Goal: Task Accomplishment & Management: Use online tool/utility

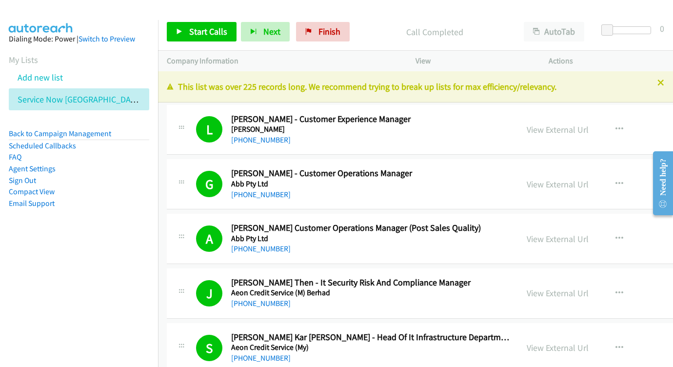
scroll to position [6731, 3]
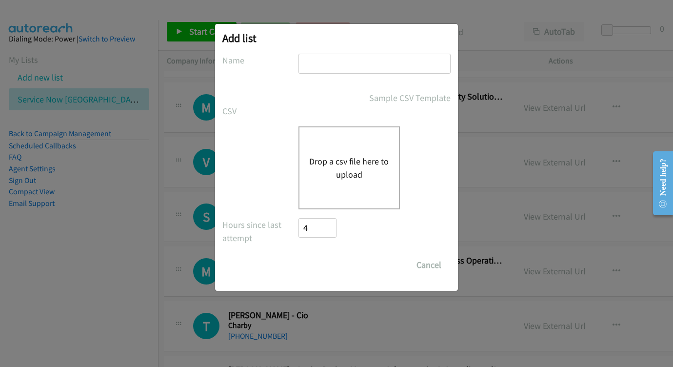
click at [346, 67] on input "text" at bounding box center [375, 64] width 152 height 20
type input "aug 12 - Tuesday"
click at [339, 150] on div "Drop a csv file here to upload" at bounding box center [349, 167] width 101 height 83
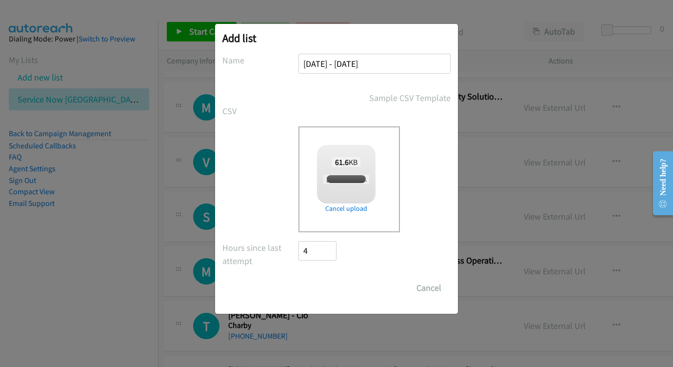
checkbox input "true"
click at [329, 286] on input "Save List" at bounding box center [324, 288] width 51 height 20
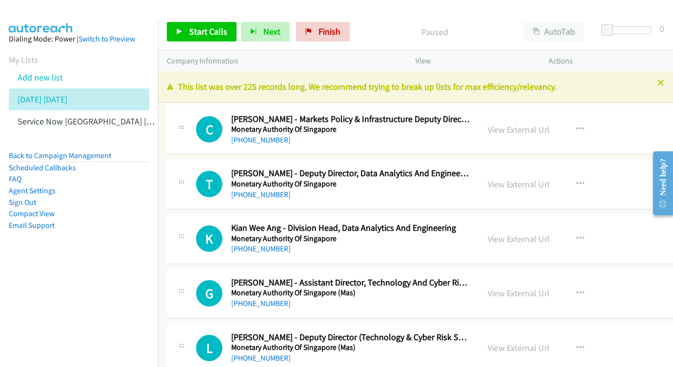
click at [560, 121] on div "View External Url View External Url Schedule/Manage Callback Start Calls Here R…" at bounding box center [561, 130] width 165 height 32
click at [550, 129] on link "View External Url" at bounding box center [519, 129] width 62 height 11
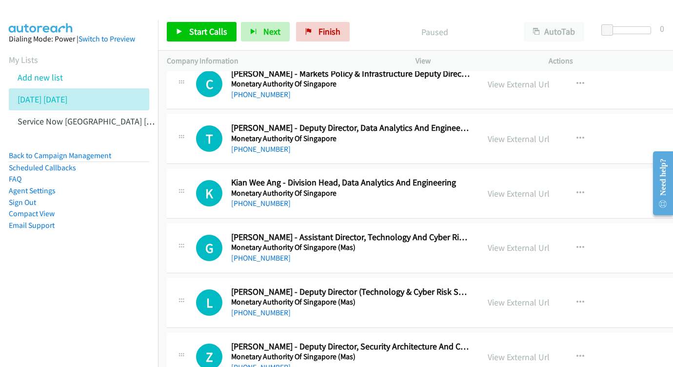
scroll to position [49, 0]
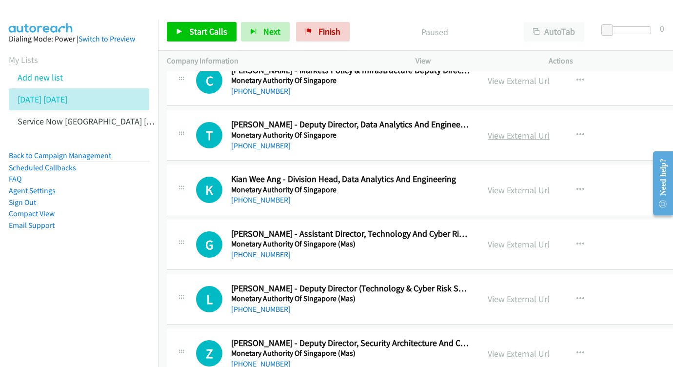
click at [550, 132] on link "View External Url" at bounding box center [519, 135] width 62 height 11
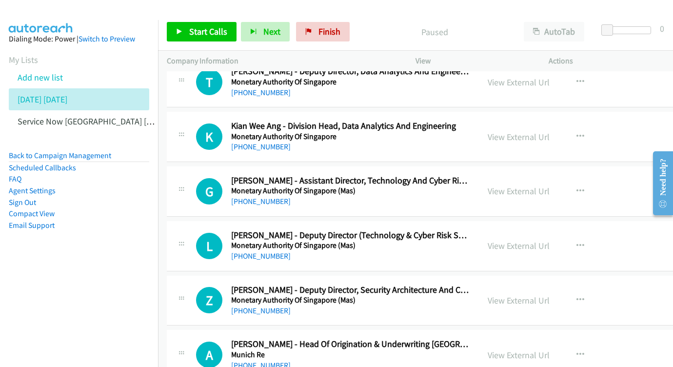
scroll to position [174, 0]
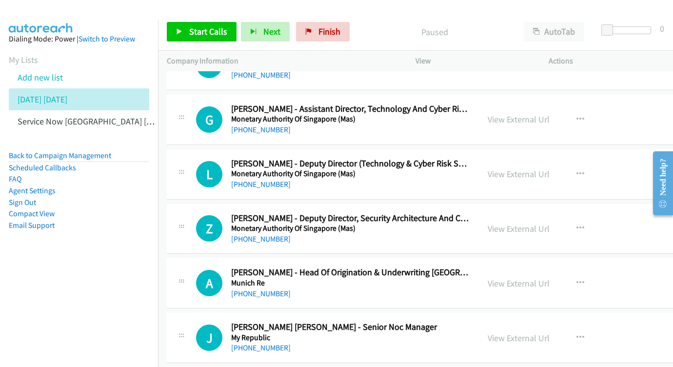
click at [559, 106] on div "View External Url View External Url Schedule/Manage Callback Start Calls Here R…" at bounding box center [561, 119] width 165 height 32
click at [550, 115] on link "View External Url" at bounding box center [519, 119] width 62 height 11
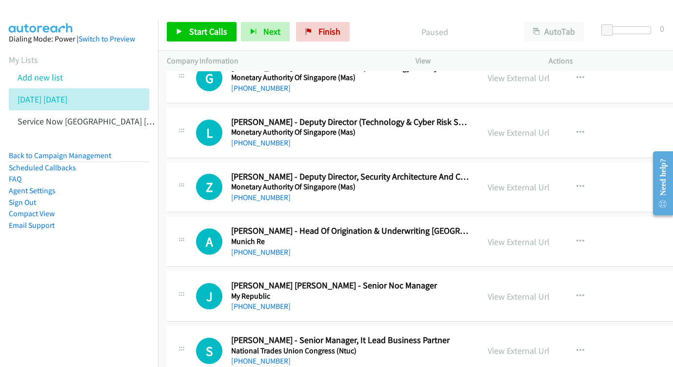
scroll to position [241, 0]
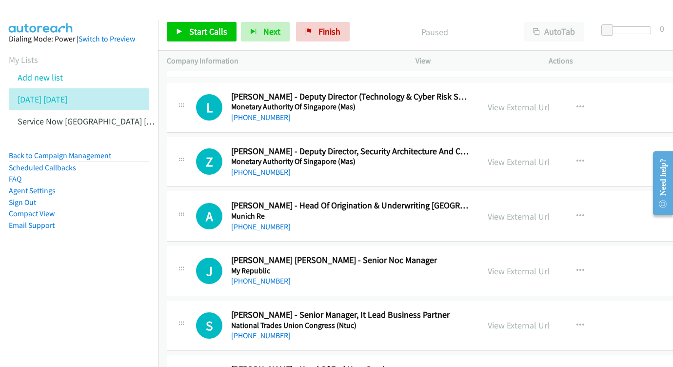
click at [550, 102] on link "View External Url" at bounding box center [519, 106] width 62 height 11
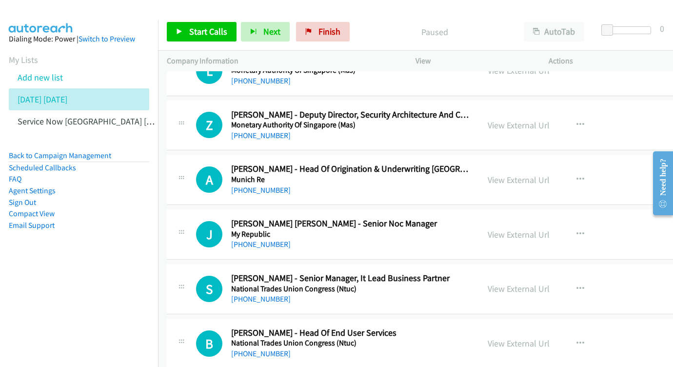
scroll to position [287, 0]
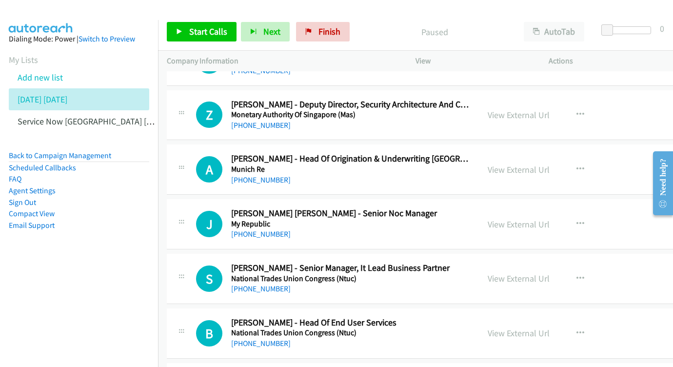
click at [550, 116] on div "View External Url" at bounding box center [519, 114] width 62 height 13
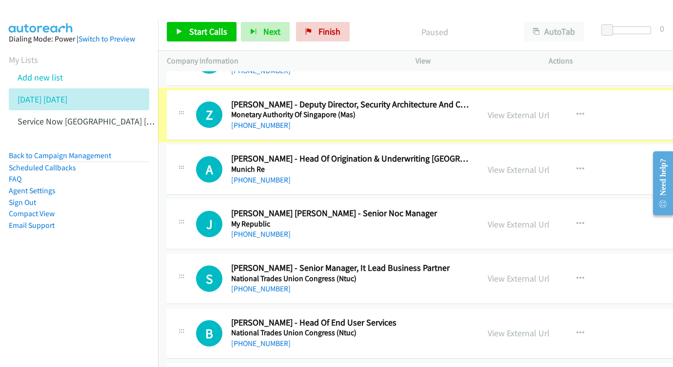
click at [549, 109] on link "View External Url" at bounding box center [519, 114] width 62 height 11
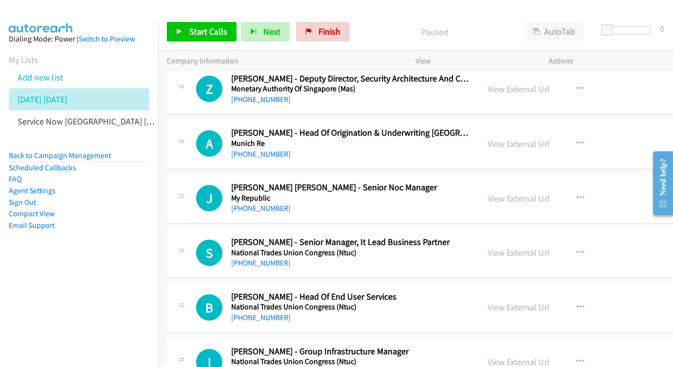
scroll to position [326, 0]
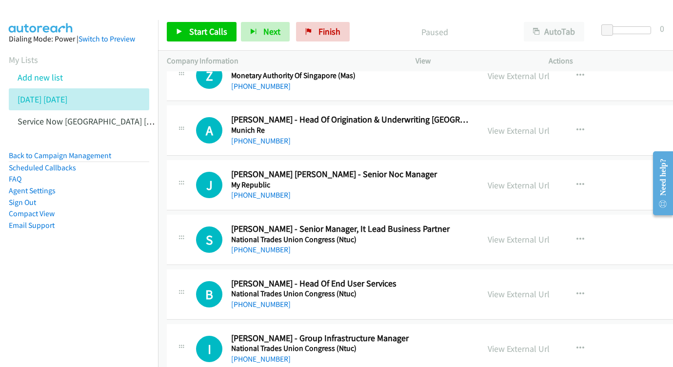
click at [555, 118] on div "View External Url View External Url Schedule/Manage Callback Start Calls Here R…" at bounding box center [561, 130] width 165 height 32
click at [559, 116] on div "View External Url View External Url Schedule/Manage Callback Start Calls Here R…" at bounding box center [561, 130] width 165 height 32
click at [550, 125] on link "View External Url" at bounding box center [519, 130] width 62 height 11
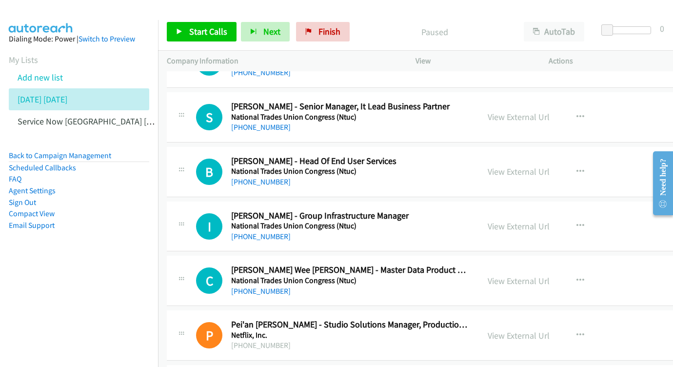
scroll to position [454, 0]
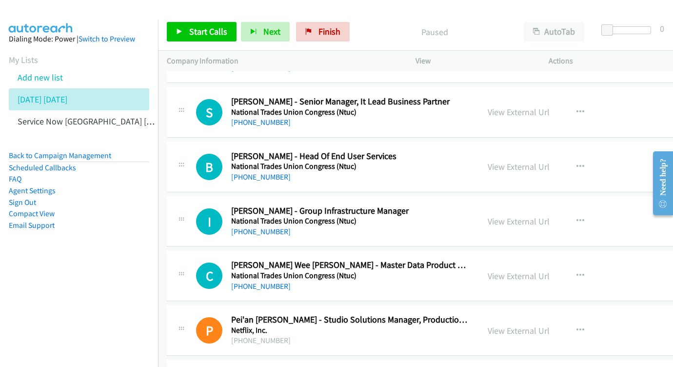
click at [550, 111] on div "View External Url" at bounding box center [519, 111] width 62 height 13
click at [550, 106] on link "View External Url" at bounding box center [519, 111] width 62 height 11
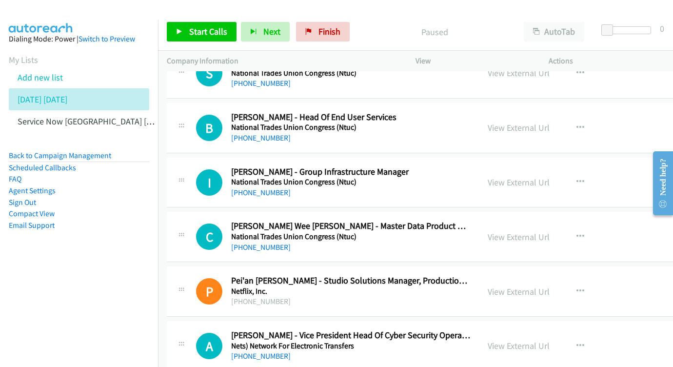
scroll to position [500, 0]
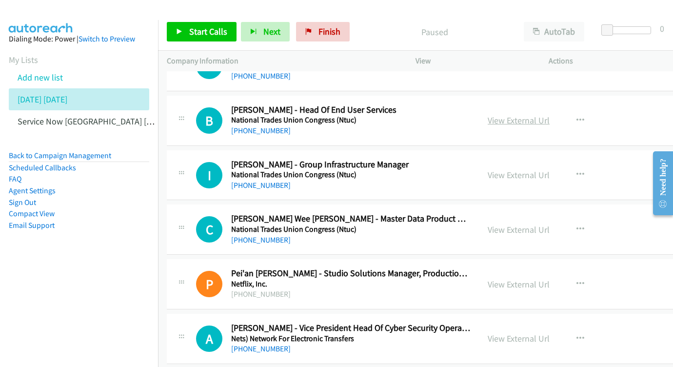
click at [550, 115] on link "View External Url" at bounding box center [519, 120] width 62 height 11
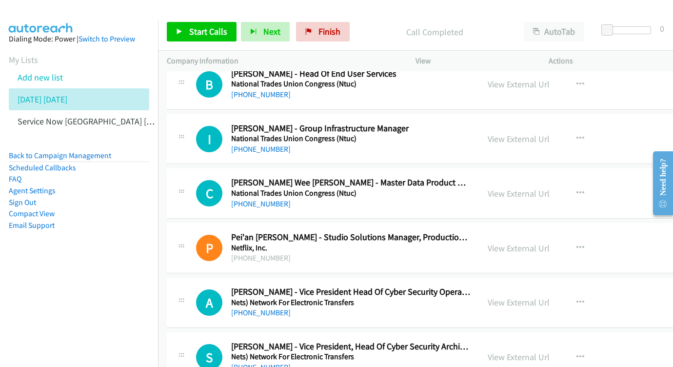
scroll to position [544, 0]
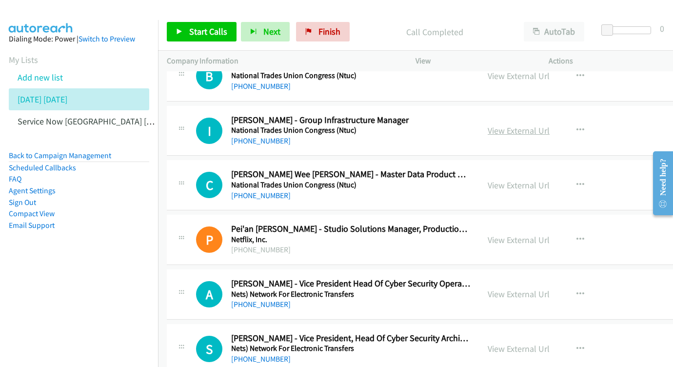
click at [550, 125] on link "View External Url" at bounding box center [519, 130] width 62 height 11
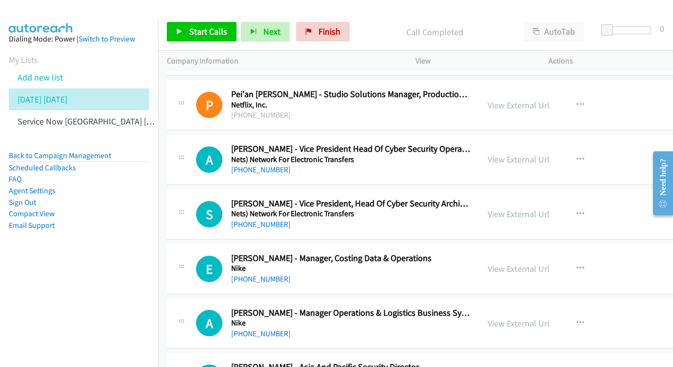
scroll to position [714, 0]
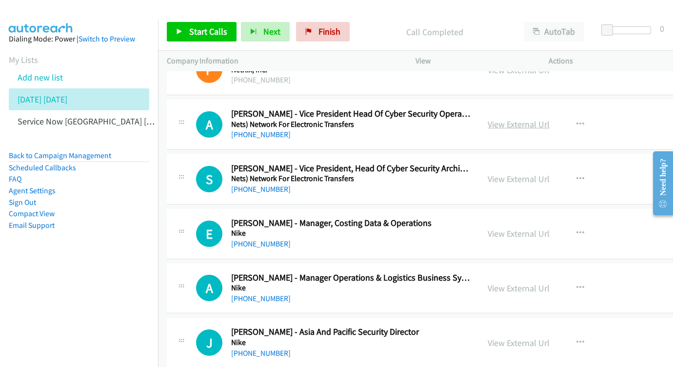
click at [550, 119] on link "View External Url" at bounding box center [519, 124] width 62 height 11
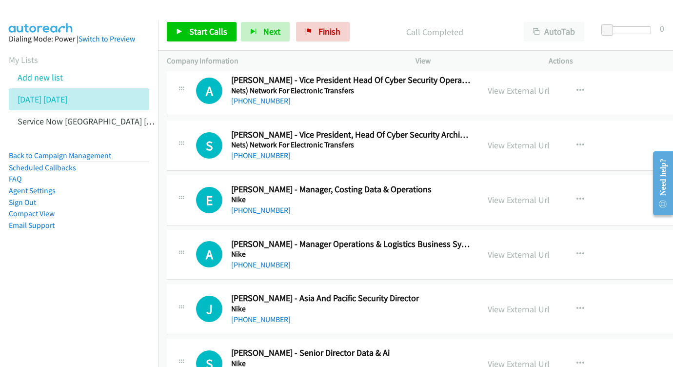
scroll to position [757, 0]
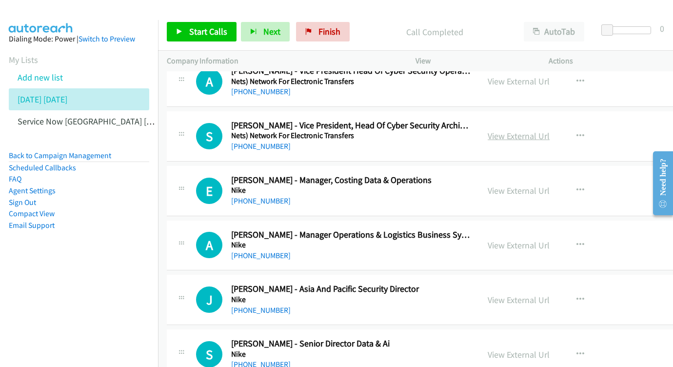
click at [548, 130] on link "View External Url" at bounding box center [519, 135] width 62 height 11
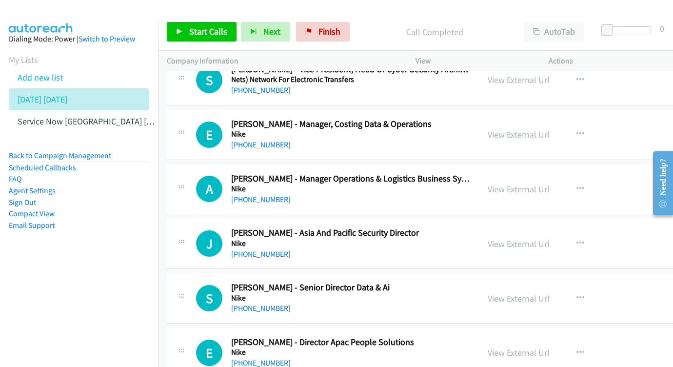
scroll to position [814, 0]
click at [548, 128] on link "View External Url" at bounding box center [519, 133] width 62 height 11
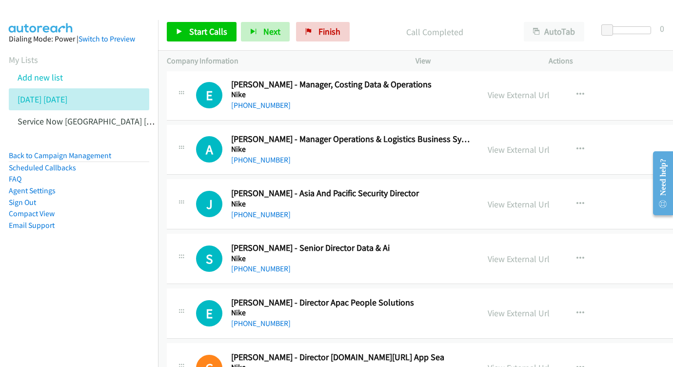
scroll to position [866, 0]
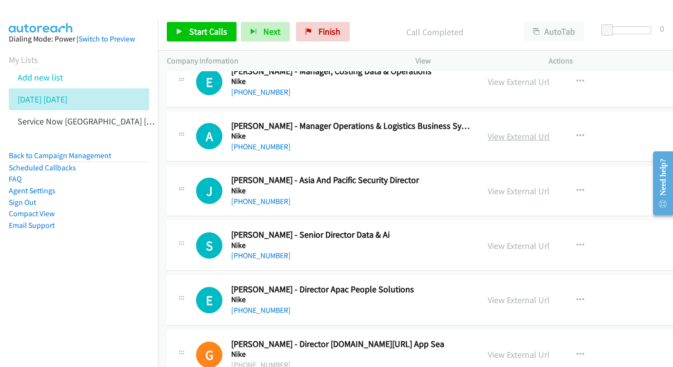
click at [543, 131] on link "View External Url" at bounding box center [519, 136] width 62 height 11
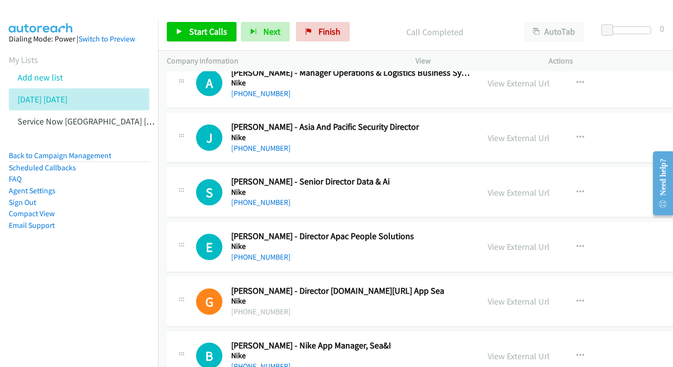
scroll to position [928, 0]
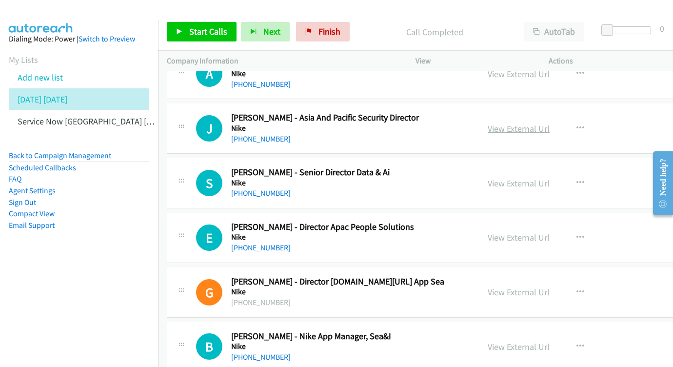
click at [550, 123] on link "View External Url" at bounding box center [519, 128] width 62 height 11
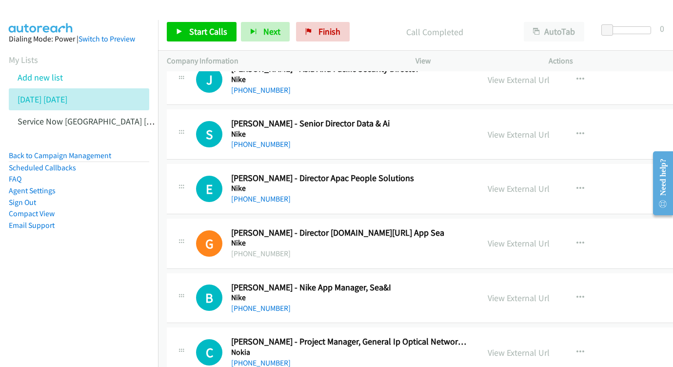
scroll to position [978, 0]
click at [550, 128] on link "View External Url" at bounding box center [519, 133] width 62 height 11
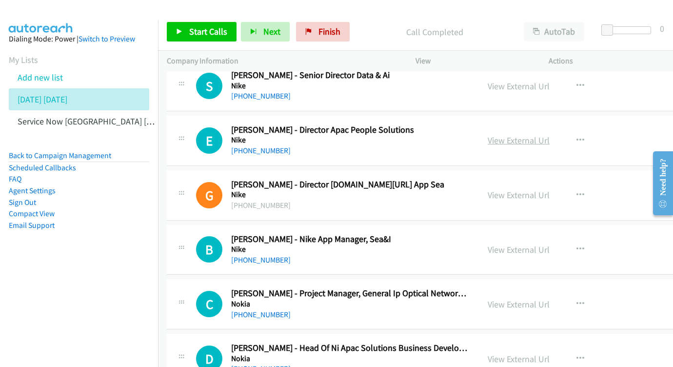
scroll to position [1025, 0]
click at [550, 134] on div "View External Url" at bounding box center [519, 140] width 62 height 13
click at [550, 135] on link "View External Url" at bounding box center [519, 140] width 62 height 11
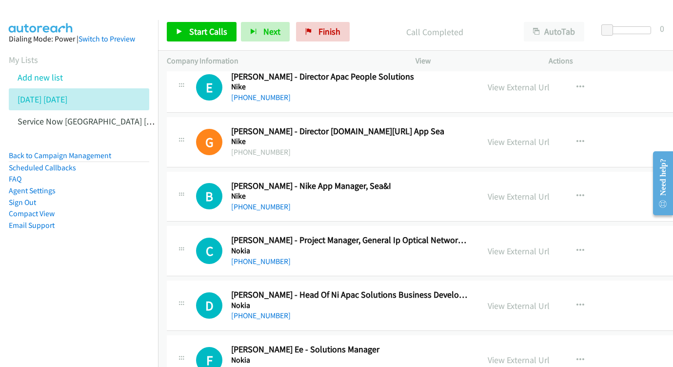
scroll to position [1138, 0]
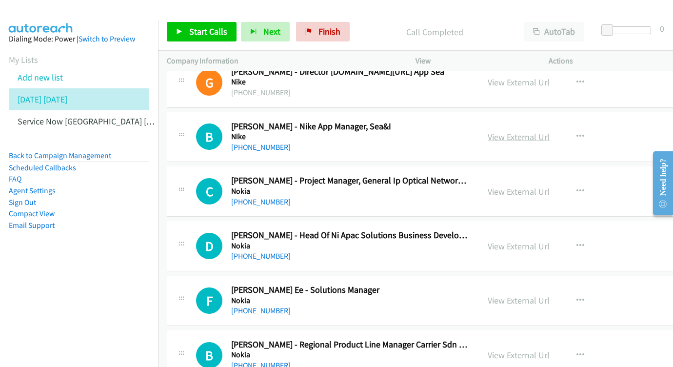
click at [550, 131] on link "View External Url" at bounding box center [519, 136] width 62 height 11
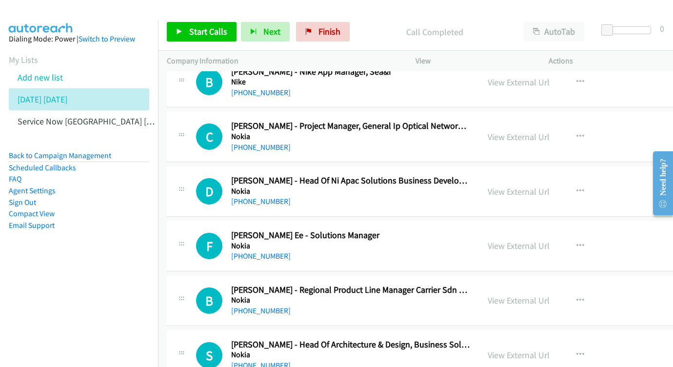
scroll to position [1206, 0]
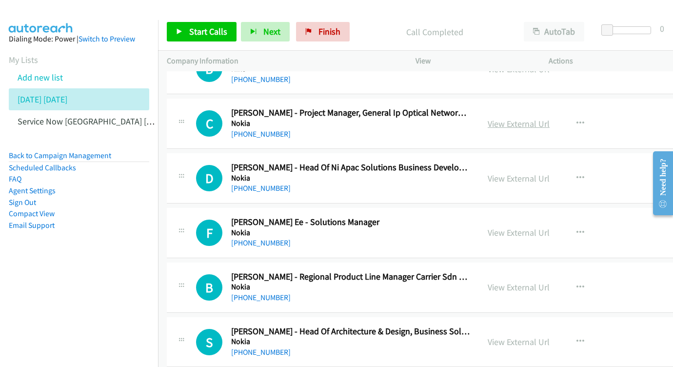
click at [550, 118] on link "View External Url" at bounding box center [519, 123] width 62 height 11
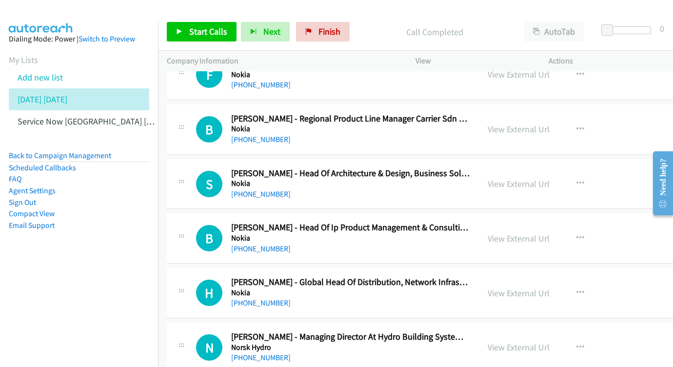
scroll to position [1417, 0]
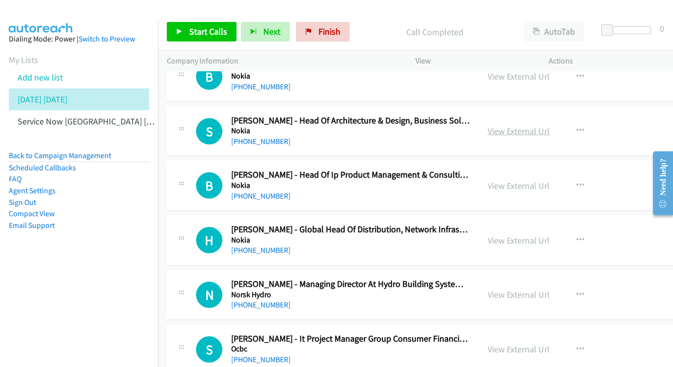
click at [550, 125] on link "View External Url" at bounding box center [519, 130] width 62 height 11
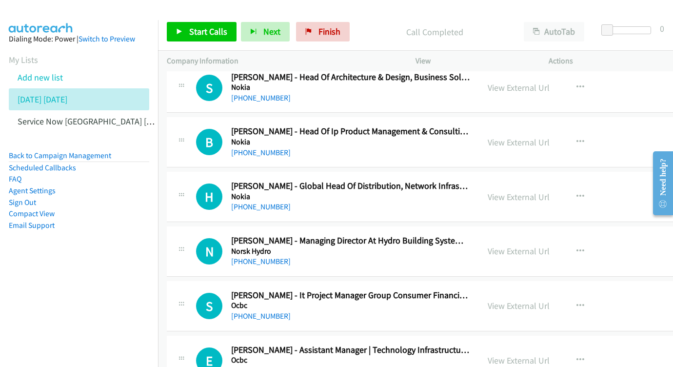
scroll to position [1472, 0]
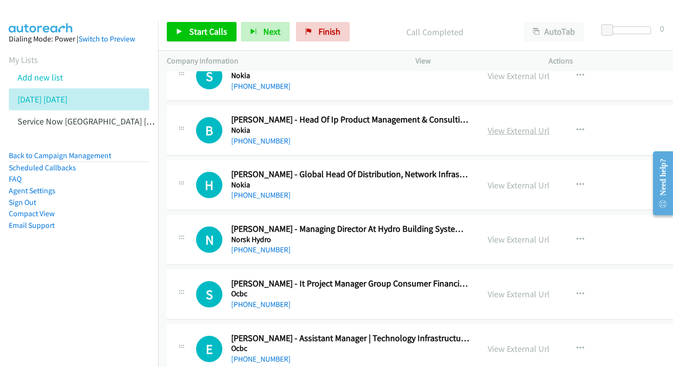
click at [550, 125] on link "View External Url" at bounding box center [519, 130] width 62 height 11
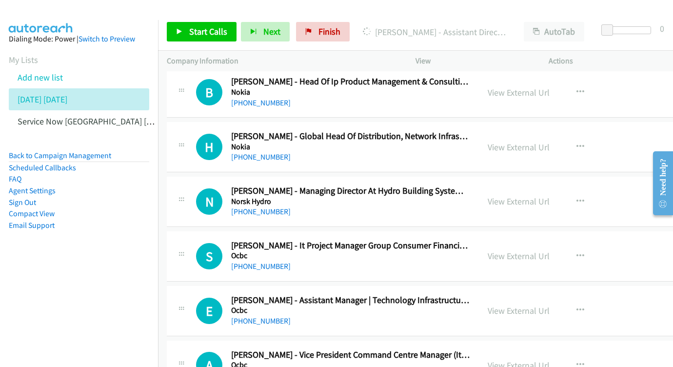
scroll to position [1519, 0]
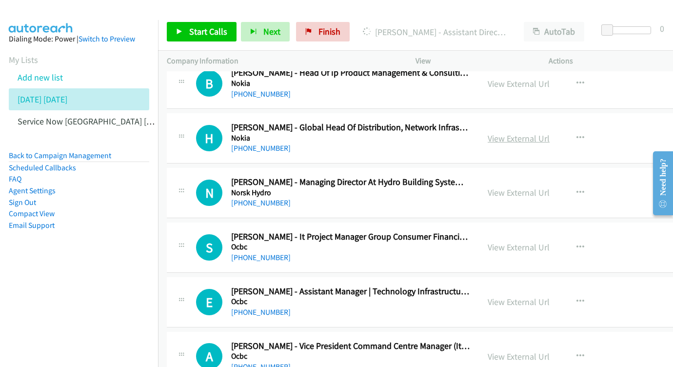
click at [550, 133] on link "View External Url" at bounding box center [519, 138] width 62 height 11
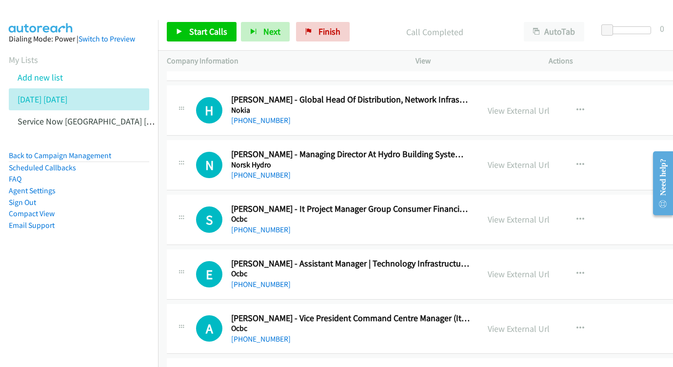
scroll to position [1565, 0]
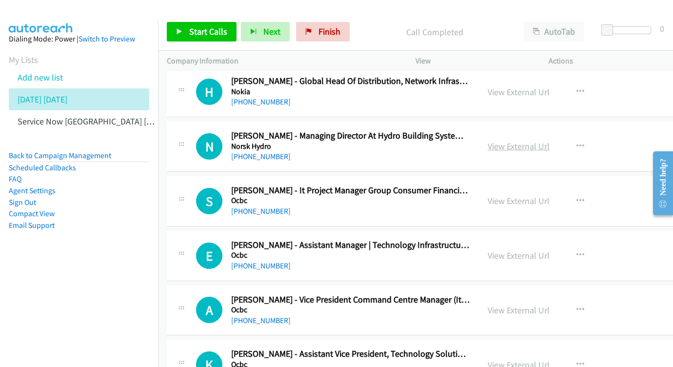
click at [550, 141] on link "View External Url" at bounding box center [519, 146] width 62 height 11
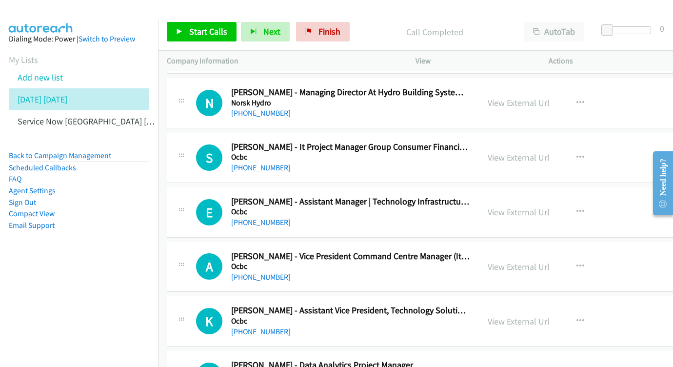
scroll to position [1626, 0]
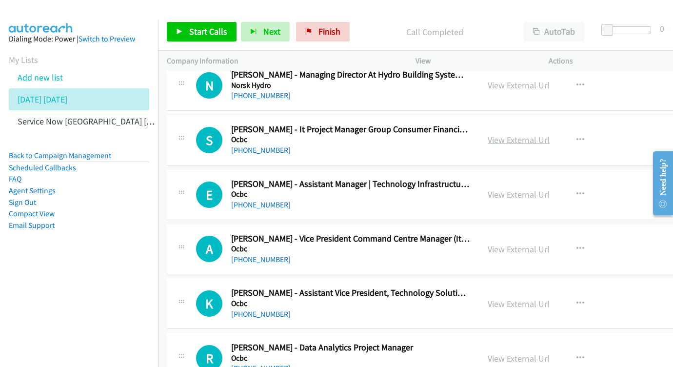
click at [550, 134] on link "View External Url" at bounding box center [519, 139] width 62 height 11
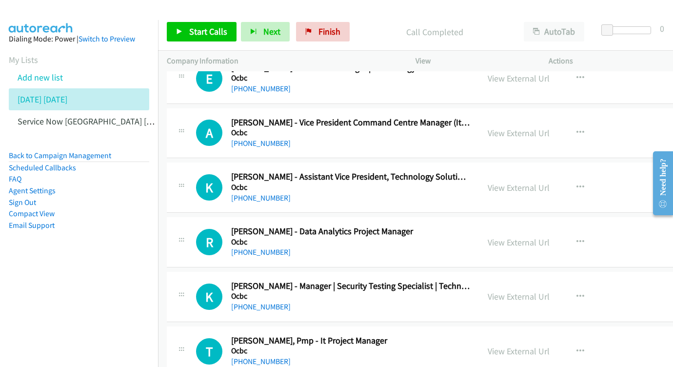
scroll to position [1742, 0]
click at [549, 127] on link "View External Url" at bounding box center [518, 132] width 62 height 11
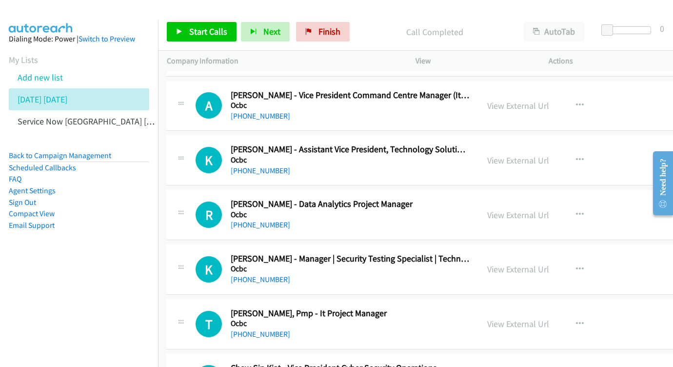
scroll to position [1770, 0]
click at [549, 154] on link "View External Url" at bounding box center [518, 159] width 62 height 11
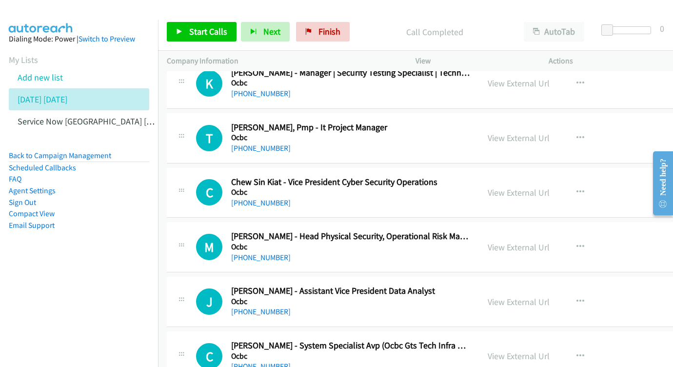
scroll to position [1964, 0]
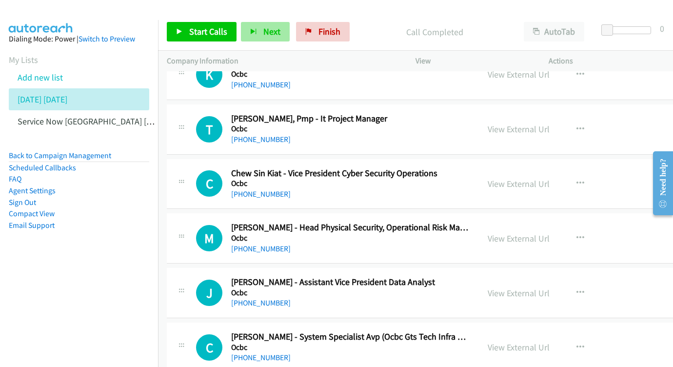
drag, startPoint x: 548, startPoint y: 93, endPoint x: 249, endPoint y: 35, distance: 305.1
click at [549, 123] on link "View External Url" at bounding box center [519, 128] width 62 height 11
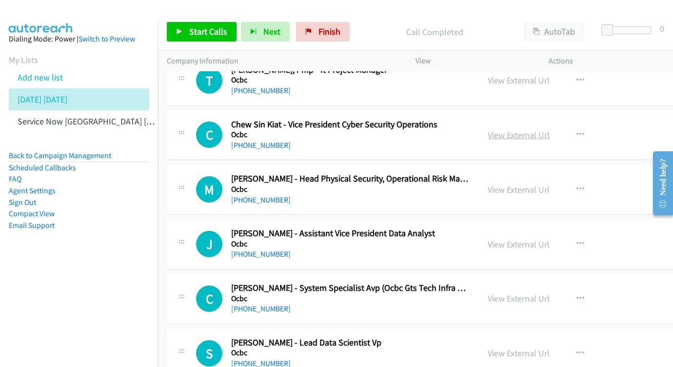
click at [550, 129] on link "View External Url" at bounding box center [519, 134] width 62 height 11
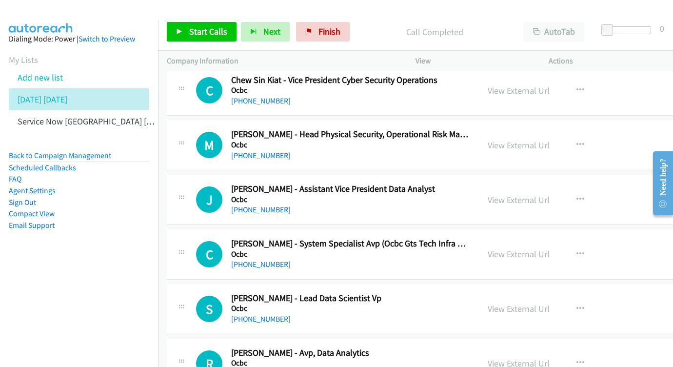
scroll to position [2058, 0]
click at [550, 139] on link "View External Url" at bounding box center [519, 144] width 62 height 11
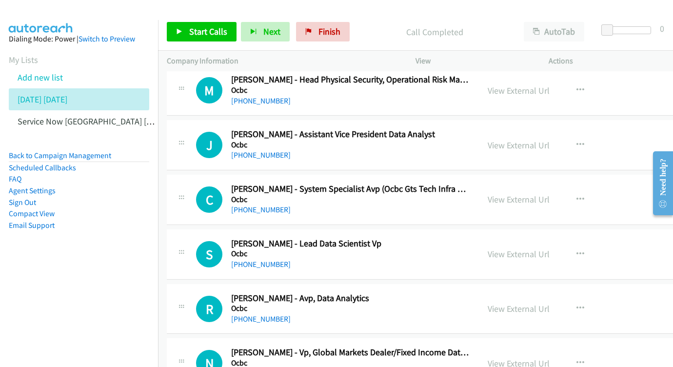
scroll to position [2113, 0]
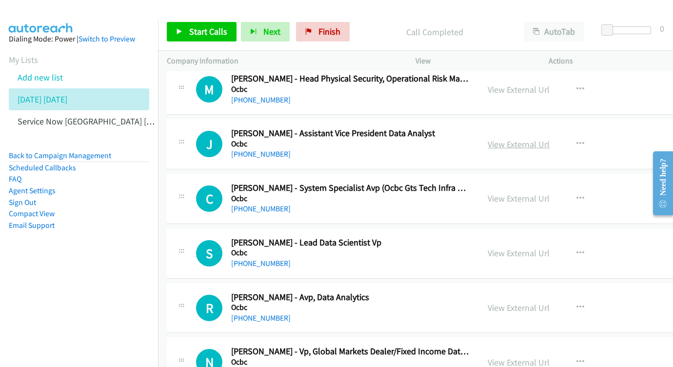
click at [550, 139] on link "View External Url" at bounding box center [519, 144] width 62 height 11
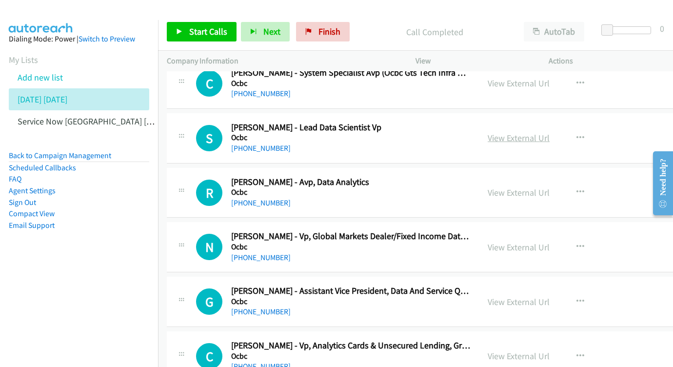
scroll to position [2227, 0]
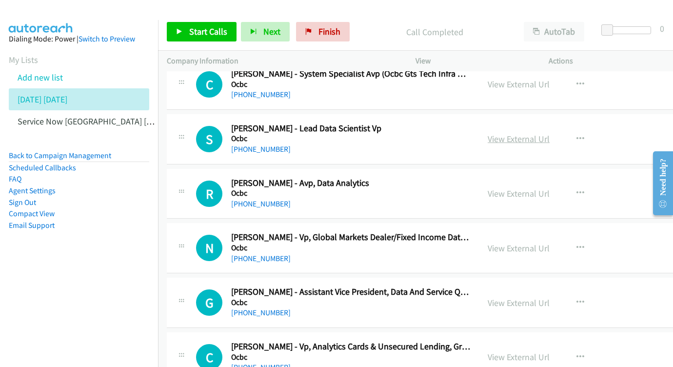
click at [541, 133] on link "View External Url" at bounding box center [519, 138] width 62 height 11
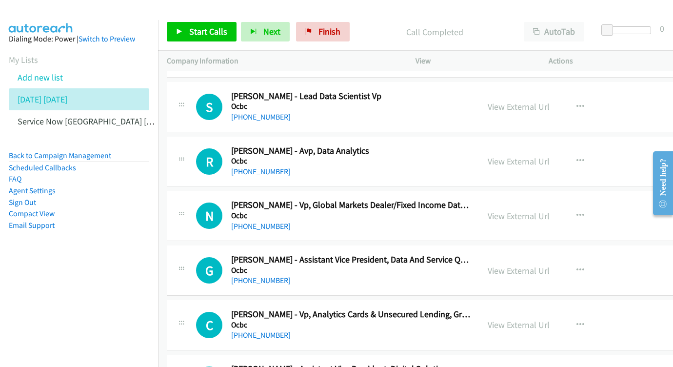
scroll to position [2286, 0]
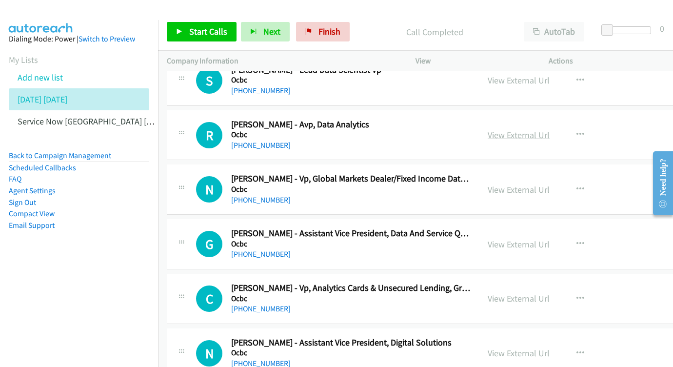
click at [550, 129] on link "View External Url" at bounding box center [519, 134] width 62 height 11
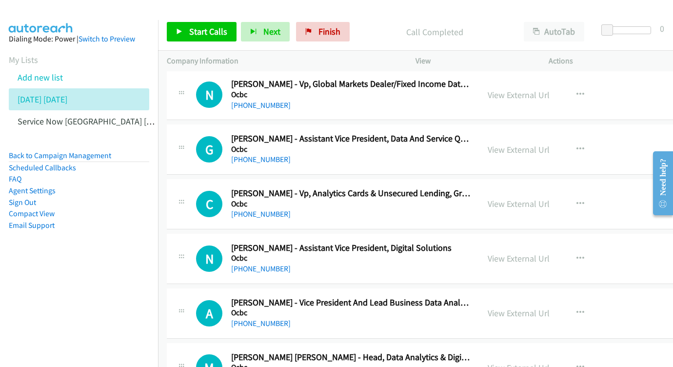
scroll to position [2386, 0]
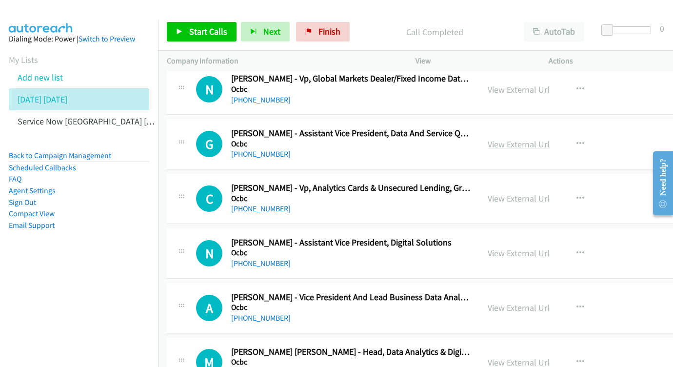
click at [550, 139] on link "View External Url" at bounding box center [519, 144] width 62 height 11
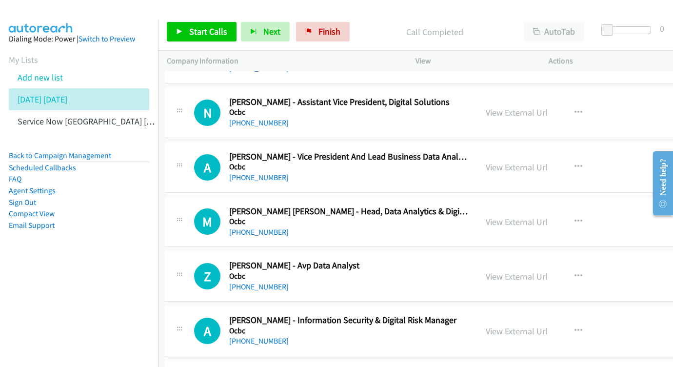
scroll to position [2549, 2]
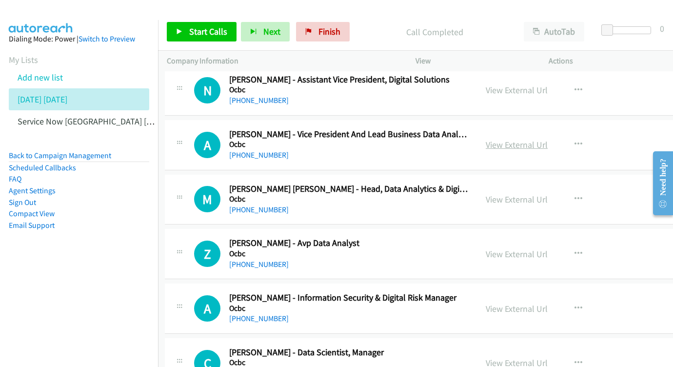
click at [548, 139] on link "View External Url" at bounding box center [517, 144] width 62 height 11
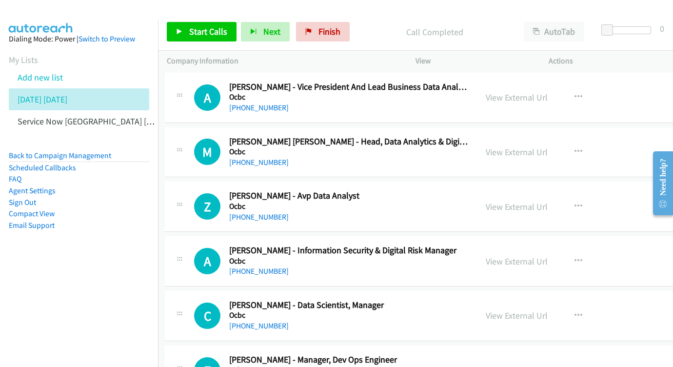
scroll to position [2601, 2]
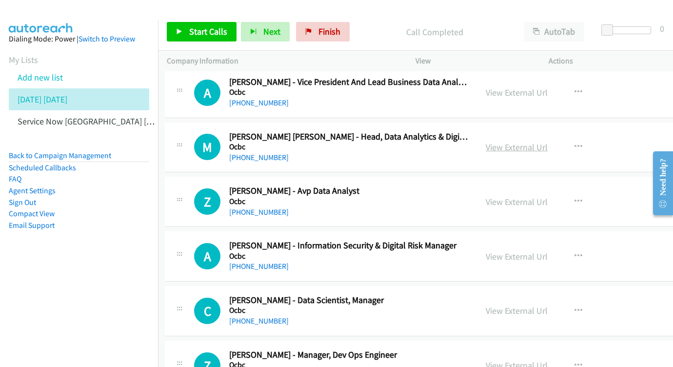
click at [548, 141] on link "View External Url" at bounding box center [517, 146] width 62 height 11
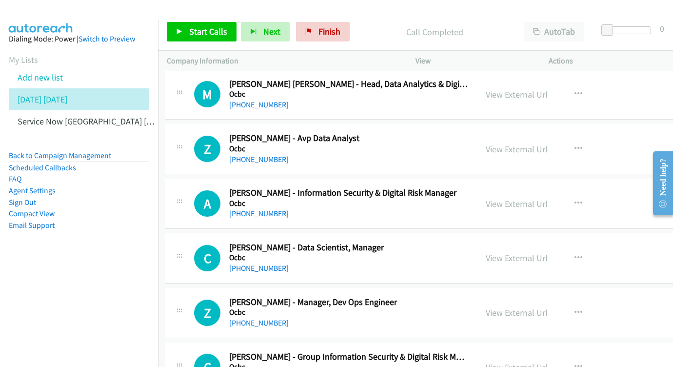
click at [548, 143] on link "View External Url" at bounding box center [517, 148] width 62 height 11
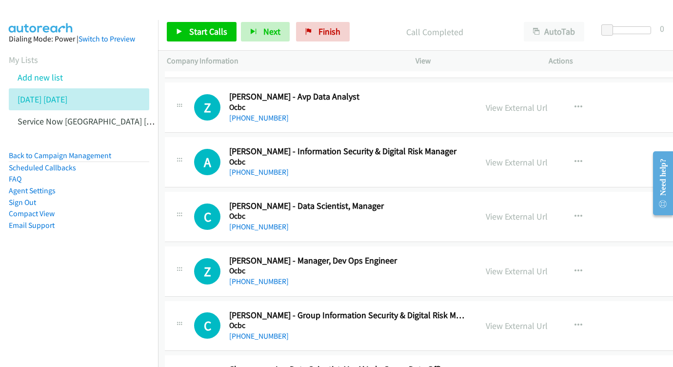
scroll to position [2705, 2]
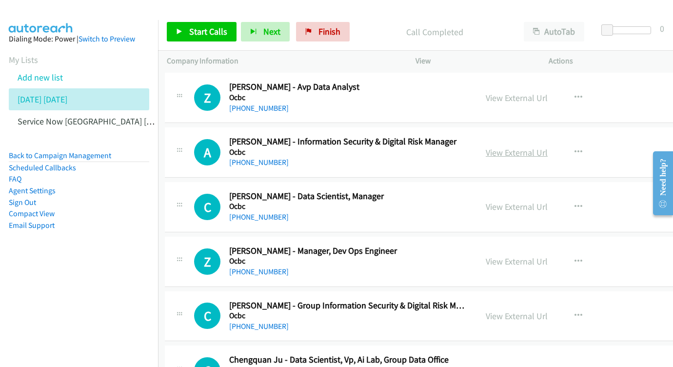
click at [548, 147] on link "View External Url" at bounding box center [517, 152] width 62 height 11
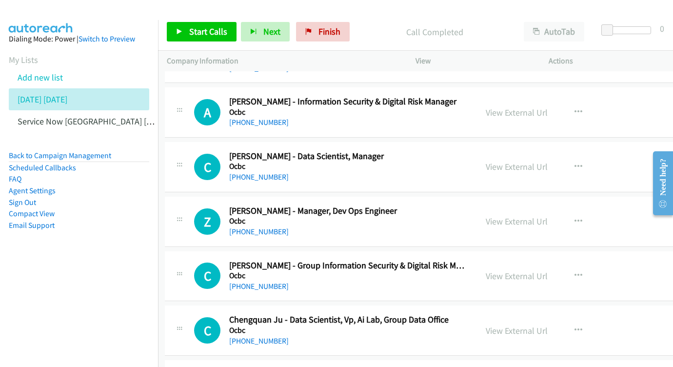
scroll to position [2745, 2]
click at [530, 150] on div "View External Url View External Url Schedule/Manage Callback Start Calls Here R…" at bounding box center [559, 166] width 165 height 32
click at [542, 161] on link "View External Url" at bounding box center [517, 166] width 62 height 11
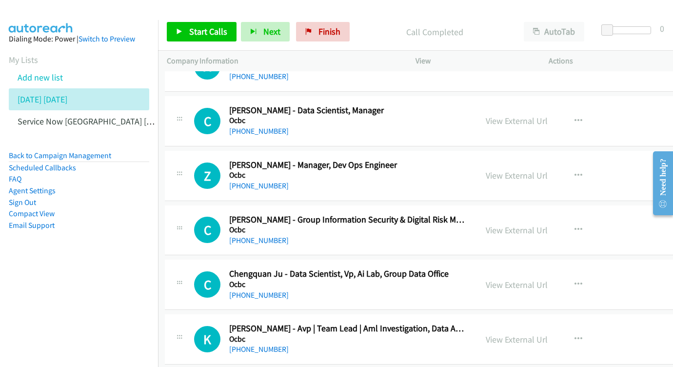
scroll to position [2804, 2]
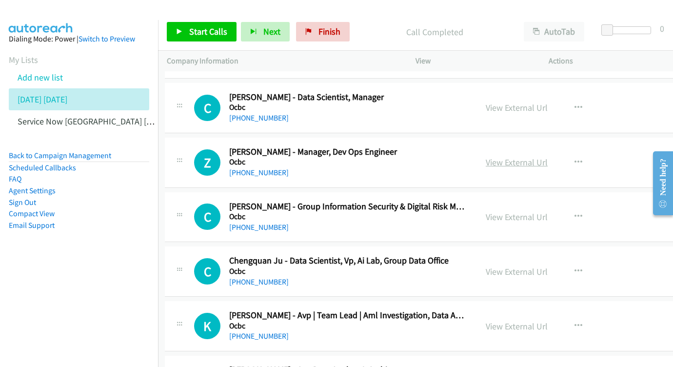
click at [542, 157] on link "View External Url" at bounding box center [517, 162] width 62 height 11
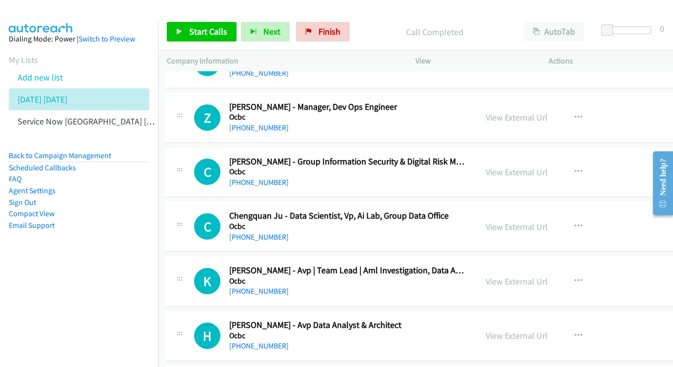
scroll to position [2864, 2]
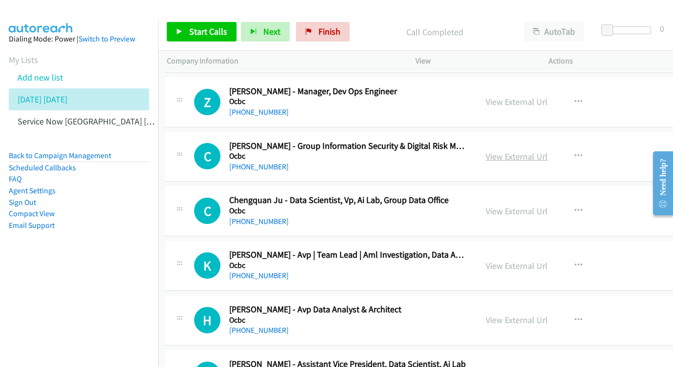
click at [548, 151] on link "View External Url" at bounding box center [517, 156] width 62 height 11
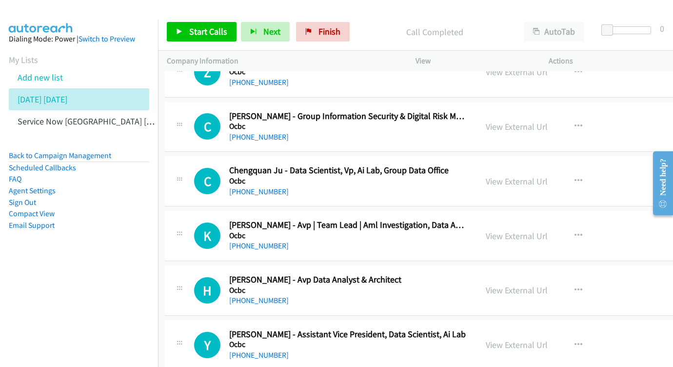
scroll to position [2903, 2]
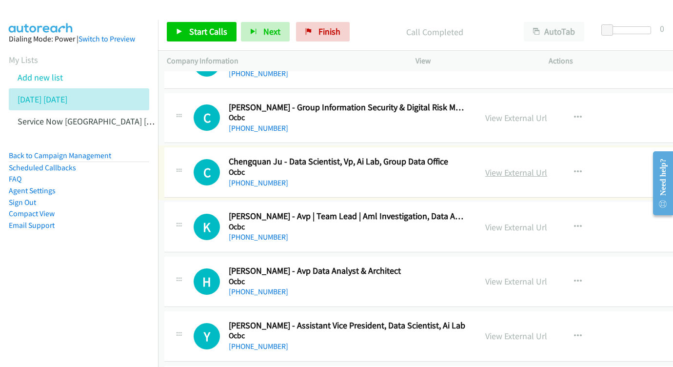
click at [547, 167] on link "View External Url" at bounding box center [516, 172] width 62 height 11
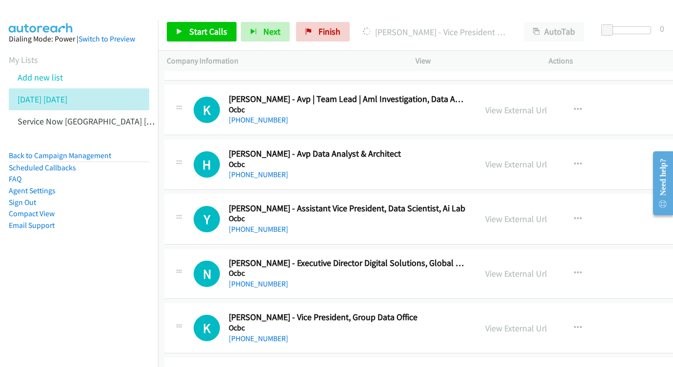
scroll to position [3027, 2]
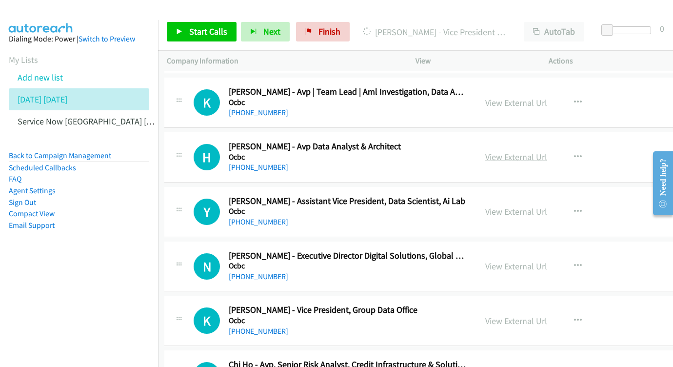
click at [547, 151] on link "View External Url" at bounding box center [516, 156] width 62 height 11
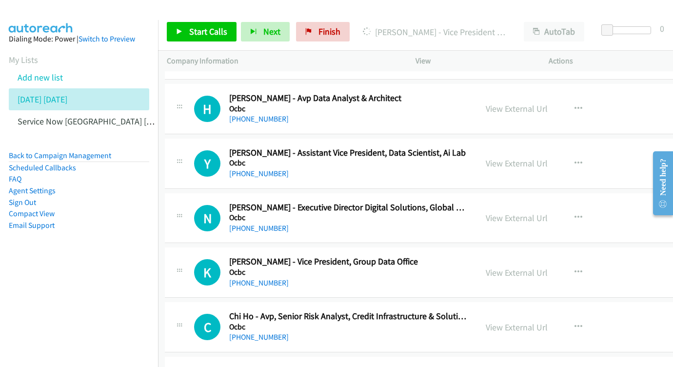
scroll to position [3082, 2]
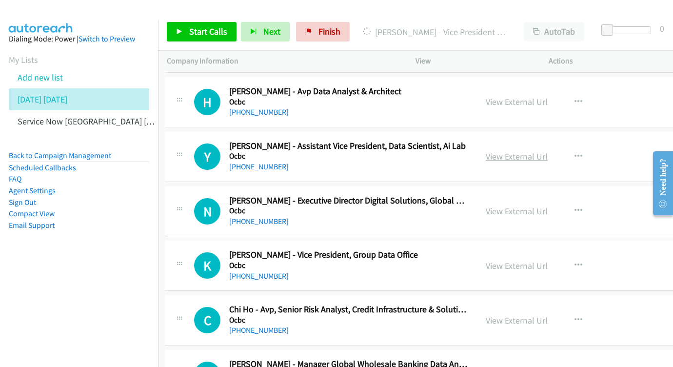
click at [548, 151] on link "View External Url" at bounding box center [517, 156] width 62 height 11
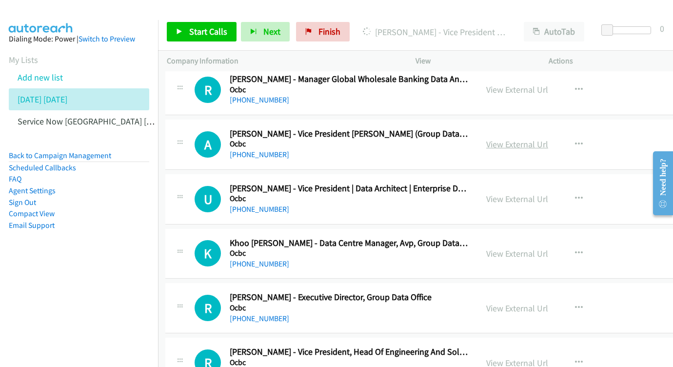
scroll to position [3389, 1]
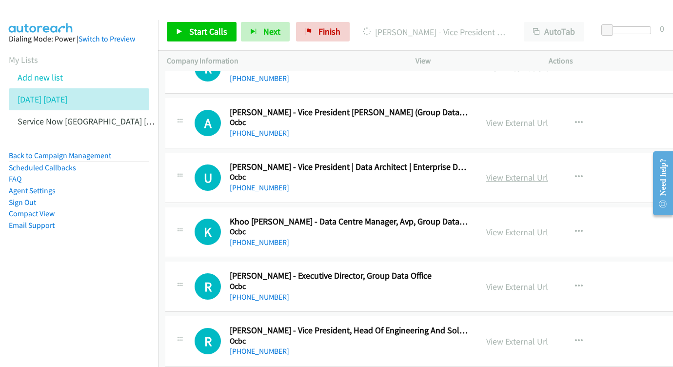
click at [548, 172] on link "View External Url" at bounding box center [517, 177] width 62 height 11
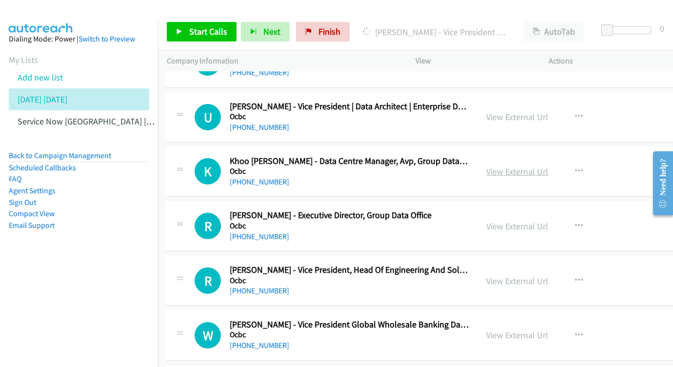
click at [548, 166] on link "View External Url" at bounding box center [517, 171] width 62 height 11
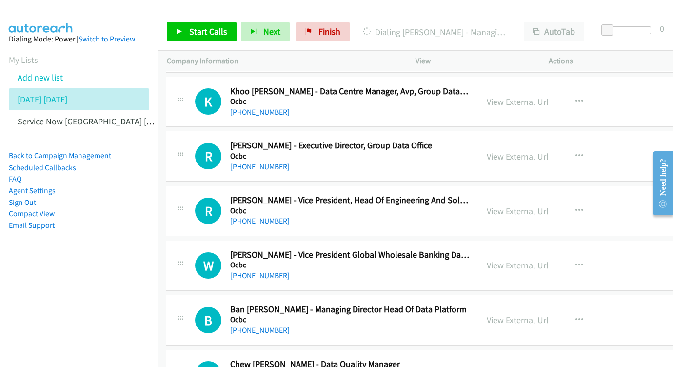
scroll to position [3570, 1]
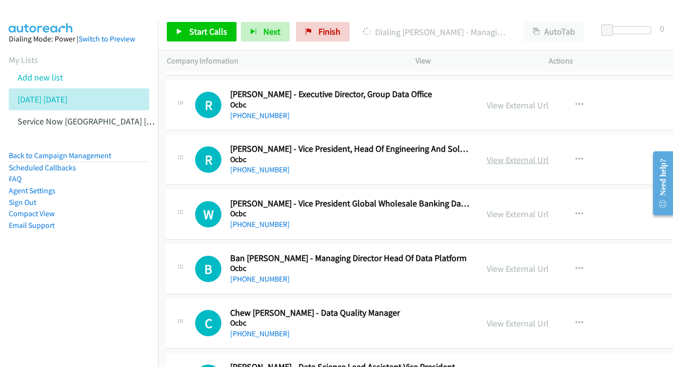
click at [549, 154] on link "View External Url" at bounding box center [518, 159] width 62 height 11
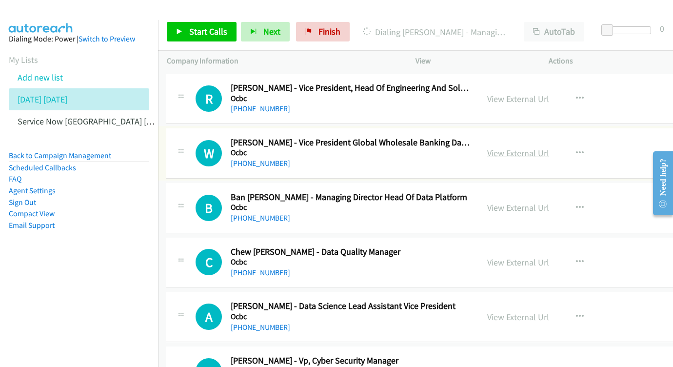
click at [549, 147] on link "View External Url" at bounding box center [518, 152] width 62 height 11
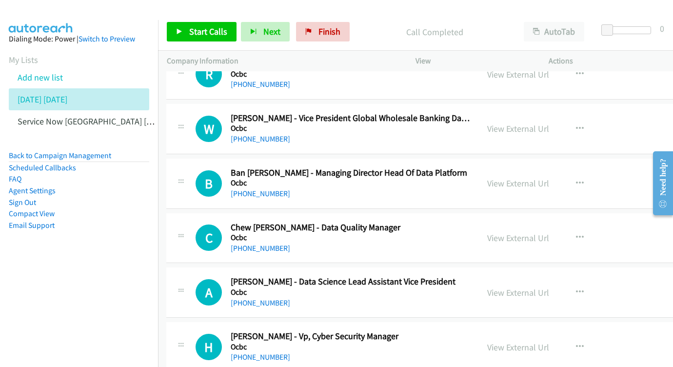
scroll to position [3659, 0]
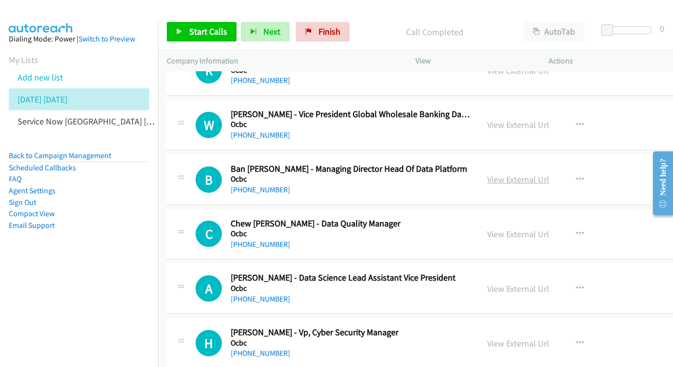
click at [549, 174] on link "View External Url" at bounding box center [518, 179] width 62 height 11
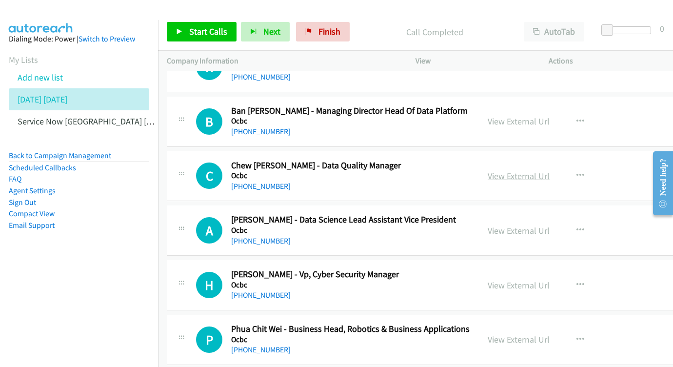
click at [550, 170] on link "View External Url" at bounding box center [519, 175] width 62 height 11
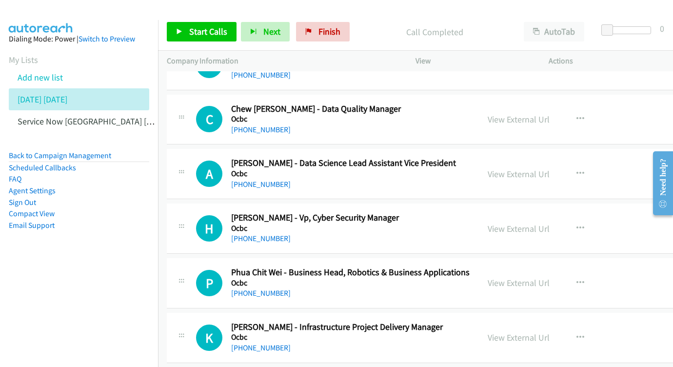
scroll to position [3781, 0]
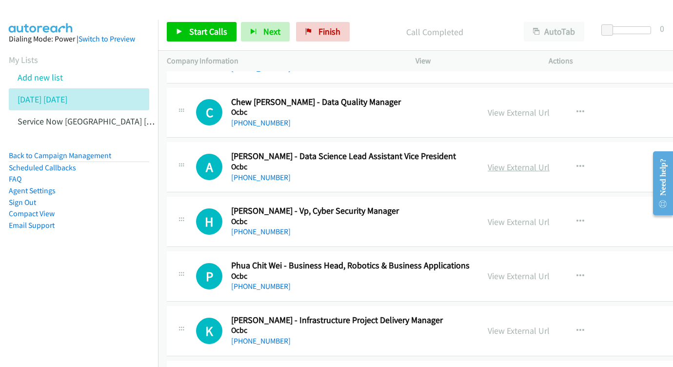
click at [550, 161] on link "View External Url" at bounding box center [519, 166] width 62 height 11
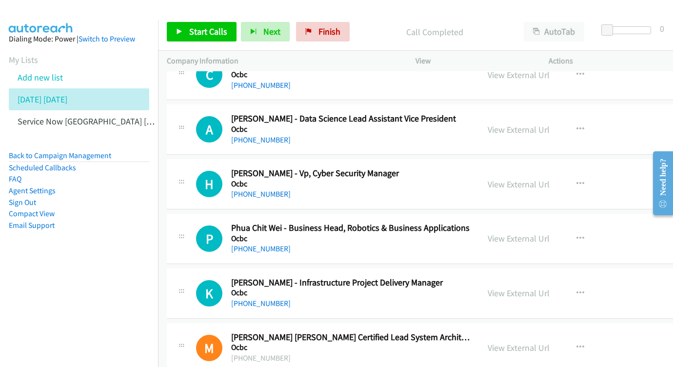
scroll to position [3827, 0]
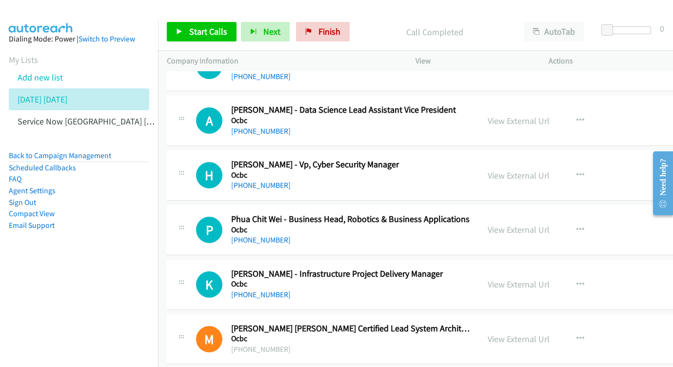
click at [550, 169] on div "View External Url" at bounding box center [519, 175] width 62 height 13
click at [550, 170] on link "View External Url" at bounding box center [519, 175] width 62 height 11
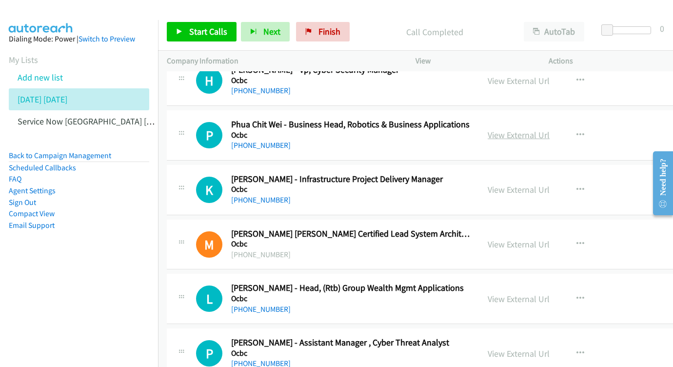
scroll to position [3923, 0]
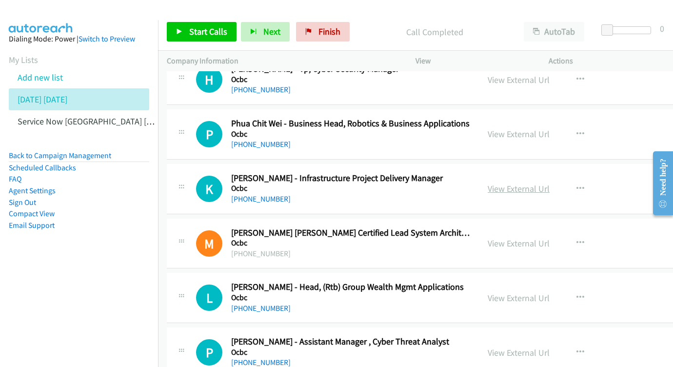
click at [550, 183] on link "View External Url" at bounding box center [519, 188] width 62 height 11
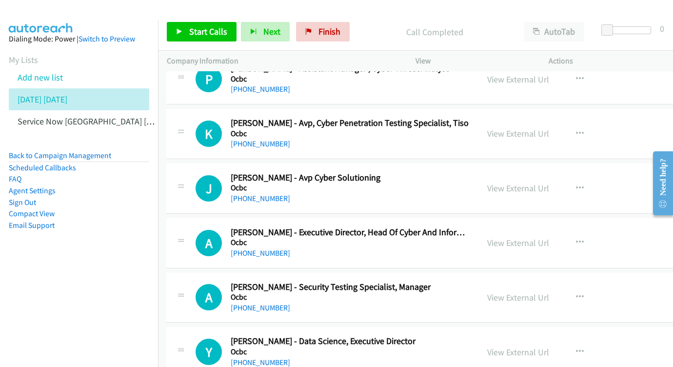
scroll to position [4200, 0]
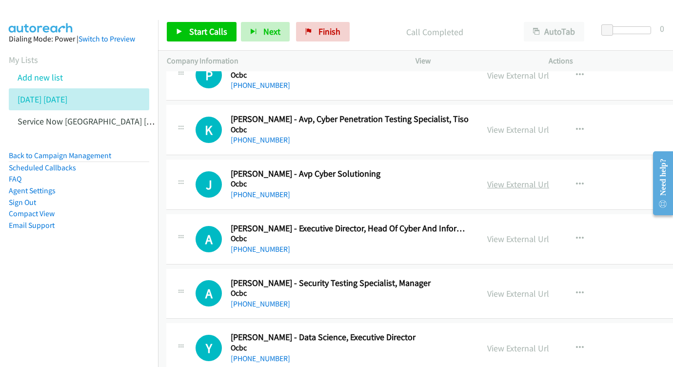
click at [549, 179] on link "View External Url" at bounding box center [518, 184] width 62 height 11
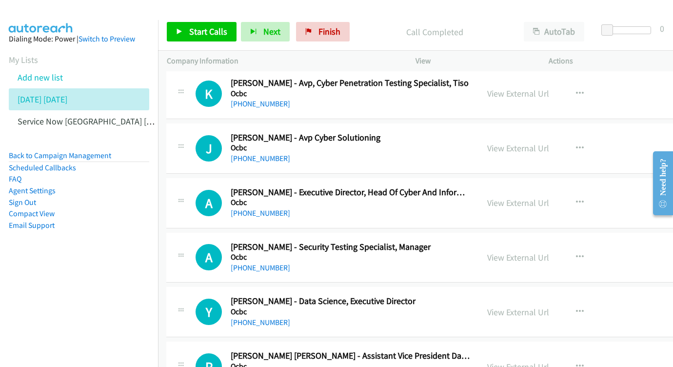
scroll to position [4260, 0]
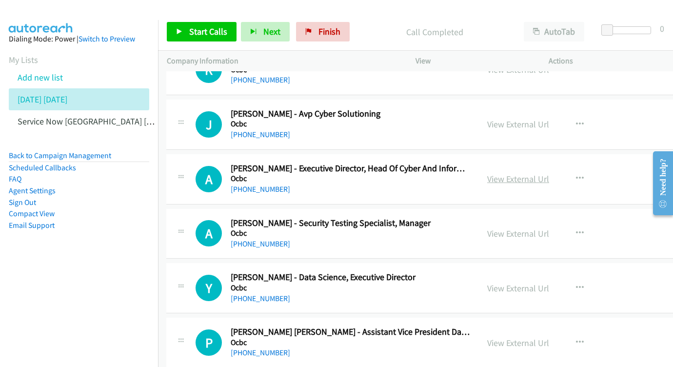
click at [549, 173] on link "View External Url" at bounding box center [518, 178] width 62 height 11
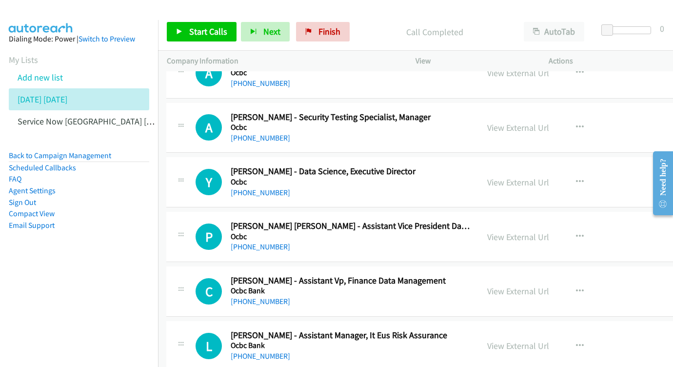
scroll to position [4366, 1]
click at [549, 177] on link "View External Url" at bounding box center [518, 182] width 62 height 11
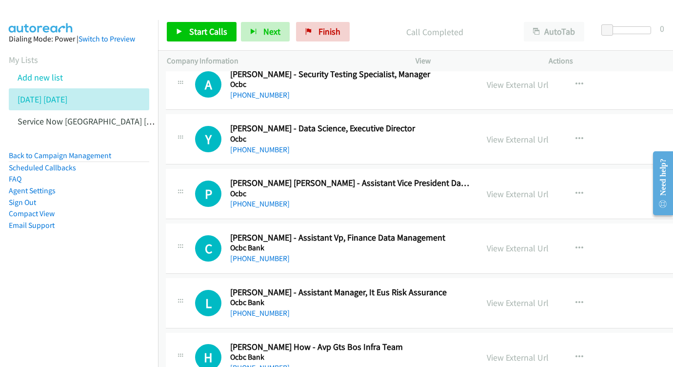
scroll to position [4419, 1]
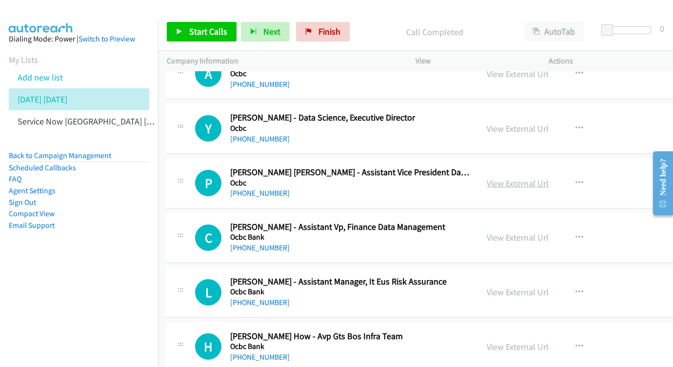
click at [546, 178] on link "View External Url" at bounding box center [518, 183] width 62 height 11
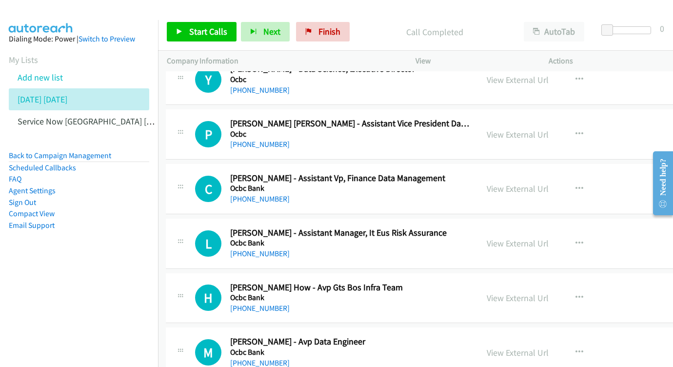
scroll to position [4482, 1]
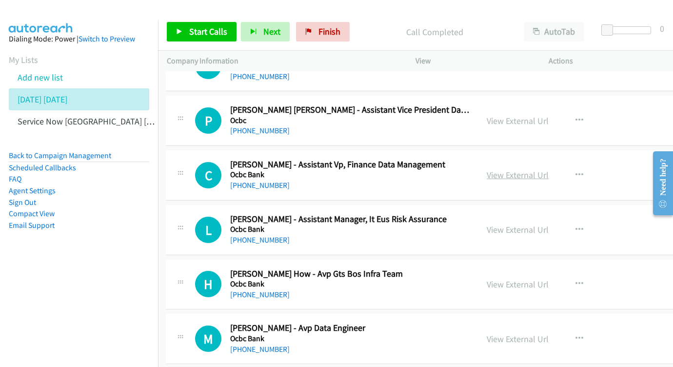
click at [549, 169] on link "View External Url" at bounding box center [518, 174] width 62 height 11
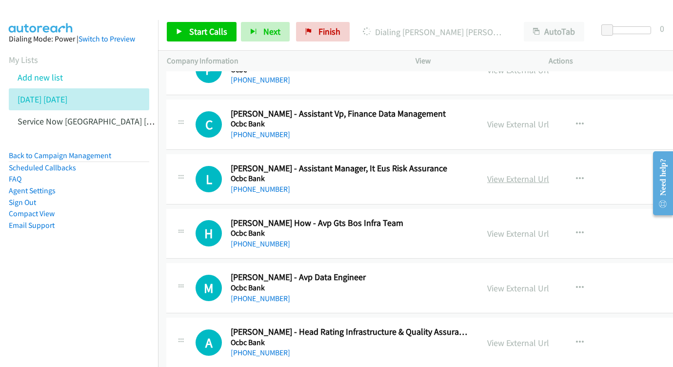
click at [549, 173] on link "View External Url" at bounding box center [518, 178] width 62 height 11
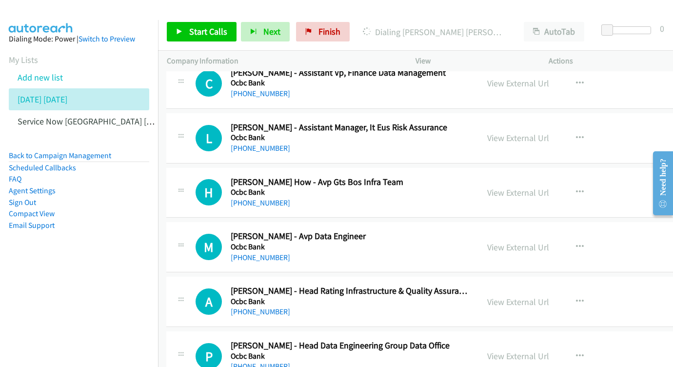
scroll to position [4583, 0]
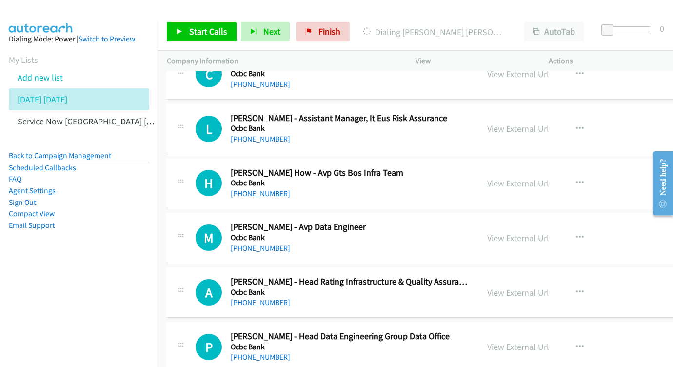
click at [549, 178] on link "View External Url" at bounding box center [518, 183] width 62 height 11
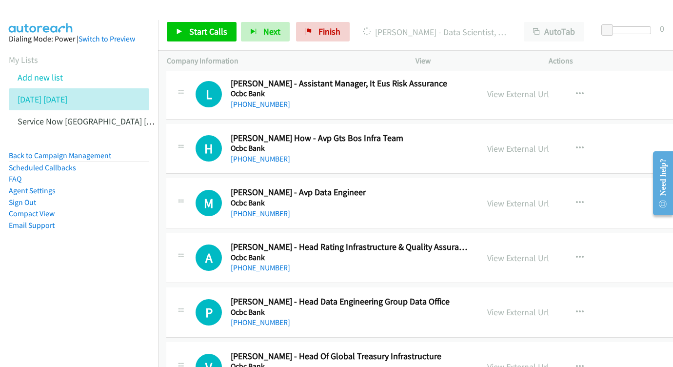
scroll to position [4624, 0]
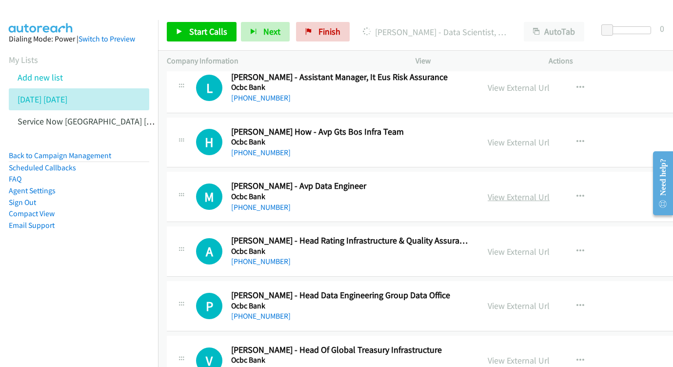
click at [550, 191] on link "View External Url" at bounding box center [519, 196] width 62 height 11
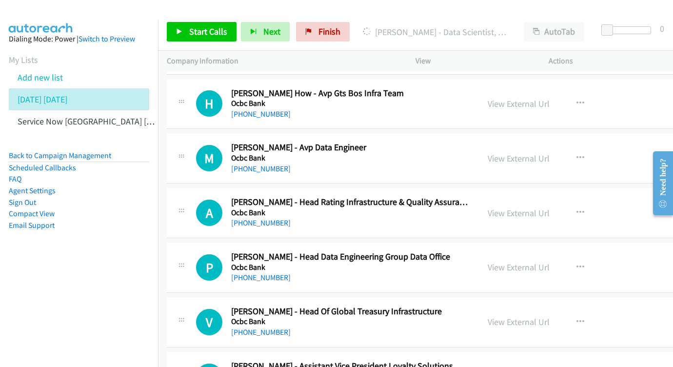
scroll to position [4670, 0]
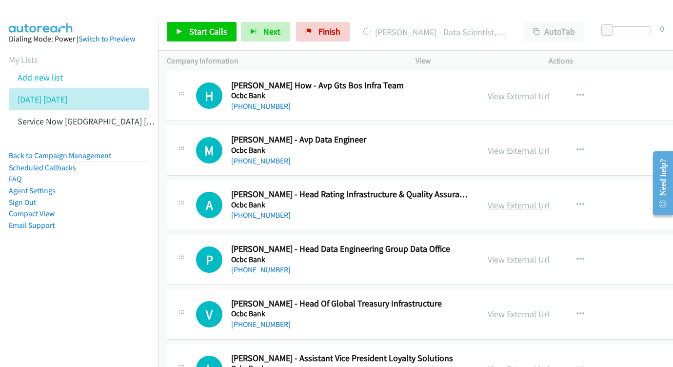
click at [550, 200] on link "View External Url" at bounding box center [519, 205] width 62 height 11
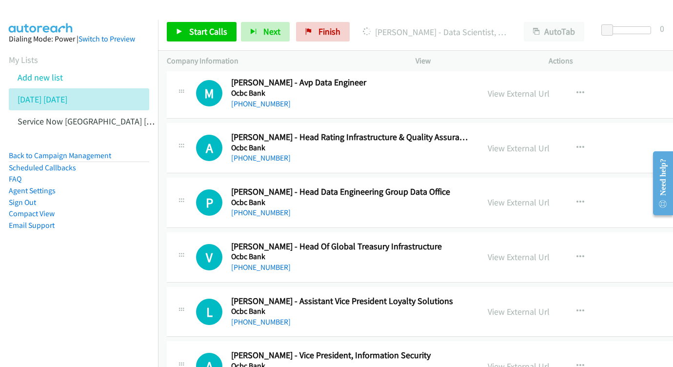
click at [569, 186] on div "View External Url View External Url Schedule/Manage Callback Start Calls Here R…" at bounding box center [561, 202] width 165 height 32
click at [550, 197] on link "View External Url" at bounding box center [519, 202] width 62 height 11
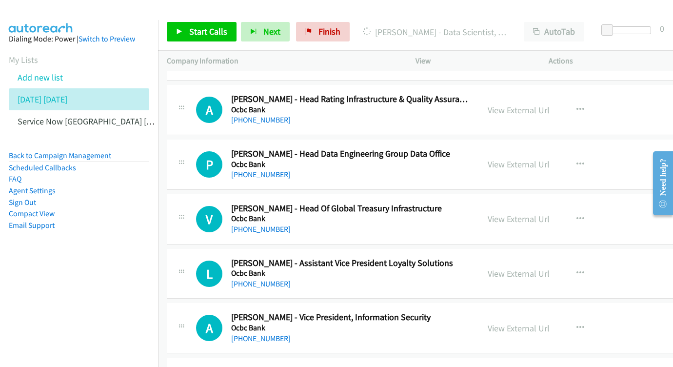
scroll to position [4770, 0]
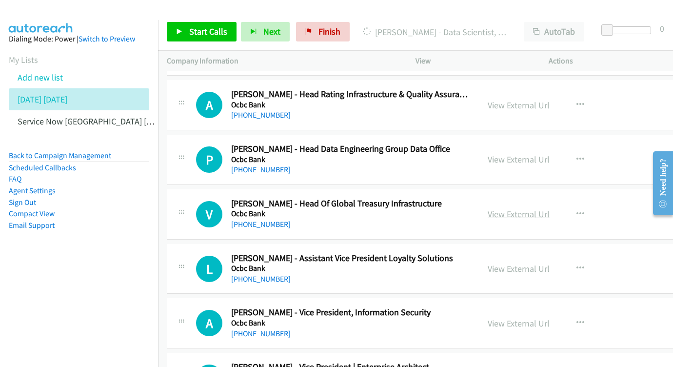
click at [550, 208] on link "View External Url" at bounding box center [519, 213] width 62 height 11
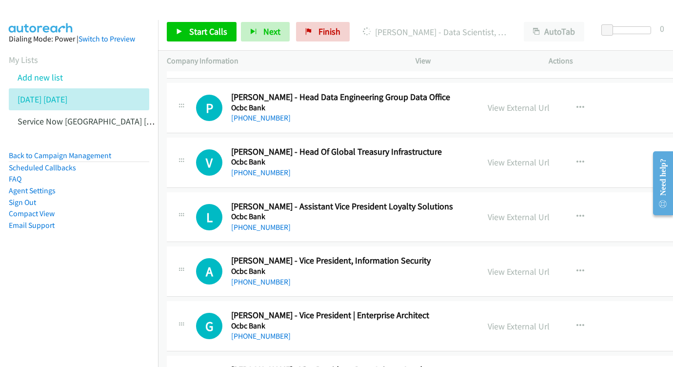
scroll to position [4832, 0]
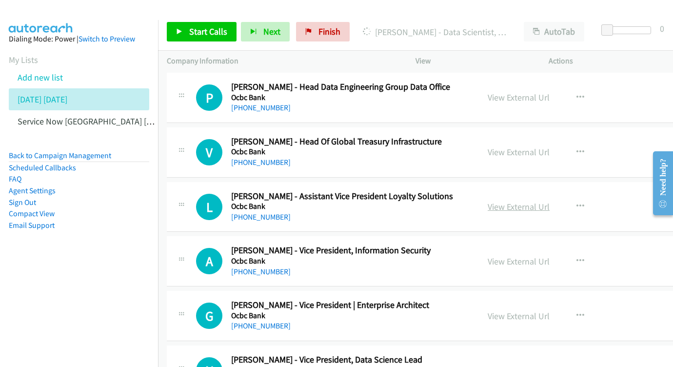
click at [550, 201] on link "View External Url" at bounding box center [519, 206] width 62 height 11
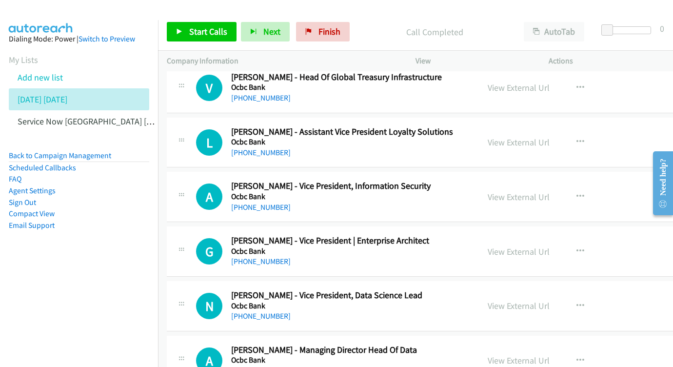
scroll to position [4908, 0]
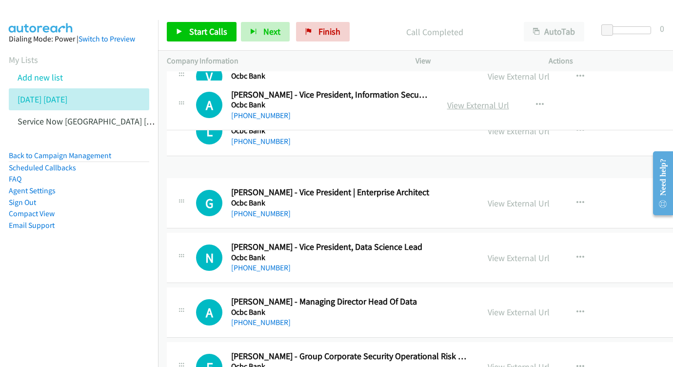
click at [509, 103] on link "View External Url" at bounding box center [478, 105] width 62 height 11
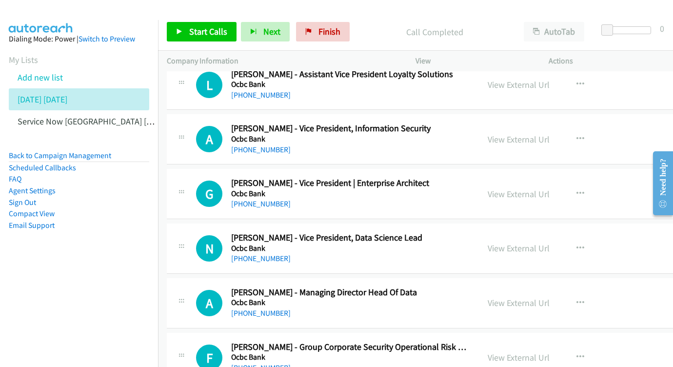
scroll to position [4957, 0]
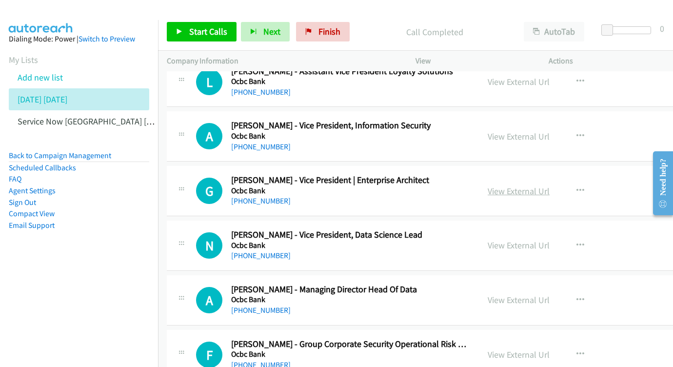
click at [550, 185] on link "View External Url" at bounding box center [519, 190] width 62 height 11
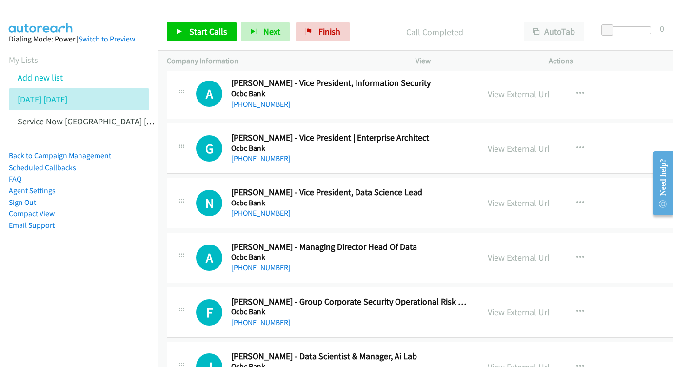
scroll to position [5007, 0]
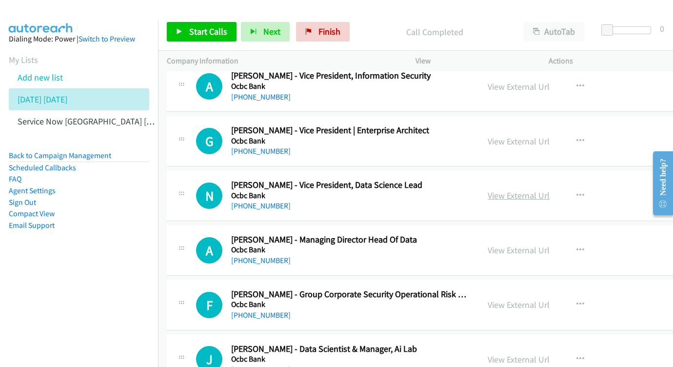
click at [550, 190] on link "View External Url" at bounding box center [519, 195] width 62 height 11
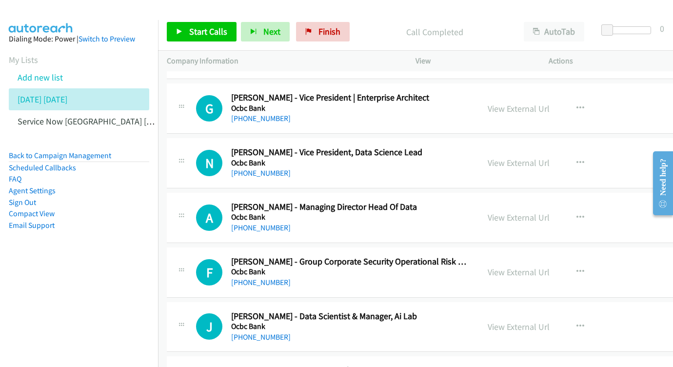
scroll to position [5056, 0]
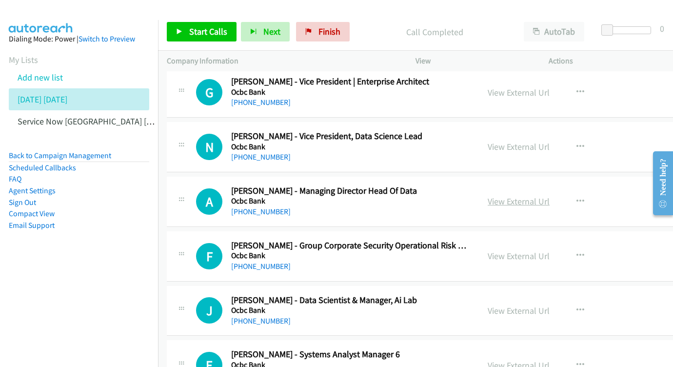
click at [550, 196] on link "View External Url" at bounding box center [519, 201] width 62 height 11
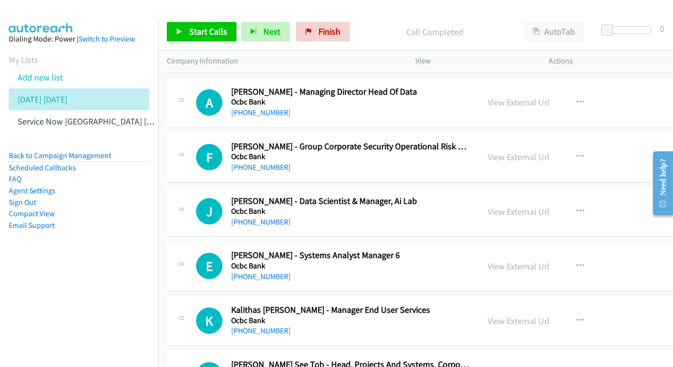
scroll to position [5162, 0]
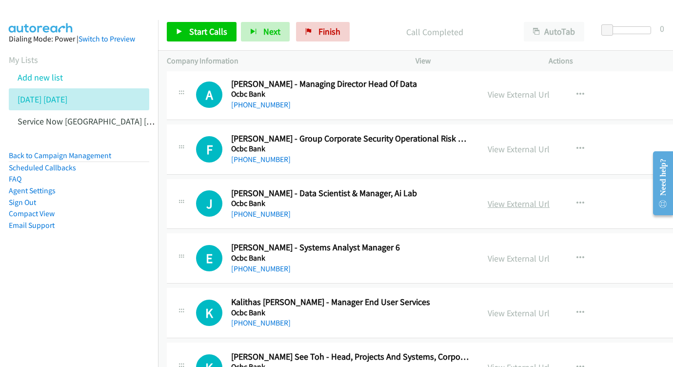
click at [550, 198] on link "View External Url" at bounding box center [519, 203] width 62 height 11
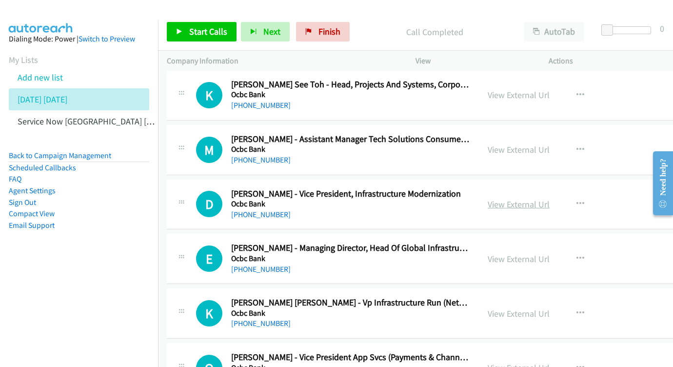
scroll to position [5443, 0]
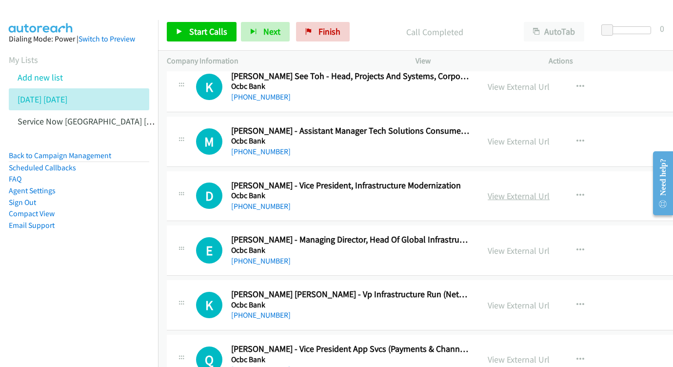
click at [550, 190] on link "View External Url" at bounding box center [519, 195] width 62 height 11
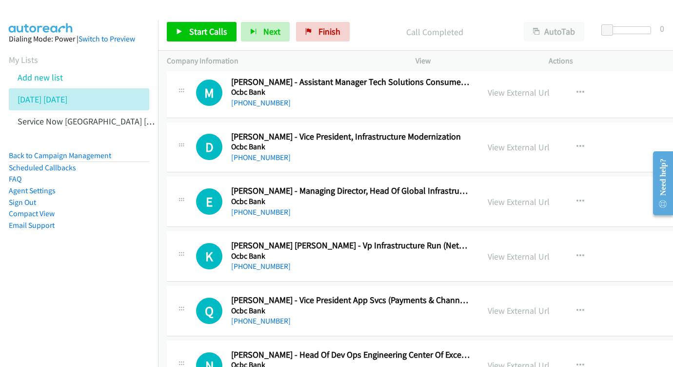
scroll to position [5503, 0]
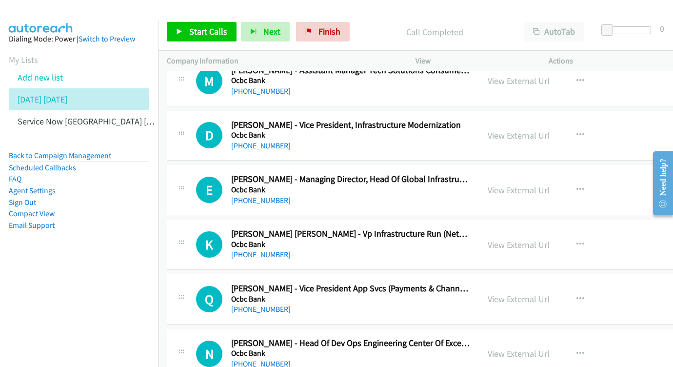
click at [550, 184] on link "View External Url" at bounding box center [519, 189] width 62 height 11
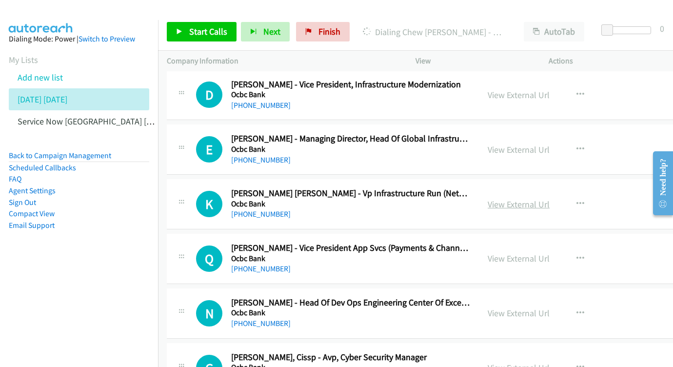
click at [550, 199] on link "View External Url" at bounding box center [519, 204] width 62 height 11
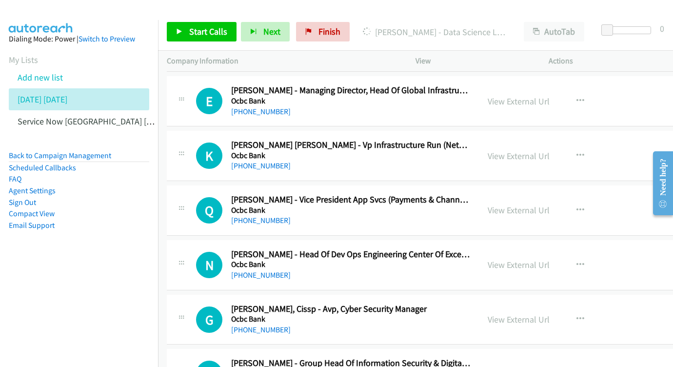
scroll to position [5593, 0]
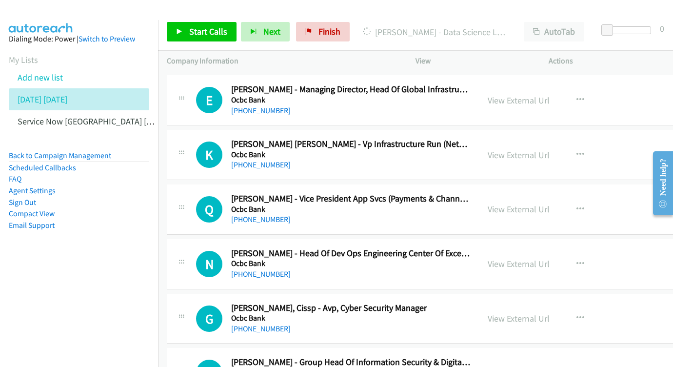
click at [557, 193] on div "View External Url View External Url Schedule/Manage Callback Start Calls Here R…" at bounding box center [561, 209] width 165 height 32
click at [550, 203] on link "View External Url" at bounding box center [519, 208] width 62 height 11
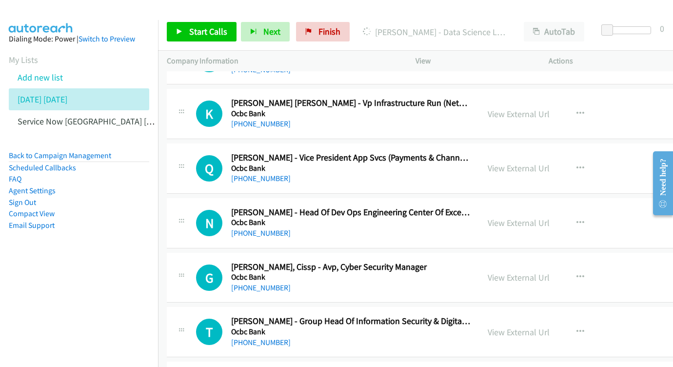
scroll to position [5644, 0]
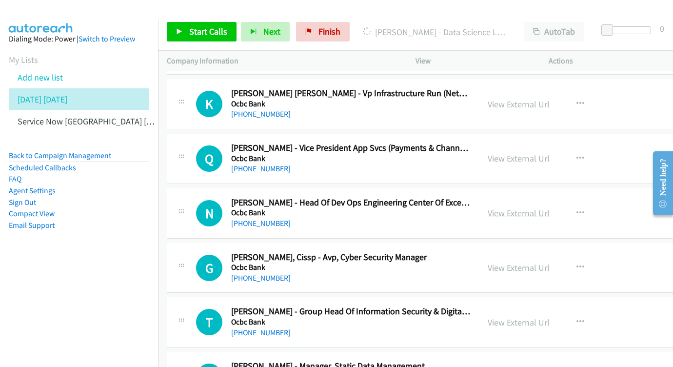
click at [550, 207] on link "View External Url" at bounding box center [519, 212] width 62 height 11
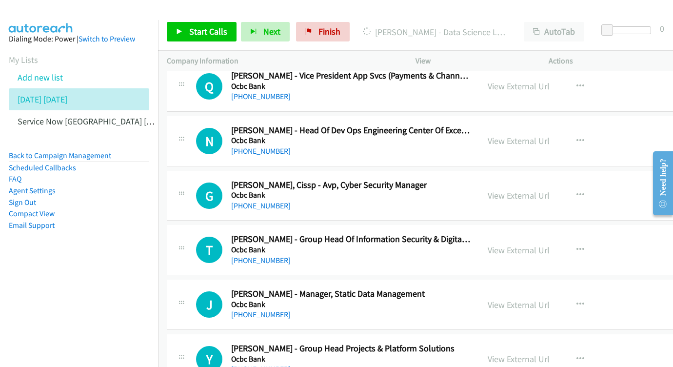
scroll to position [5717, 0]
click at [550, 189] on link "View External Url" at bounding box center [519, 194] width 62 height 11
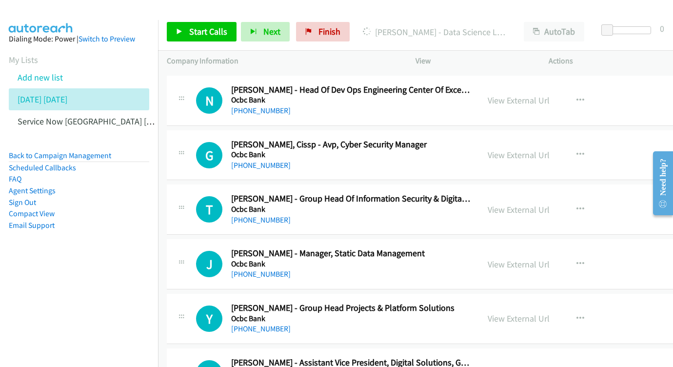
scroll to position [5766, 0]
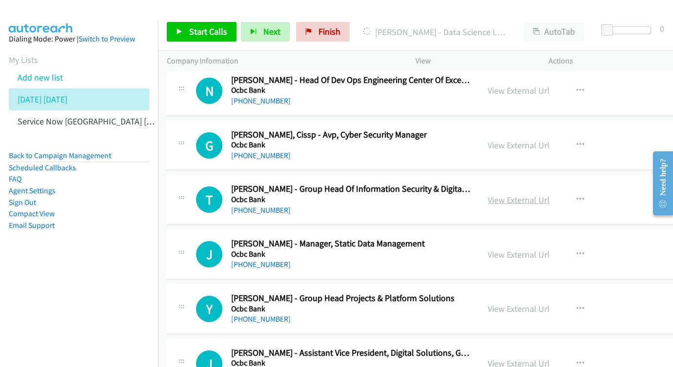
click at [550, 194] on link "View External Url" at bounding box center [519, 199] width 62 height 11
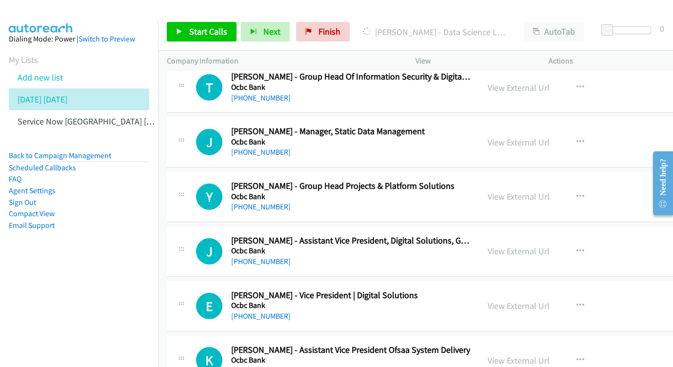
scroll to position [5886, 0]
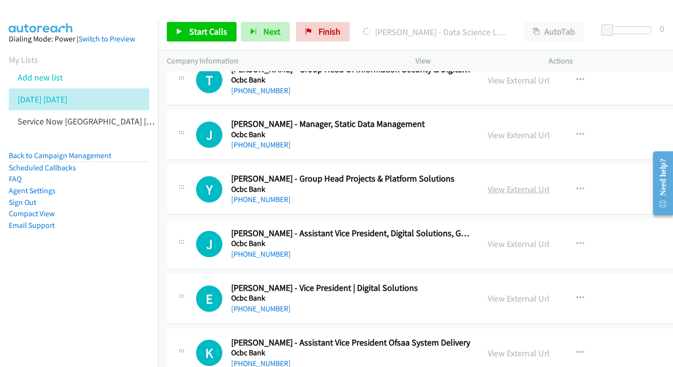
click at [550, 183] on link "View External Url" at bounding box center [519, 188] width 62 height 11
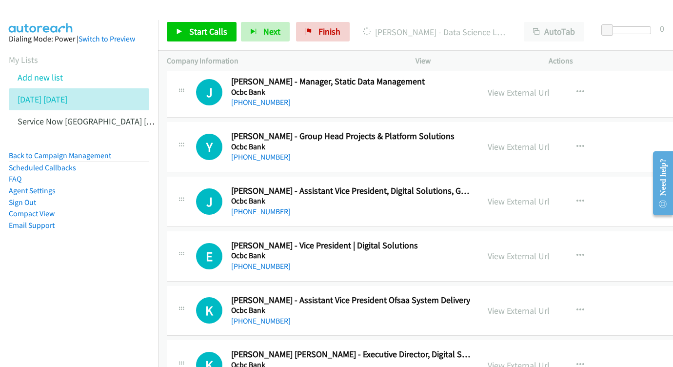
scroll to position [5929, 0]
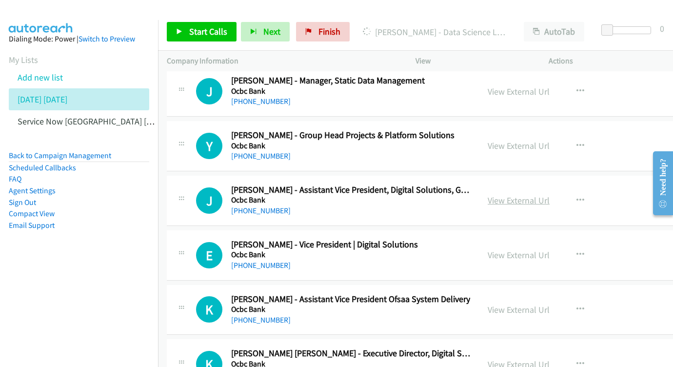
click at [550, 195] on link "View External Url" at bounding box center [519, 200] width 62 height 11
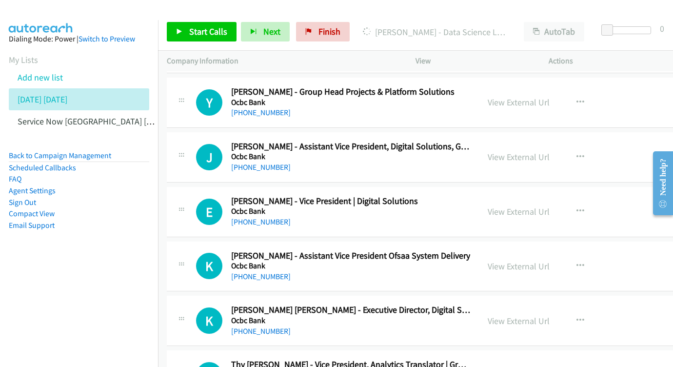
scroll to position [5985, 0]
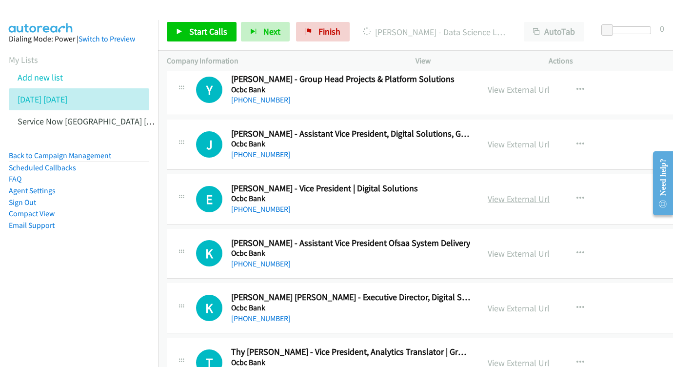
click at [550, 193] on link "View External Url" at bounding box center [519, 198] width 62 height 11
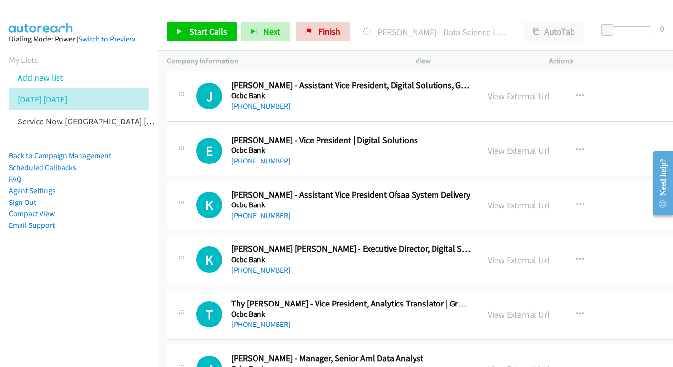
scroll to position [6036, 0]
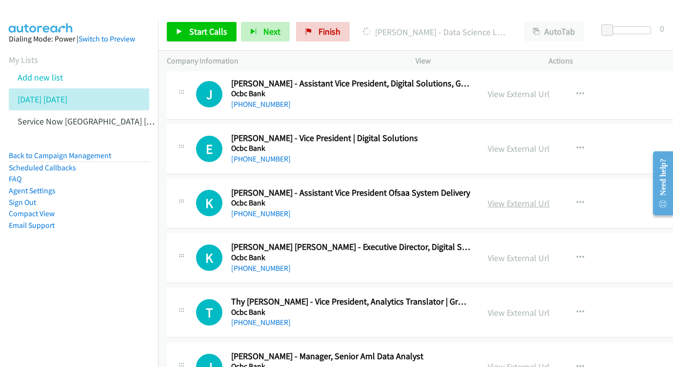
click at [550, 198] on link "View External Url" at bounding box center [519, 203] width 62 height 11
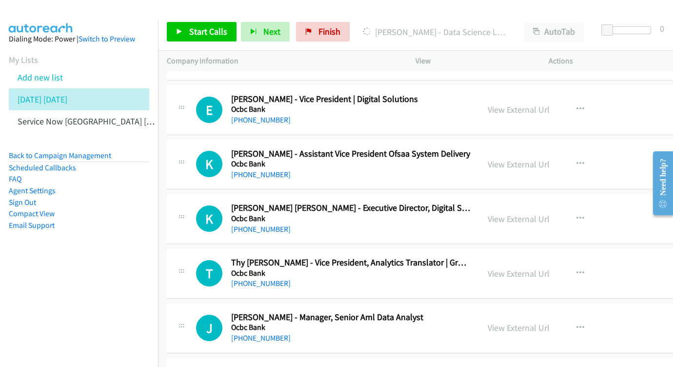
scroll to position [6079, 0]
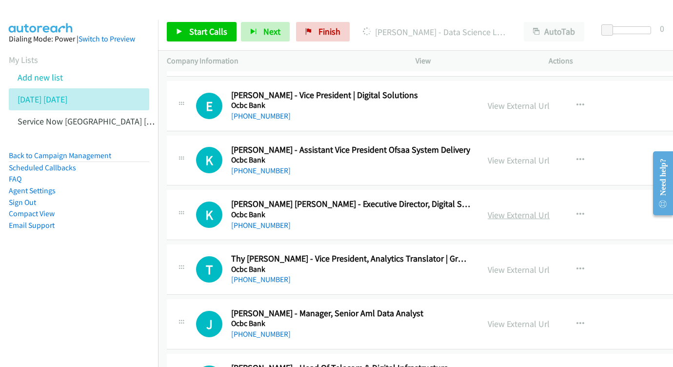
click at [550, 209] on link "View External Url" at bounding box center [519, 214] width 62 height 11
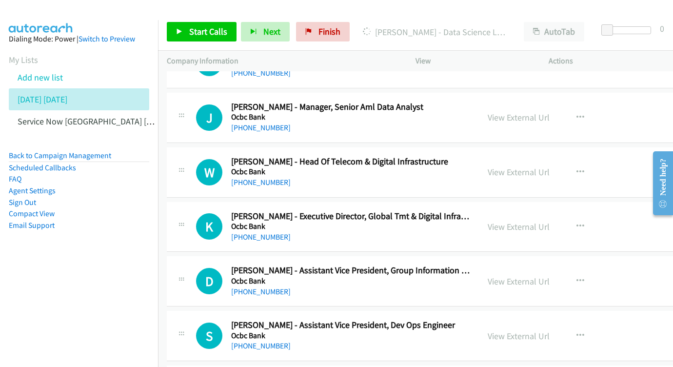
scroll to position [6301, 0]
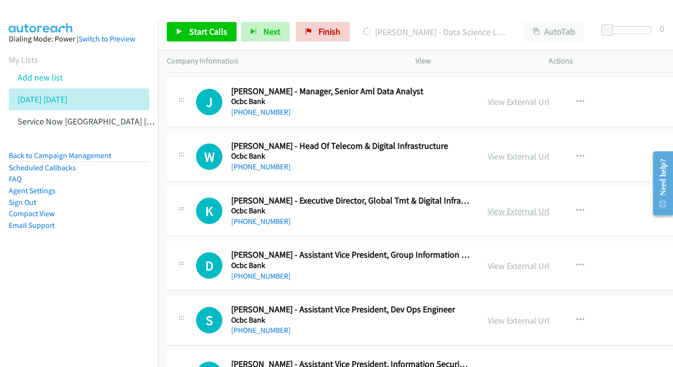
click at [550, 205] on link "View External Url" at bounding box center [519, 210] width 62 height 11
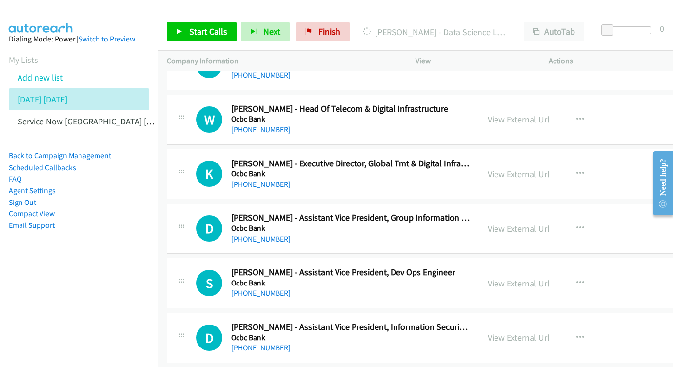
scroll to position [6344, 0]
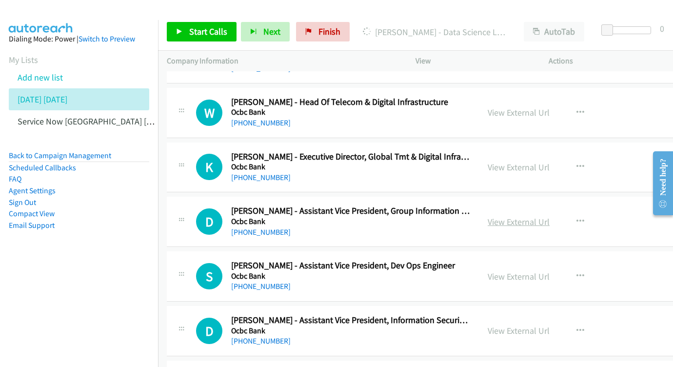
click at [543, 216] on link "View External Url" at bounding box center [519, 221] width 62 height 11
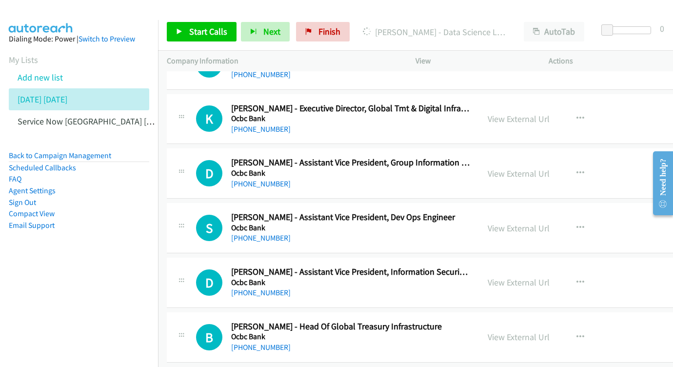
scroll to position [6396, 0]
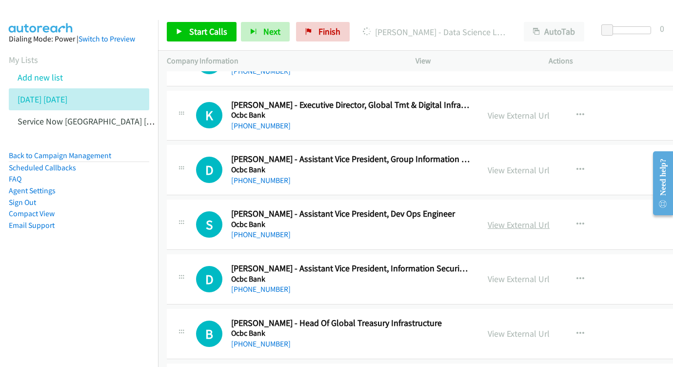
click at [550, 219] on link "View External Url" at bounding box center [519, 224] width 62 height 11
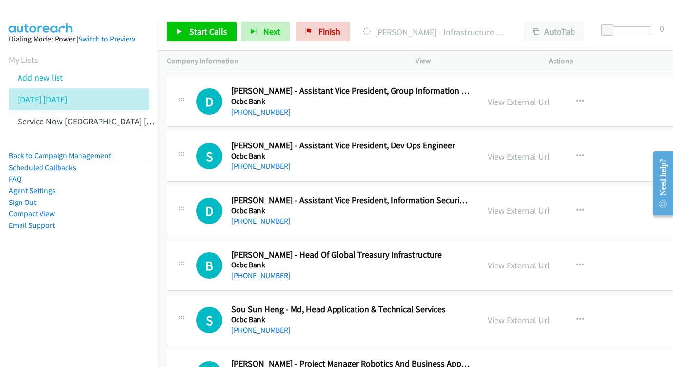
scroll to position [6469, 0]
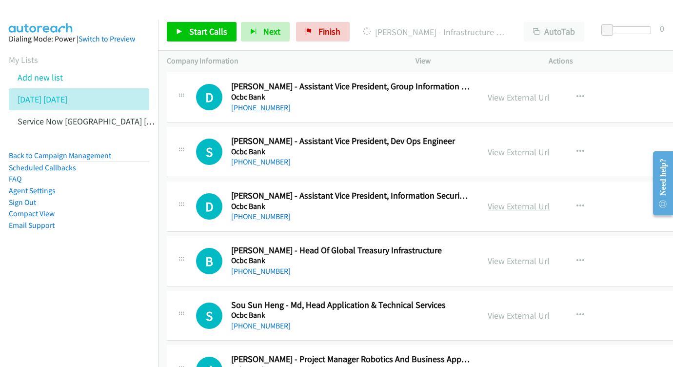
click at [550, 201] on link "View External Url" at bounding box center [519, 206] width 62 height 11
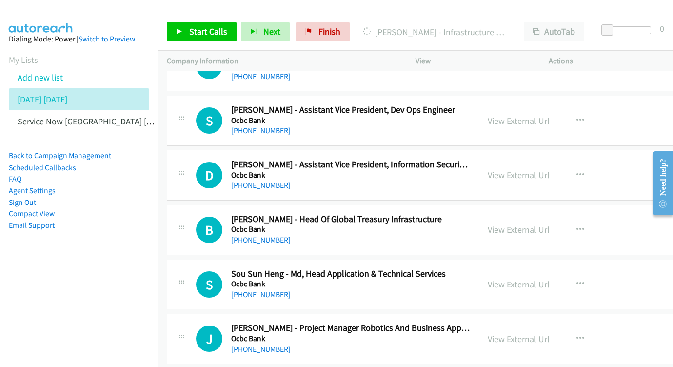
scroll to position [6505, 0]
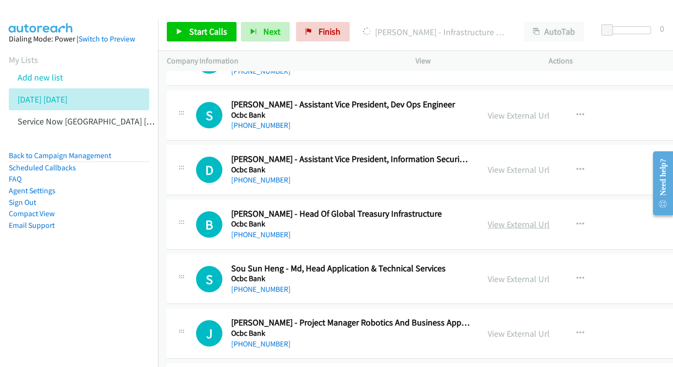
click at [550, 219] on link "View External Url" at bounding box center [519, 224] width 62 height 11
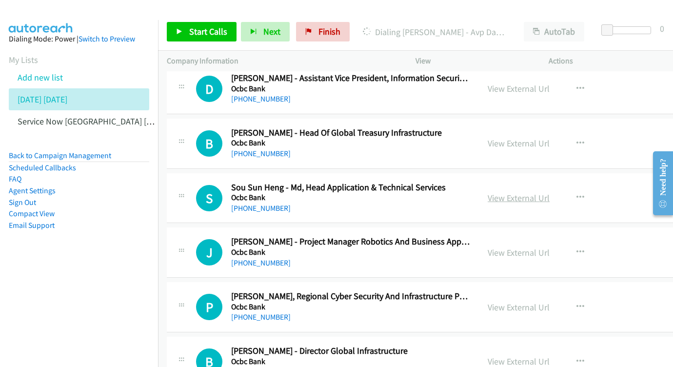
scroll to position [6586, 0]
click at [550, 193] on link "View External Url" at bounding box center [519, 198] width 62 height 11
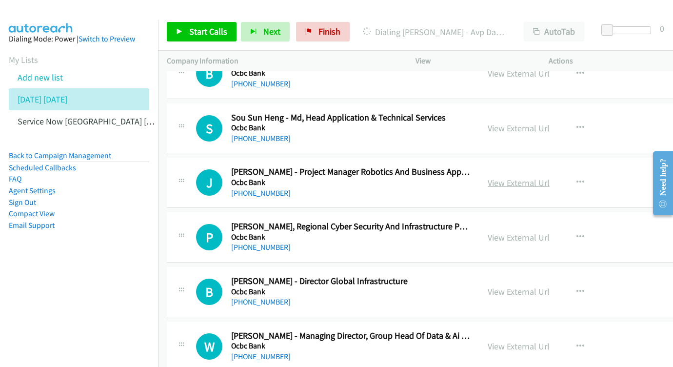
scroll to position [6666, 0]
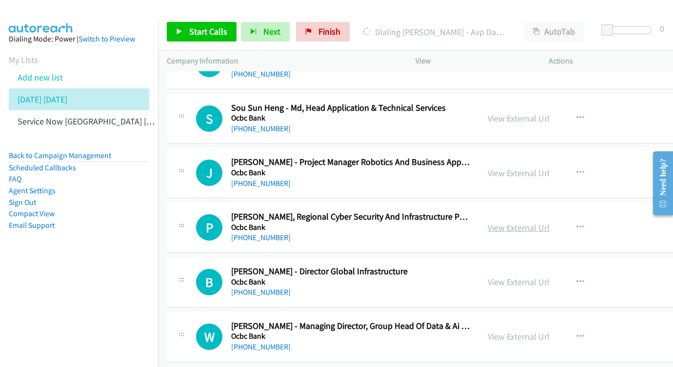
click at [550, 222] on link "View External Url" at bounding box center [519, 227] width 62 height 11
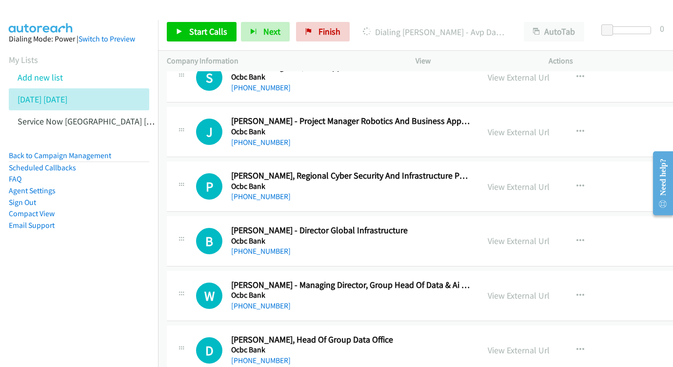
scroll to position [6706, 0]
click at [550, 236] on link "View External Url" at bounding box center [519, 241] width 62 height 11
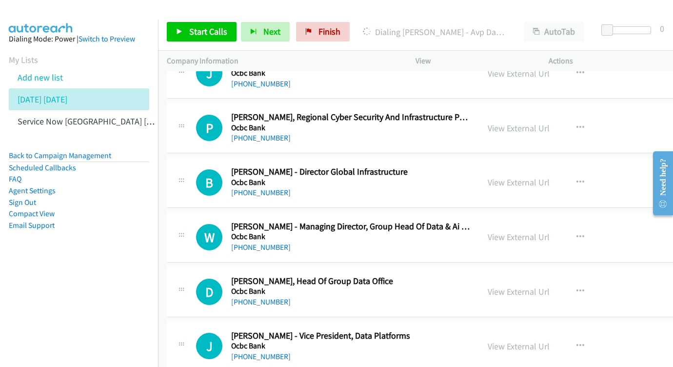
scroll to position [6766, 0]
click at [550, 231] on link "View External Url" at bounding box center [519, 236] width 62 height 11
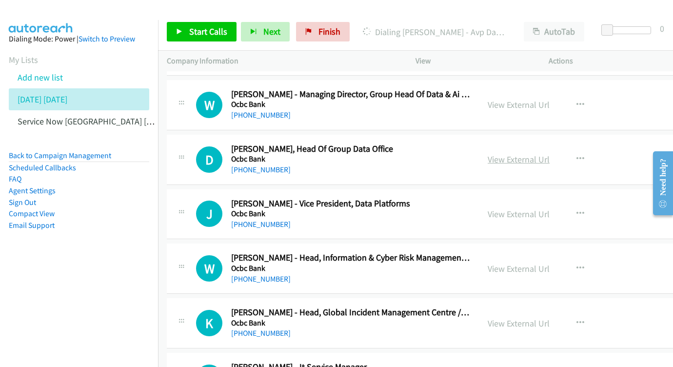
scroll to position [6898, 0]
click at [550, 208] on link "View External Url" at bounding box center [519, 213] width 62 height 11
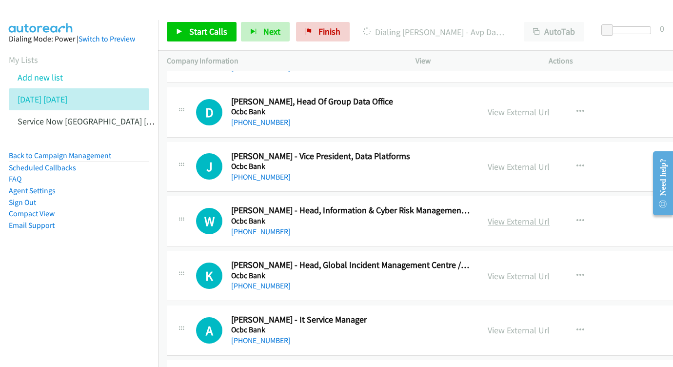
scroll to position [6954, 0]
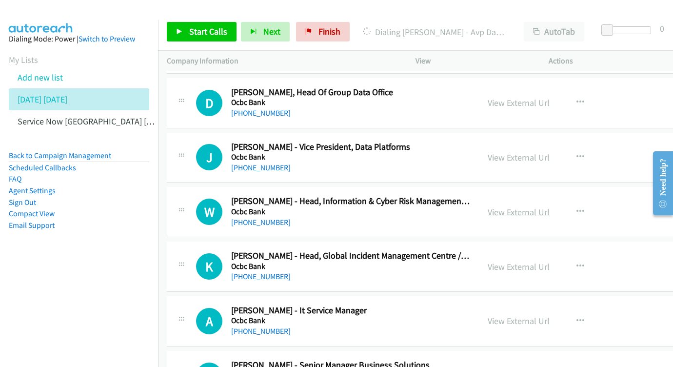
click at [550, 206] on link "View External Url" at bounding box center [519, 211] width 62 height 11
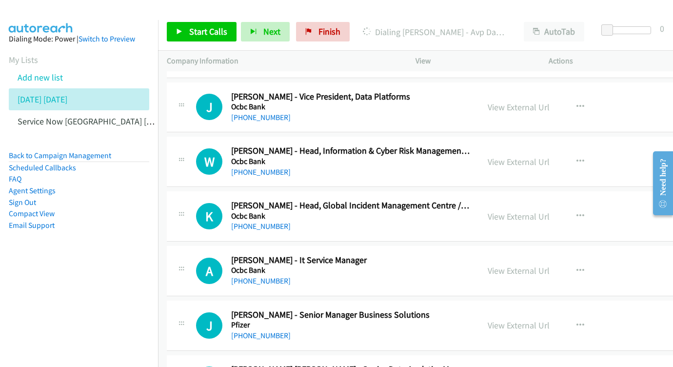
scroll to position [7005, 0]
click at [550, 210] on link "View External Url" at bounding box center [519, 215] width 62 height 11
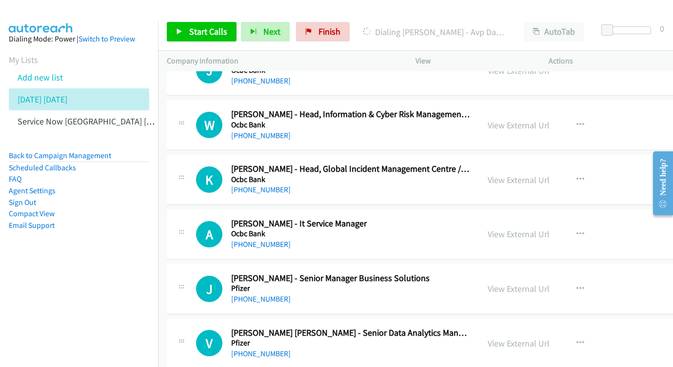
scroll to position [7051, 0]
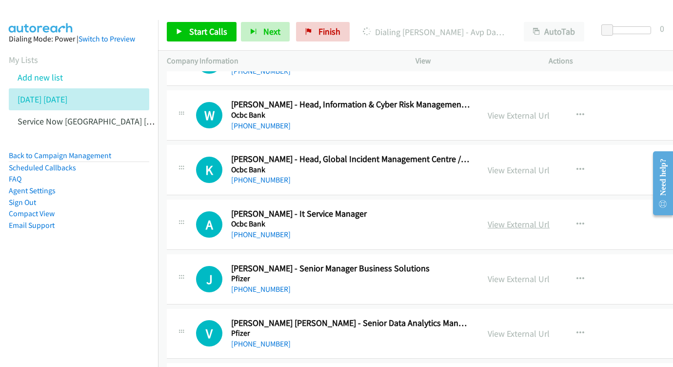
click at [549, 219] on link "View External Url" at bounding box center [519, 224] width 62 height 11
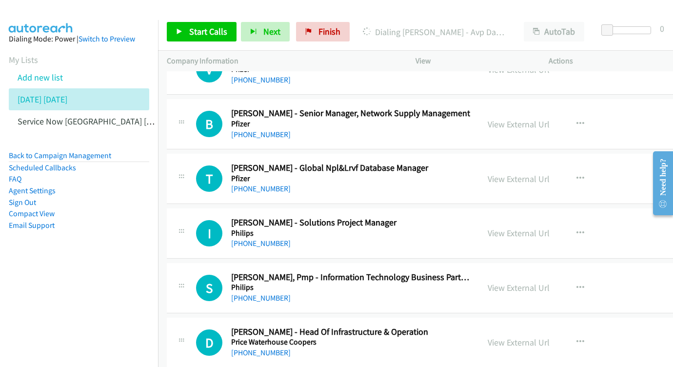
scroll to position [7366, 0]
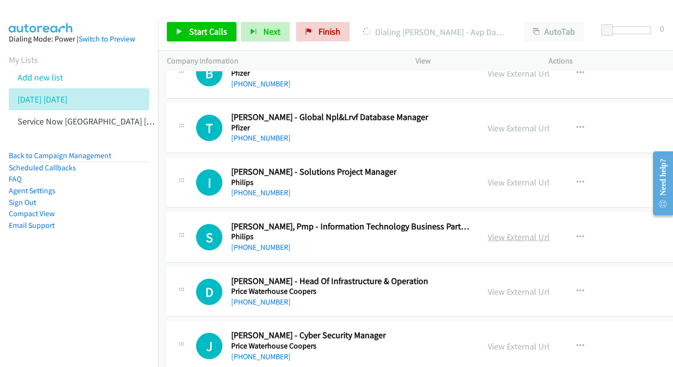
click at [550, 231] on link "View External Url" at bounding box center [519, 236] width 62 height 11
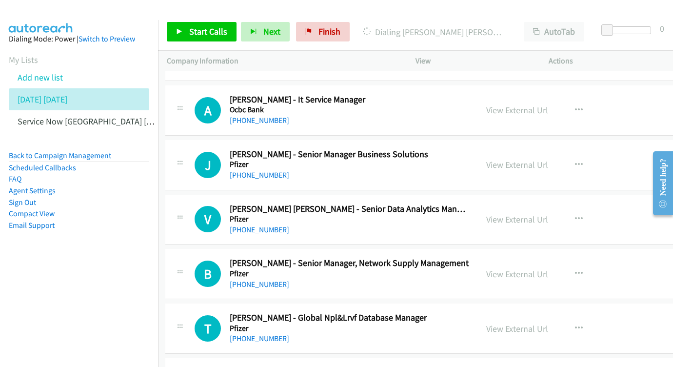
scroll to position [7170, 1]
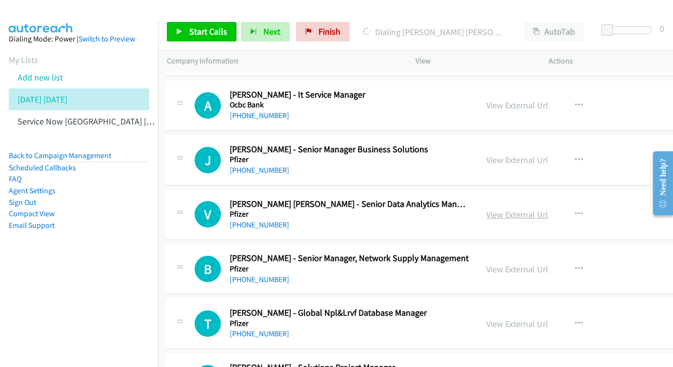
click at [548, 209] on link "View External Url" at bounding box center [517, 214] width 62 height 11
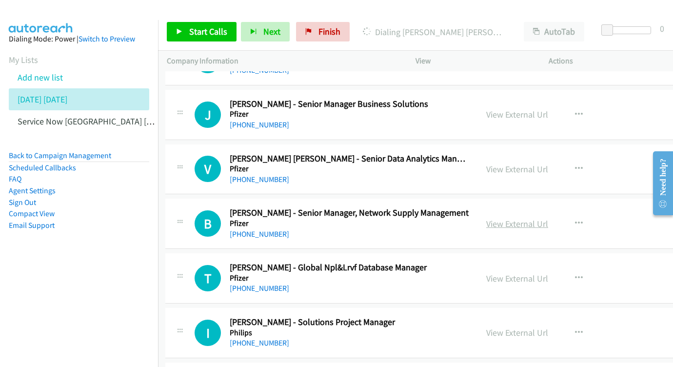
scroll to position [7221, 1]
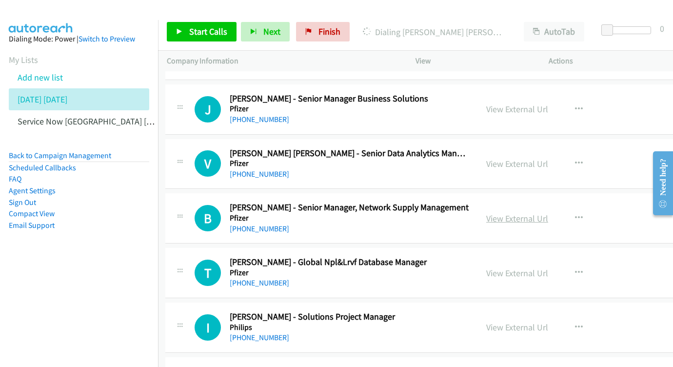
click at [548, 213] on link "View External Url" at bounding box center [517, 218] width 62 height 11
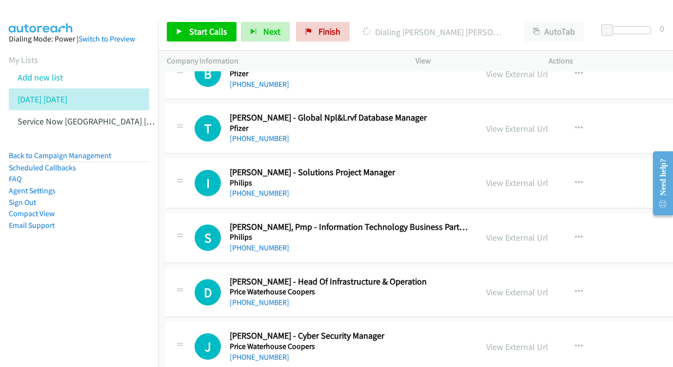
scroll to position [7371, 1]
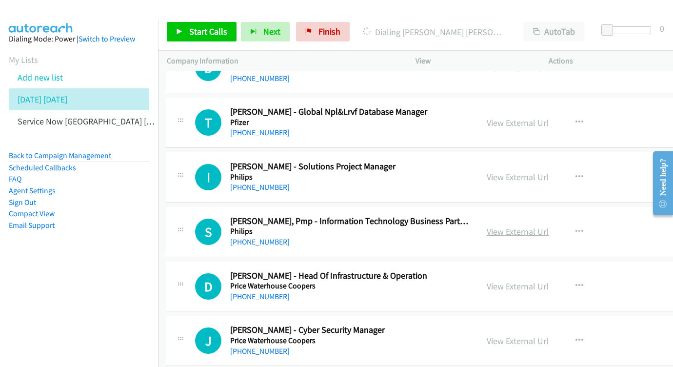
click at [549, 226] on link "View External Url" at bounding box center [518, 231] width 62 height 11
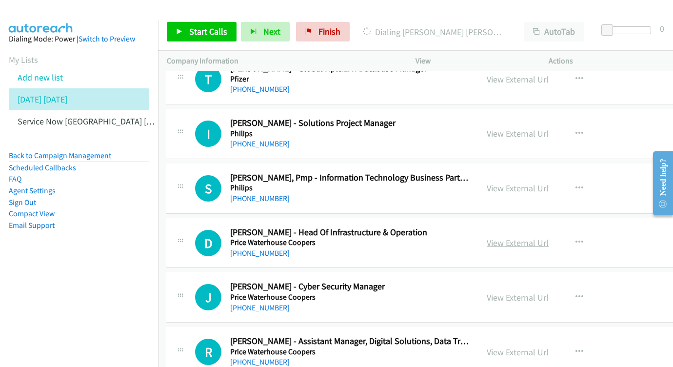
scroll to position [7421, 0]
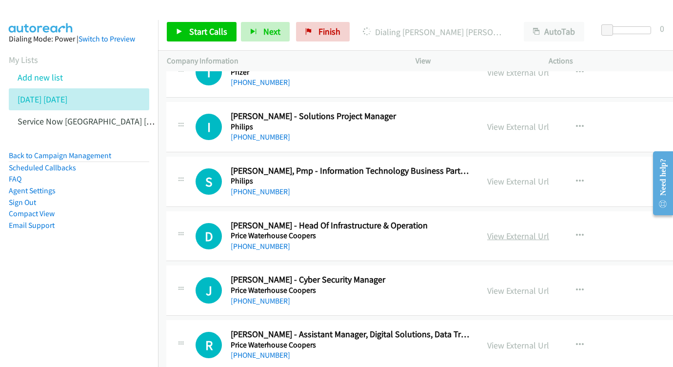
click at [549, 230] on link "View External Url" at bounding box center [518, 235] width 62 height 11
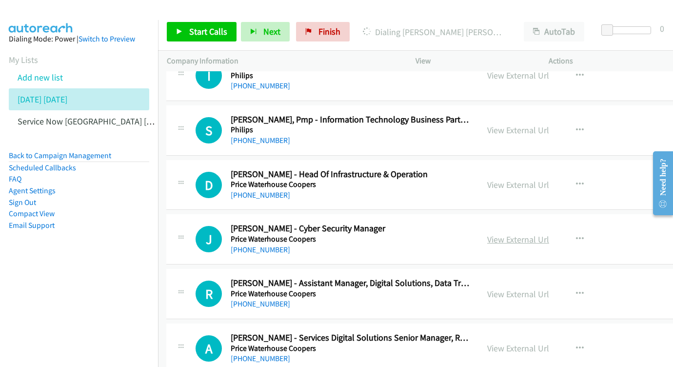
click at [542, 234] on link "View External Url" at bounding box center [518, 239] width 62 height 11
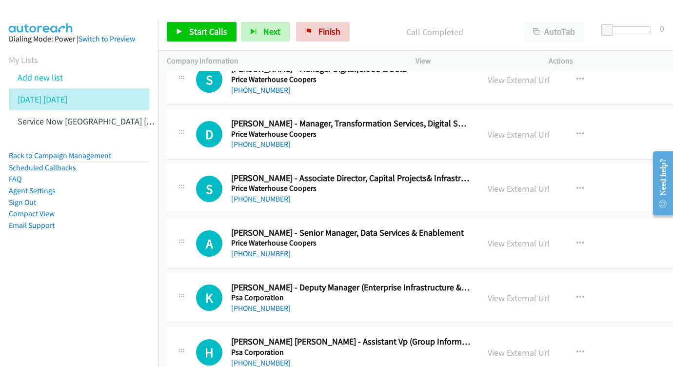
scroll to position [7963, 0]
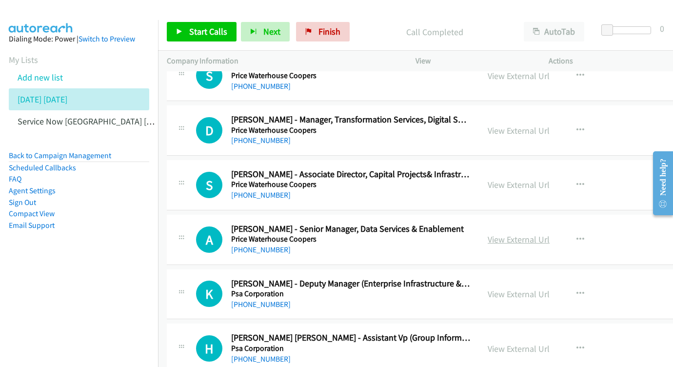
click at [550, 234] on link "View External Url" at bounding box center [519, 239] width 62 height 11
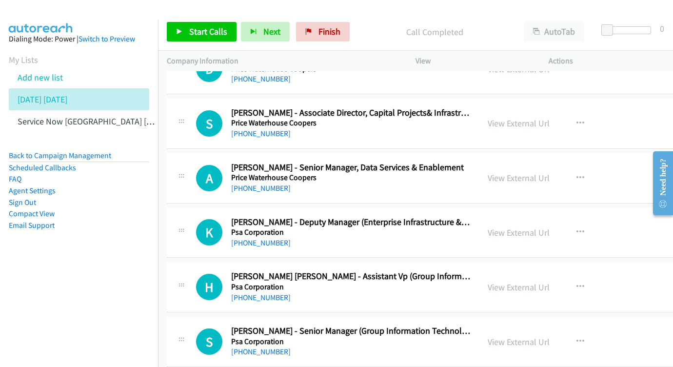
scroll to position [8078, 0]
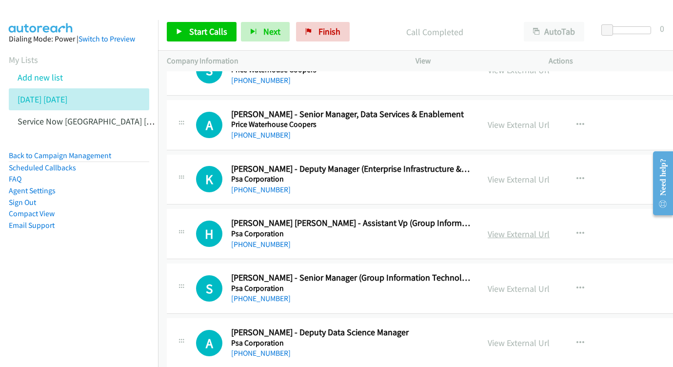
click at [550, 228] on link "View External Url" at bounding box center [519, 233] width 62 height 11
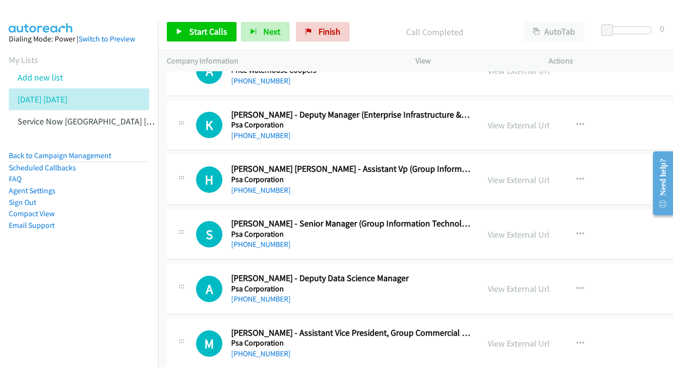
scroll to position [8136, 0]
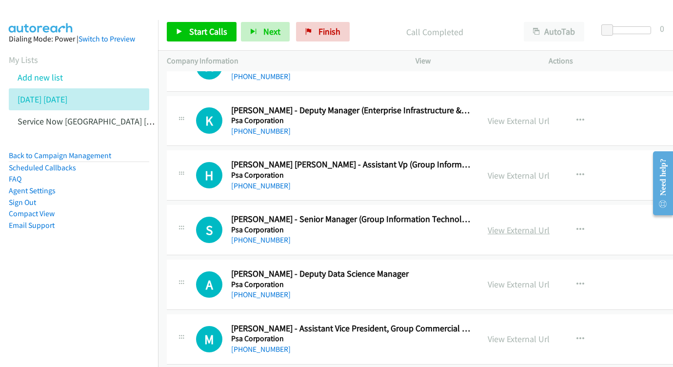
click at [550, 224] on link "View External Url" at bounding box center [519, 229] width 62 height 11
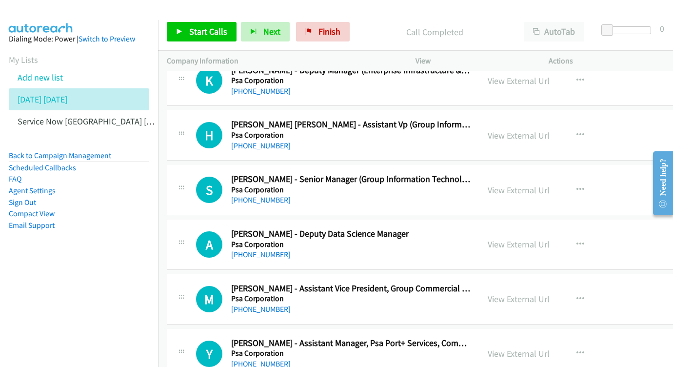
scroll to position [8183, 0]
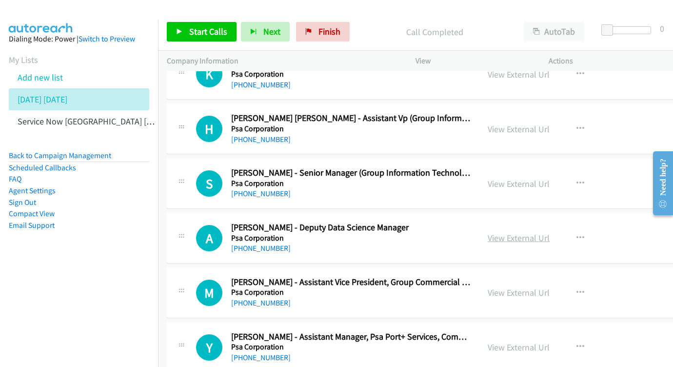
click at [547, 232] on link "View External Url" at bounding box center [519, 237] width 62 height 11
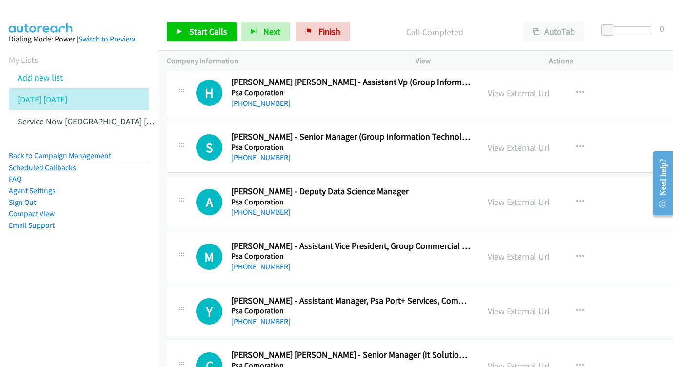
scroll to position [8222, 0]
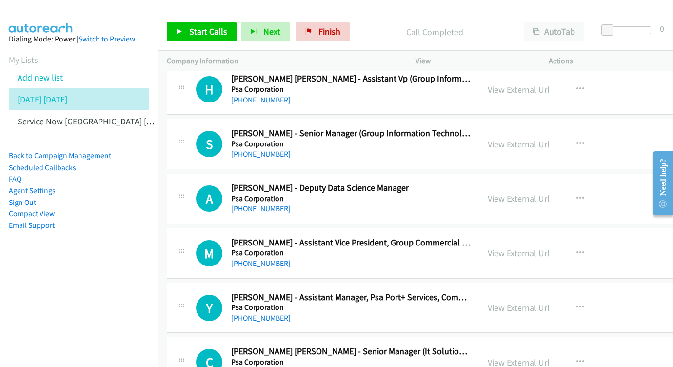
click at [533, 237] on div "View External Url View External Url Schedule/Manage Callback Start Calls Here R…" at bounding box center [561, 253] width 165 height 32
click at [550, 247] on link "View External Url" at bounding box center [519, 252] width 62 height 11
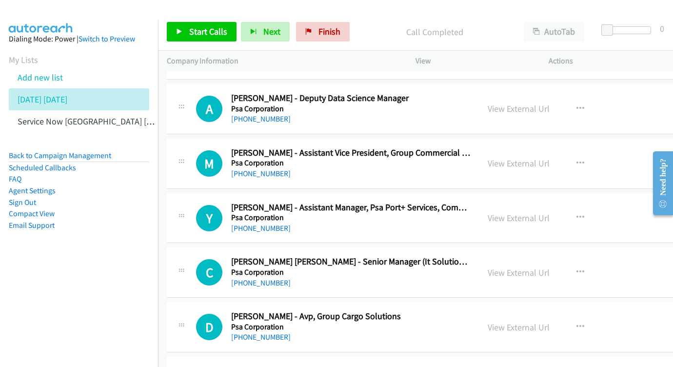
scroll to position [8320, 0]
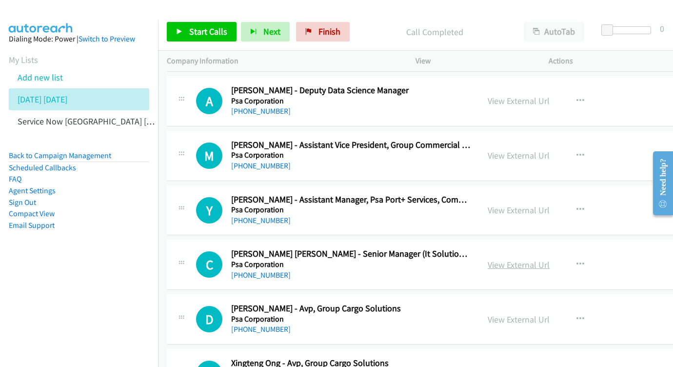
click at [550, 259] on link "View External Url" at bounding box center [519, 264] width 62 height 11
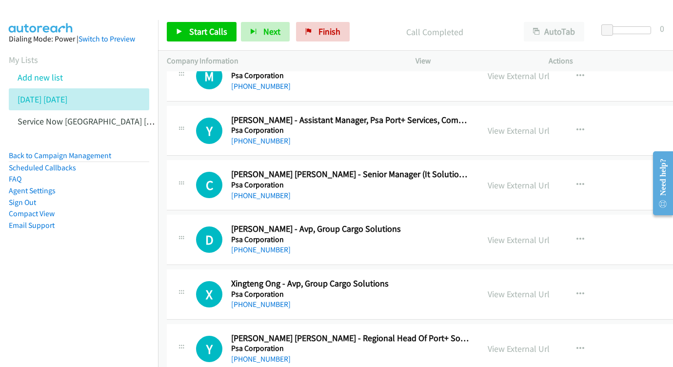
scroll to position [8399, 1]
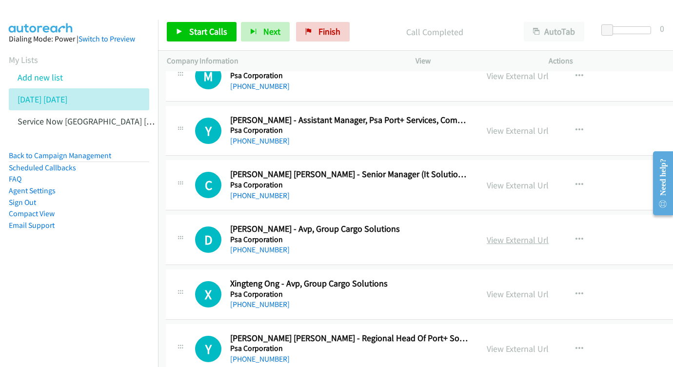
click at [549, 234] on link "View External Url" at bounding box center [518, 239] width 62 height 11
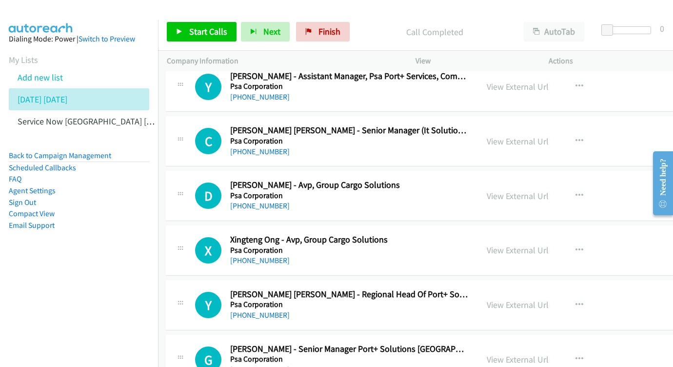
scroll to position [8448, 1]
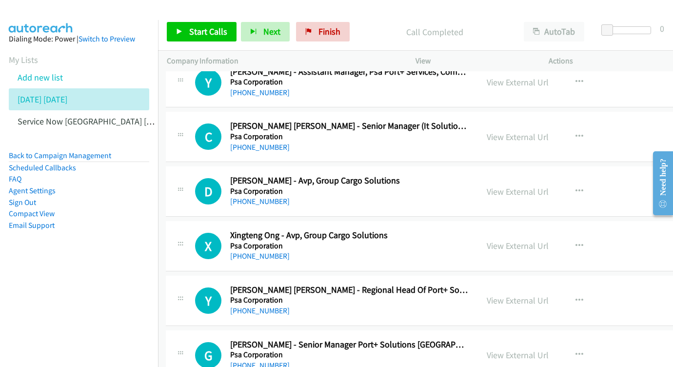
click at [569, 230] on div "View External Url View External Url Schedule/Manage Callback Start Calls Here R…" at bounding box center [560, 246] width 165 height 32
click at [549, 240] on link "View External Url" at bounding box center [518, 245] width 62 height 11
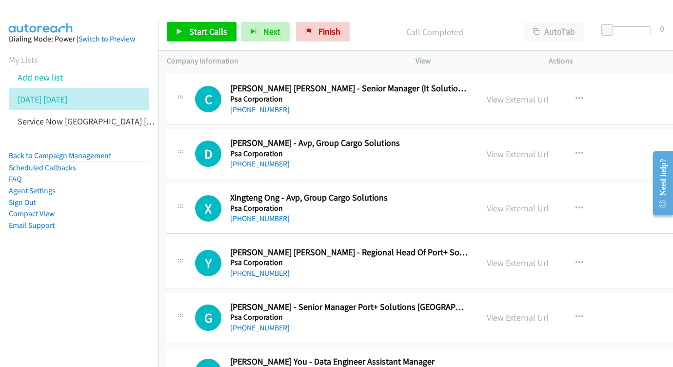
scroll to position [8487, 1]
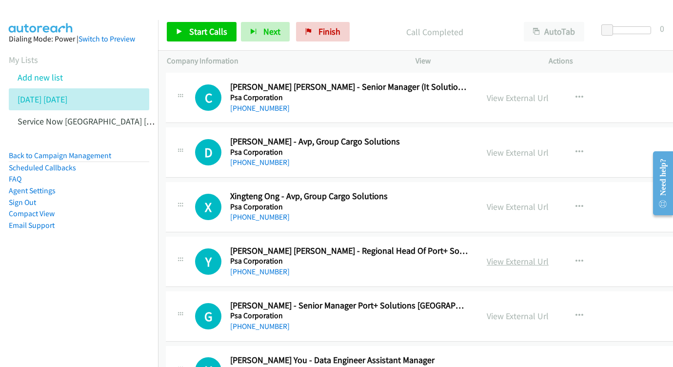
click at [549, 256] on link "View External Url" at bounding box center [518, 261] width 62 height 11
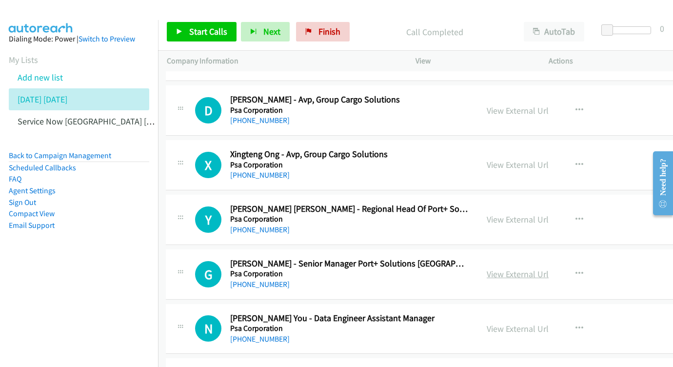
scroll to position [8596, 1]
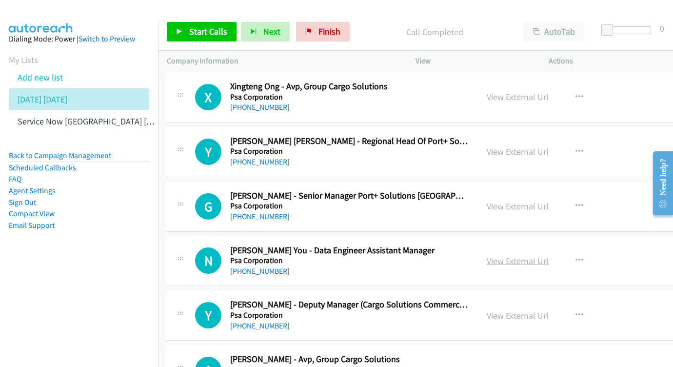
click at [549, 255] on link "View External Url" at bounding box center [518, 260] width 62 height 11
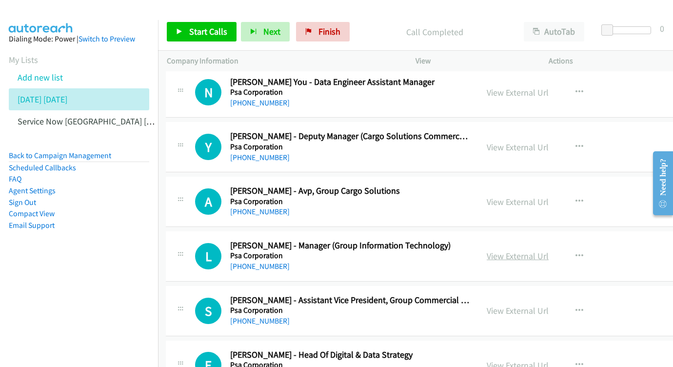
scroll to position [8771, 1]
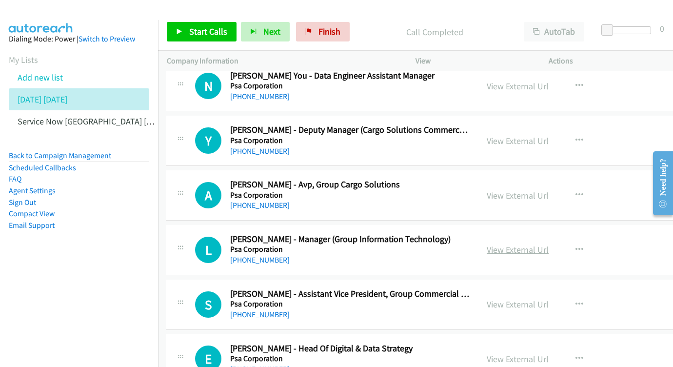
click at [549, 244] on link "View External Url" at bounding box center [518, 249] width 62 height 11
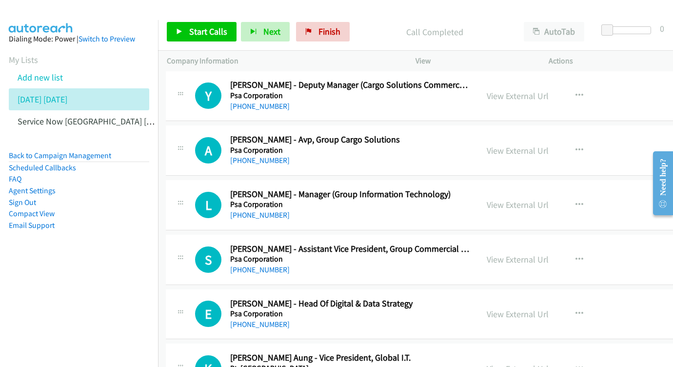
scroll to position [8821, 1]
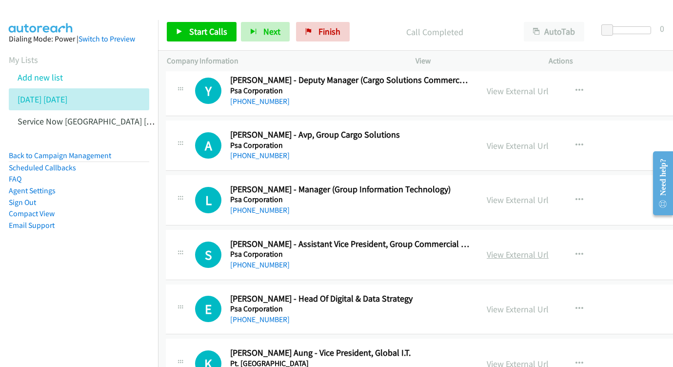
click at [549, 249] on link "View External Url" at bounding box center [518, 254] width 62 height 11
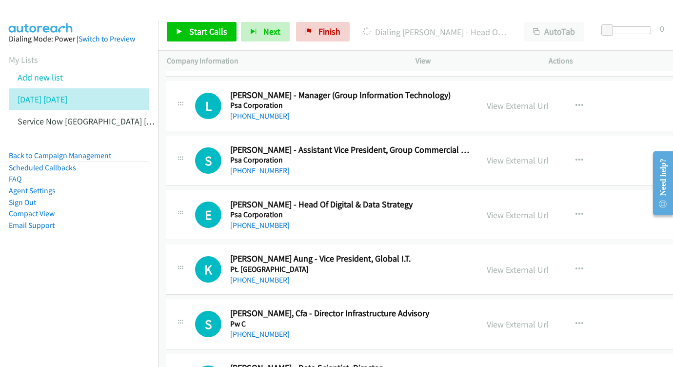
scroll to position [8915, 1]
click at [548, 264] on link "View External Url" at bounding box center [517, 269] width 62 height 11
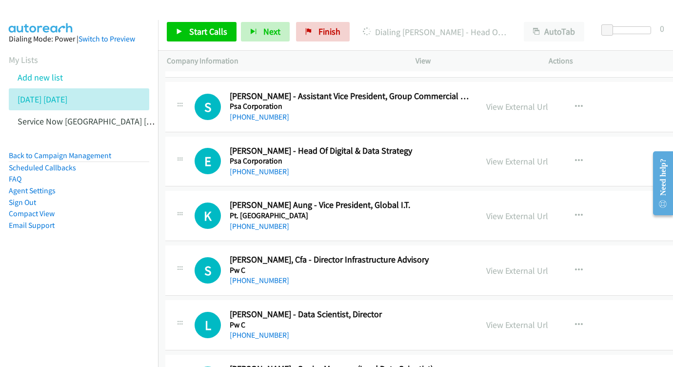
scroll to position [8969, 1]
click at [549, 265] on link "View External Url" at bounding box center [518, 270] width 62 height 11
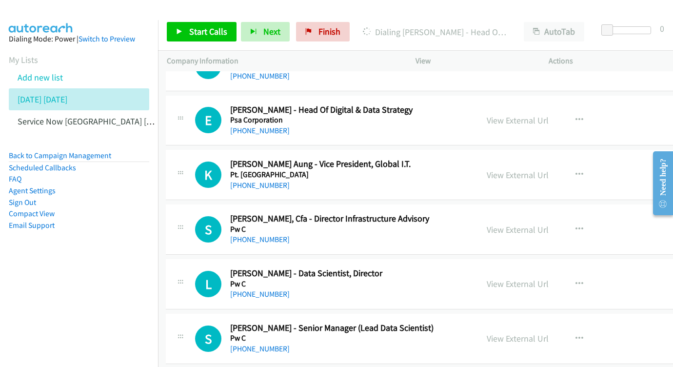
scroll to position [9019, 1]
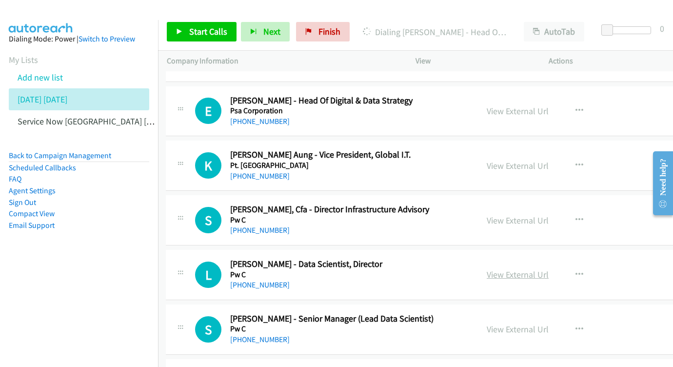
click at [549, 269] on link "View External Url" at bounding box center [518, 274] width 62 height 11
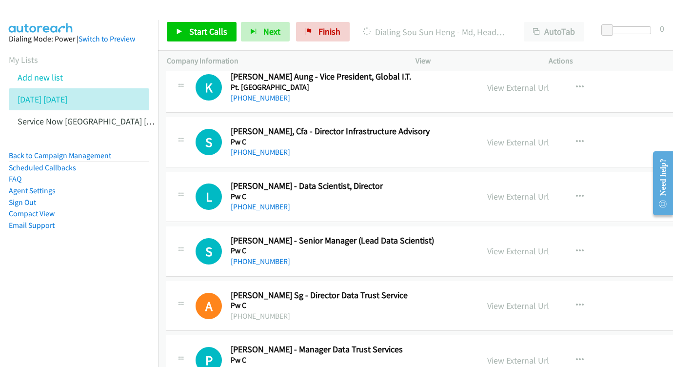
scroll to position [9097, 0]
click at [549, 245] on link "View External Url" at bounding box center [518, 250] width 62 height 11
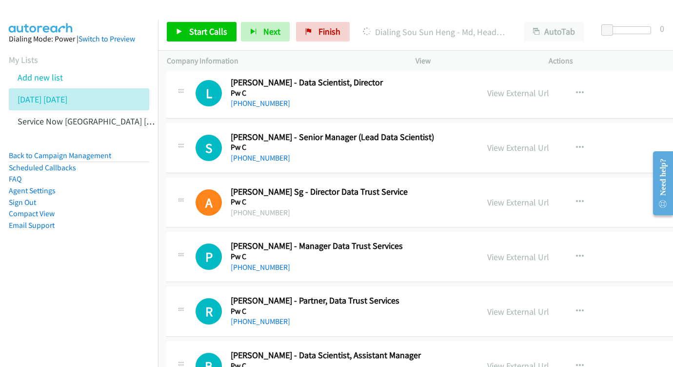
scroll to position [9201, 0]
click at [564, 240] on div "View External Url View External Url Schedule/Manage Callback Start Calls Here R…" at bounding box center [561, 256] width 165 height 32
click at [549, 251] on link "View External Url" at bounding box center [518, 256] width 62 height 11
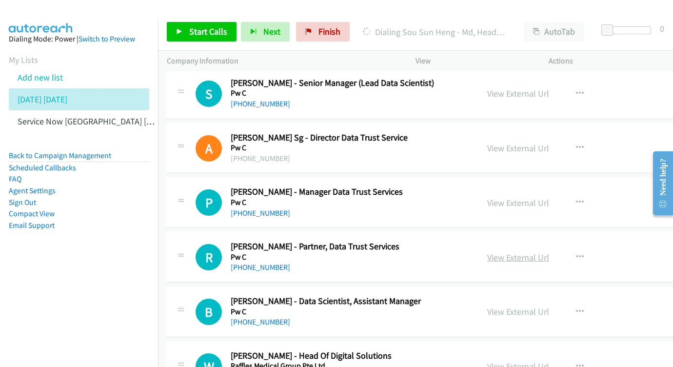
click at [549, 252] on link "View External Url" at bounding box center [518, 257] width 62 height 11
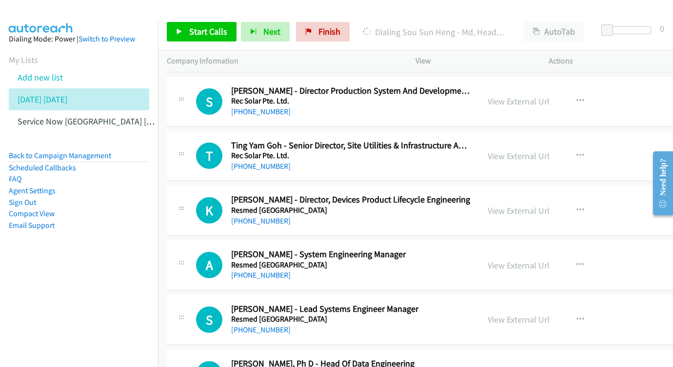
scroll to position [9578, 0]
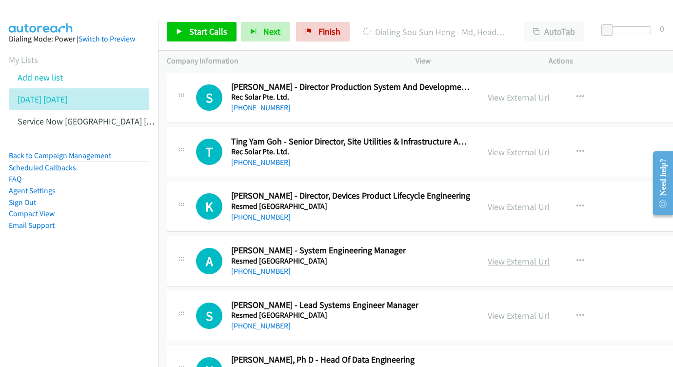
click at [550, 256] on link "View External Url" at bounding box center [519, 261] width 62 height 11
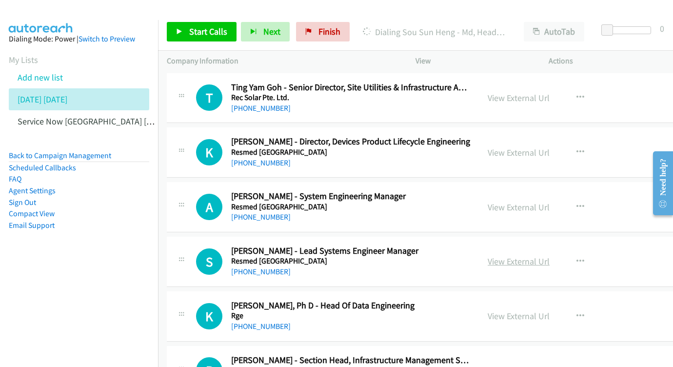
click at [550, 256] on link "View External Url" at bounding box center [519, 261] width 62 height 11
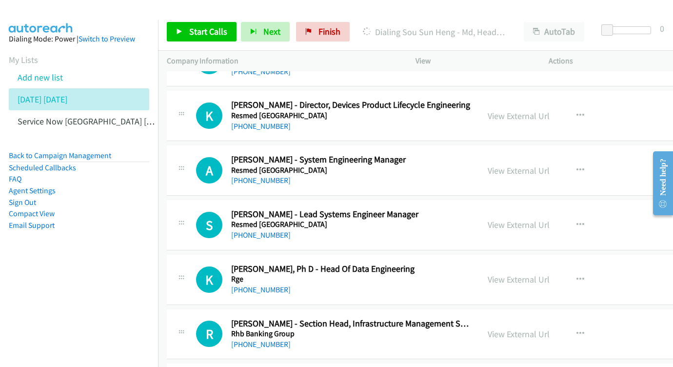
scroll to position [9683, 0]
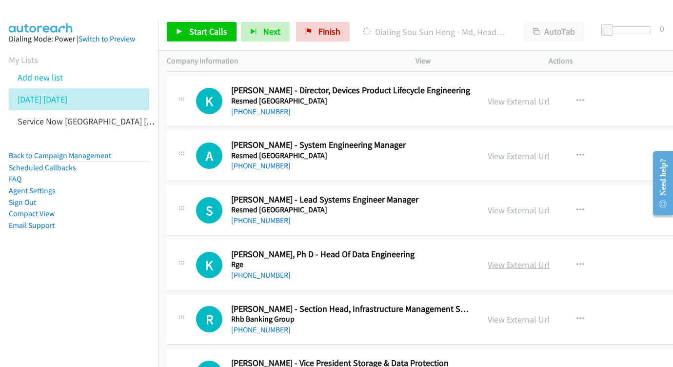
click at [550, 259] on link "View External Url" at bounding box center [519, 264] width 62 height 11
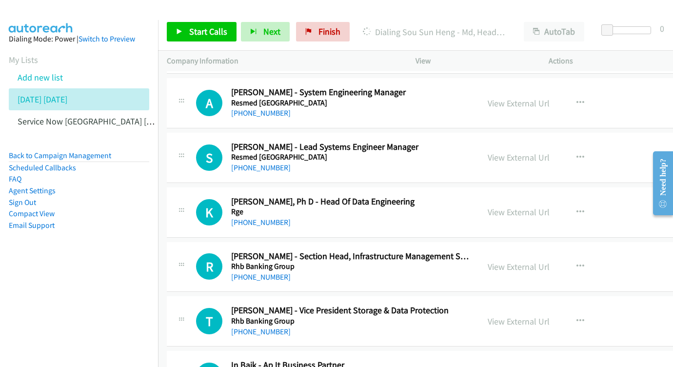
click at [550, 260] on div "View External Url" at bounding box center [519, 266] width 62 height 13
click at [550, 261] on link "View External Url" at bounding box center [519, 266] width 62 height 11
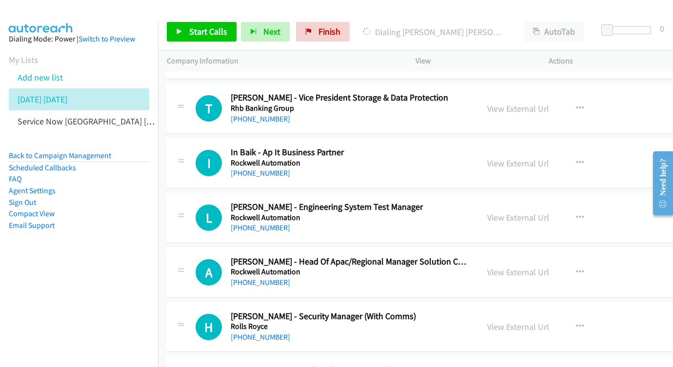
scroll to position [9950, 1]
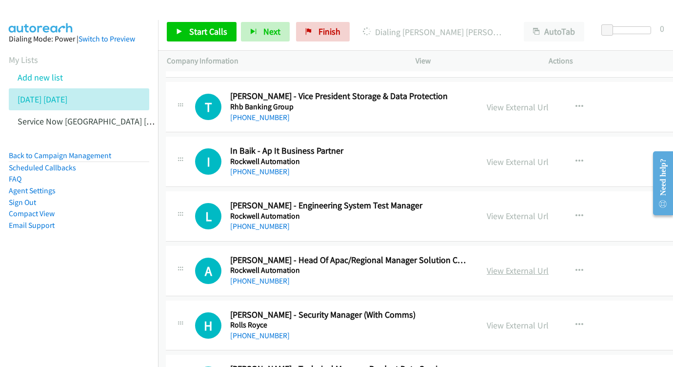
click at [548, 265] on link "View External Url" at bounding box center [518, 270] width 62 height 11
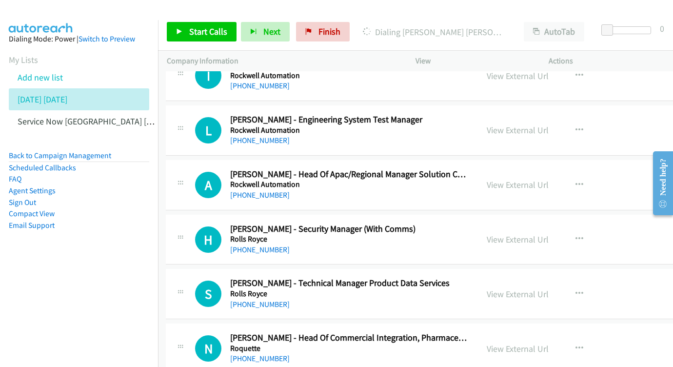
scroll to position [10046, 1]
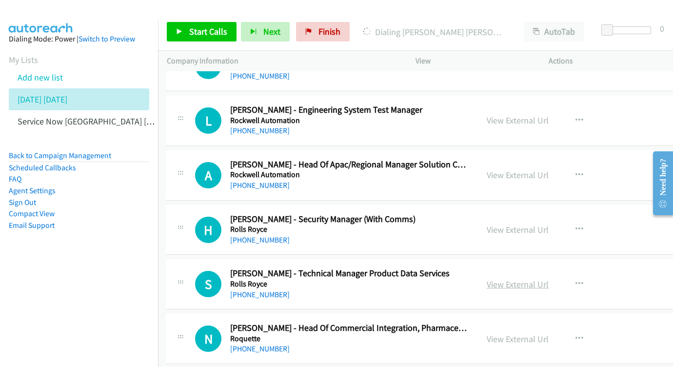
click at [547, 279] on link "View External Url" at bounding box center [518, 284] width 62 height 11
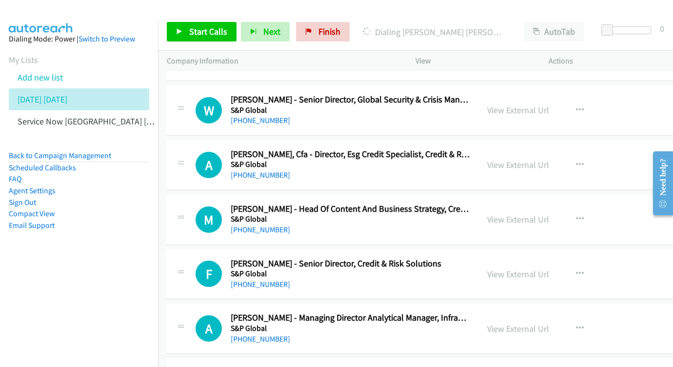
scroll to position [10379, 0]
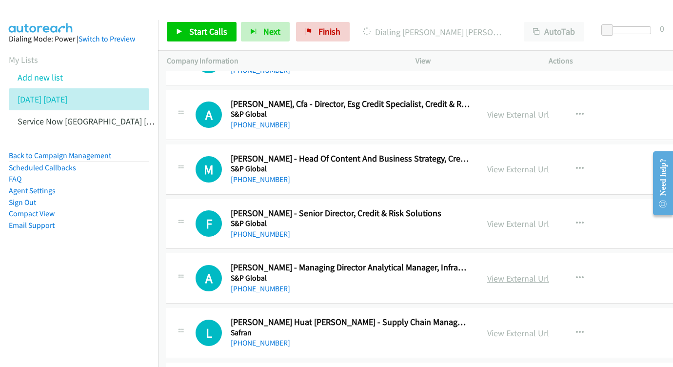
click at [549, 273] on link "View External Url" at bounding box center [518, 278] width 62 height 11
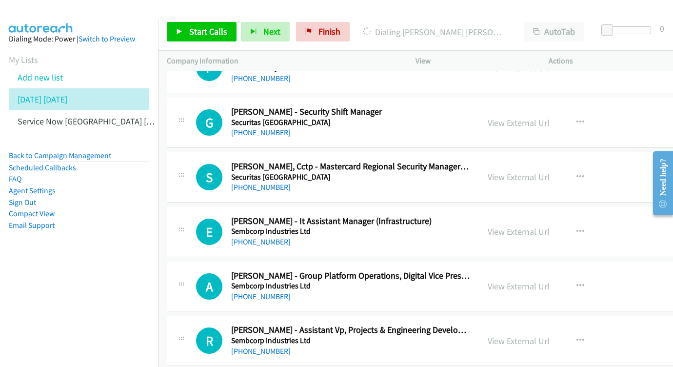
scroll to position [10861, 0]
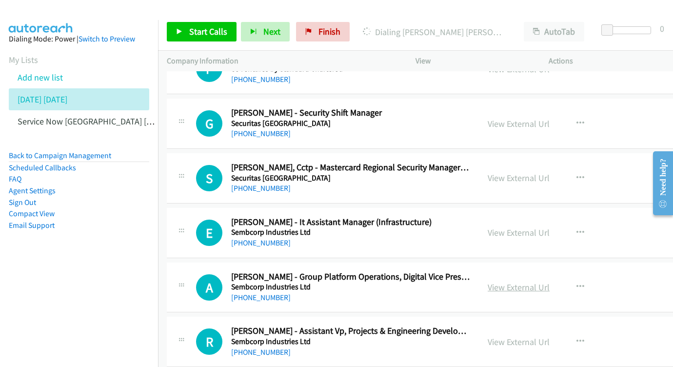
click at [545, 281] on link "View External Url" at bounding box center [519, 286] width 62 height 11
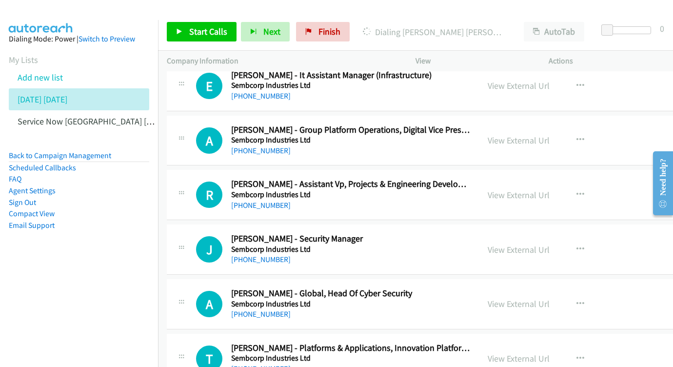
scroll to position [11034, 0]
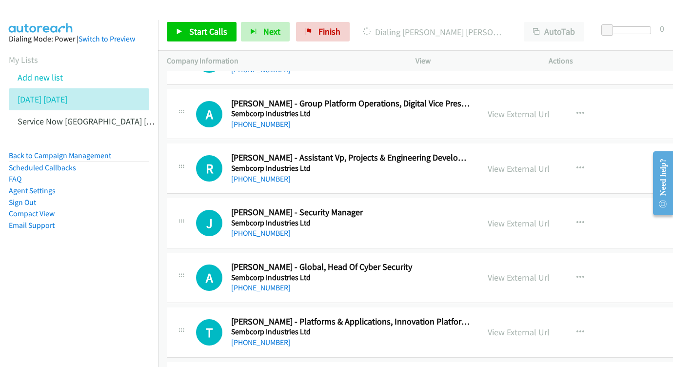
click at [570, 261] on div "View External Url View External Url Schedule/Manage Callback Start Calls Here R…" at bounding box center [561, 277] width 165 height 32
click at [550, 272] on link "View External Url" at bounding box center [519, 277] width 62 height 11
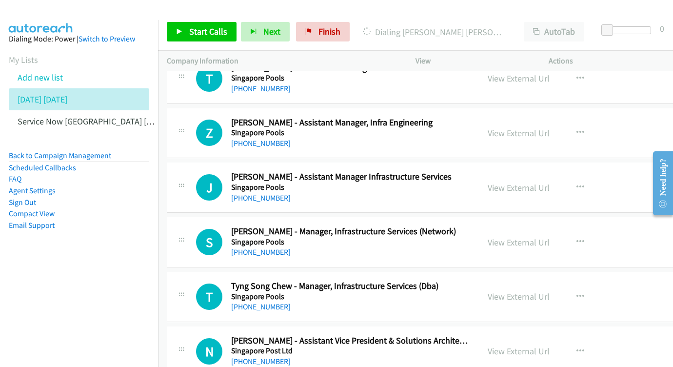
scroll to position [11621, 0]
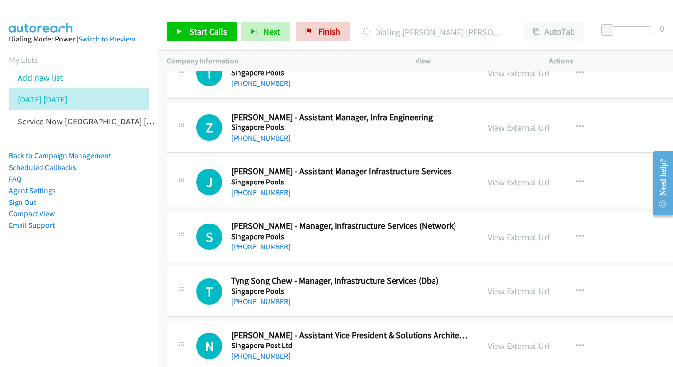
click at [550, 285] on link "View External Url" at bounding box center [519, 290] width 62 height 11
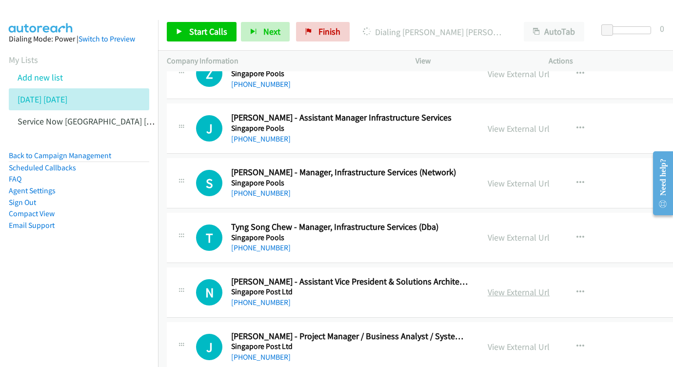
click at [550, 286] on link "View External Url" at bounding box center [519, 291] width 62 height 11
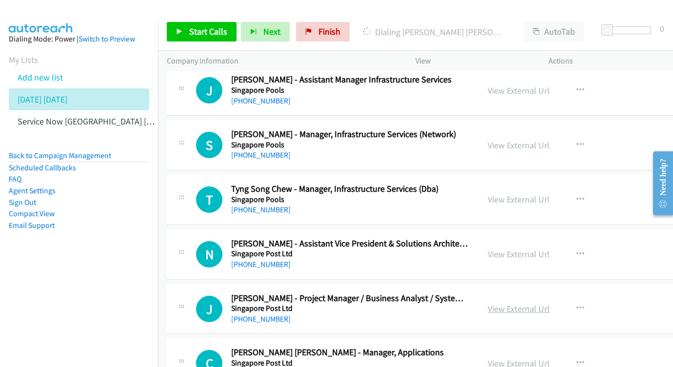
click at [550, 303] on link "View External Url" at bounding box center [519, 308] width 62 height 11
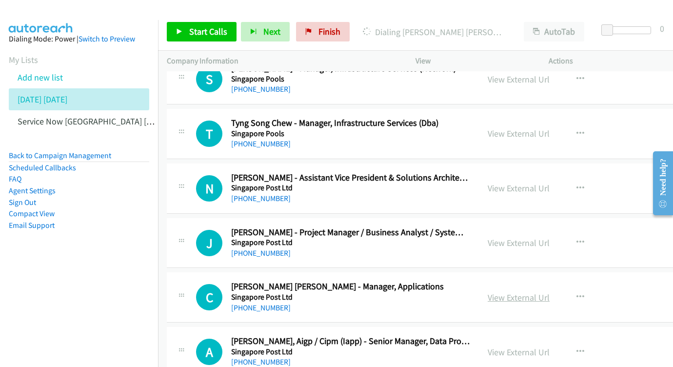
click at [550, 292] on link "View External Url" at bounding box center [519, 297] width 62 height 11
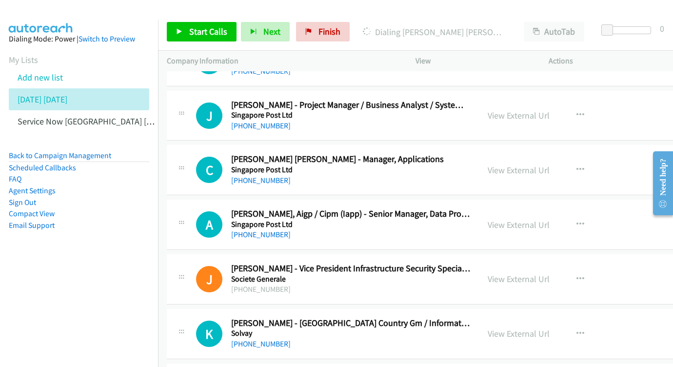
scroll to position [11931, 0]
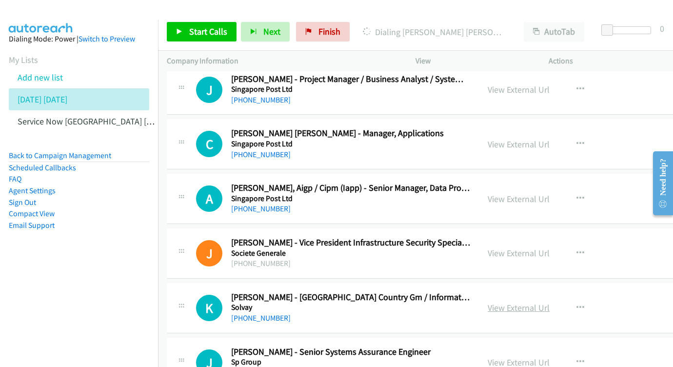
click at [550, 302] on link "View External Url" at bounding box center [519, 307] width 62 height 11
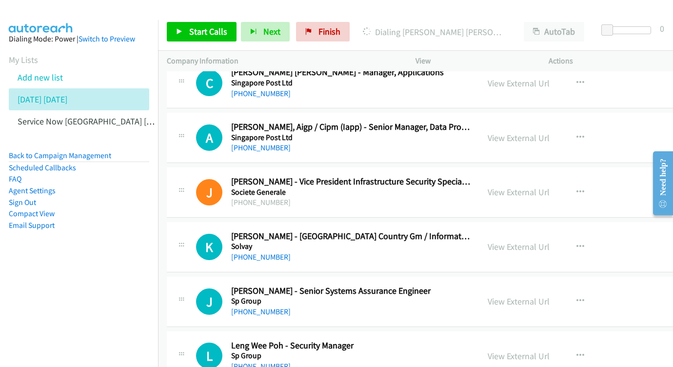
scroll to position [11997, 0]
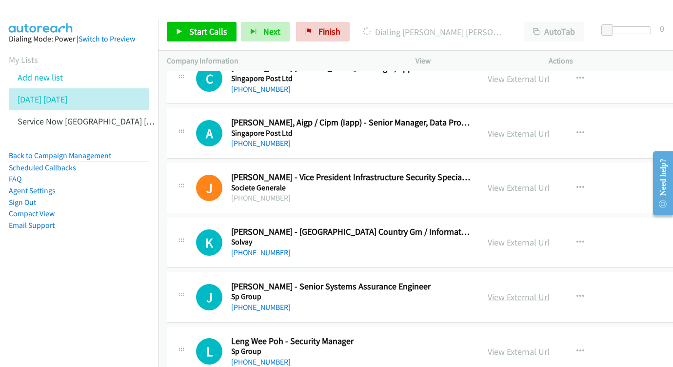
click at [550, 291] on link "View External Url" at bounding box center [519, 296] width 62 height 11
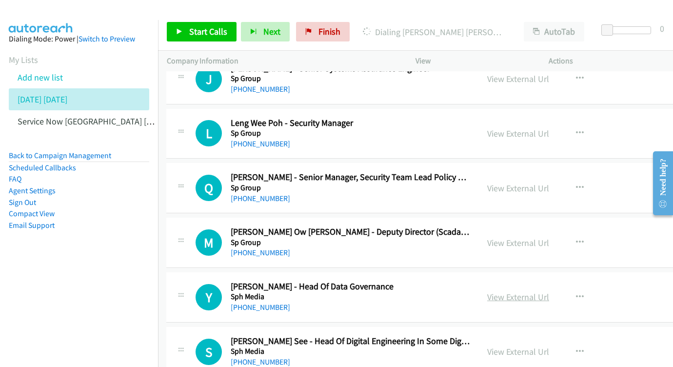
scroll to position [12214, 0]
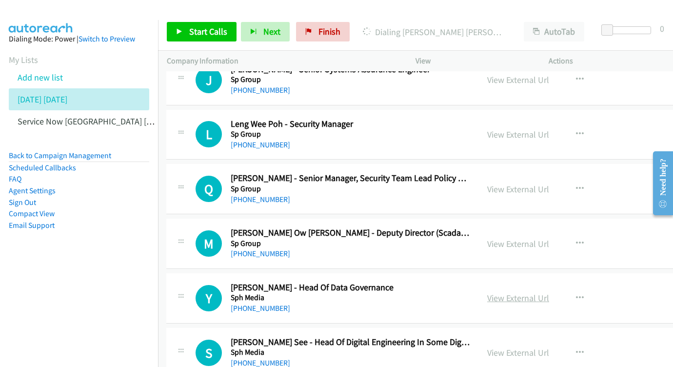
click at [549, 292] on link "View External Url" at bounding box center [518, 297] width 62 height 11
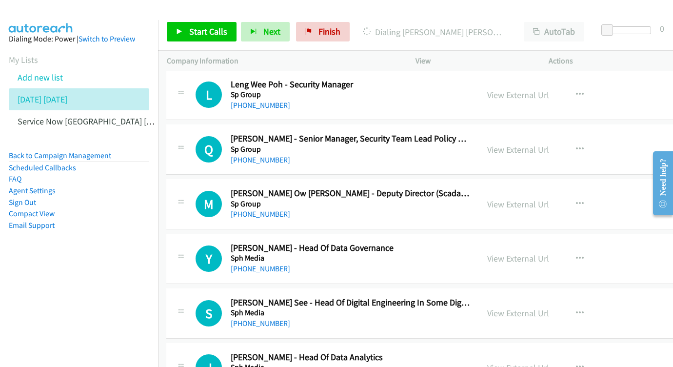
scroll to position [12258, 0]
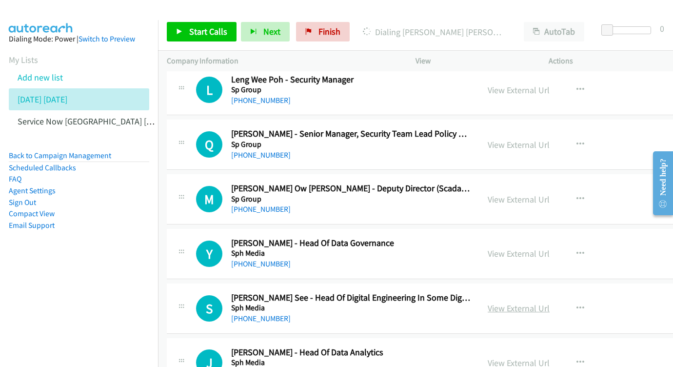
click at [550, 302] on link "View External Url" at bounding box center [519, 307] width 62 height 11
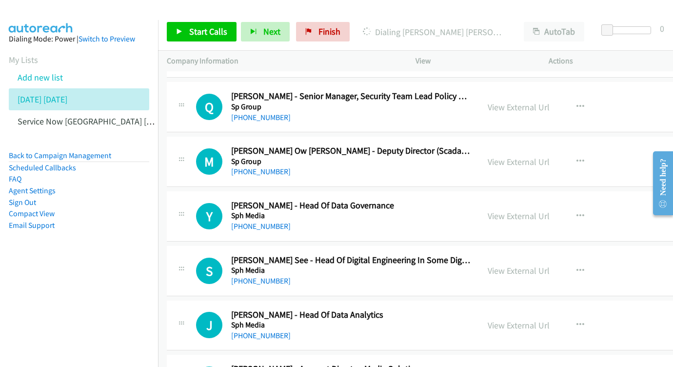
scroll to position [12296, 0]
click at [550, 320] on link "View External Url" at bounding box center [519, 325] width 62 height 11
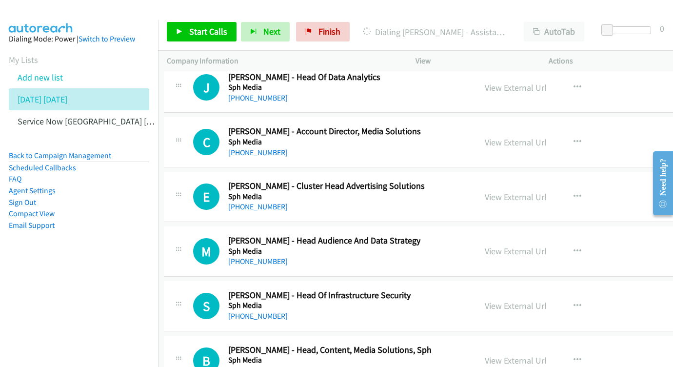
scroll to position [12533, 2]
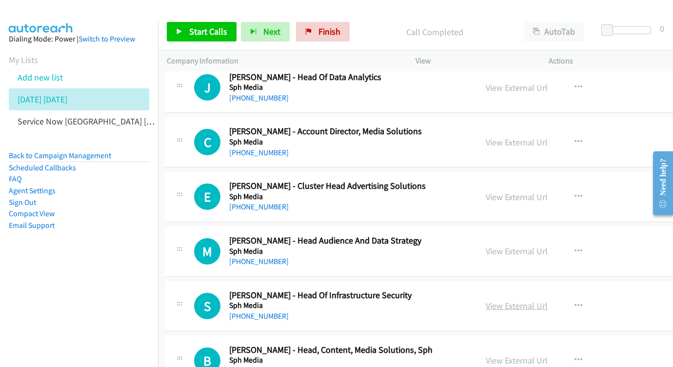
click at [548, 300] on link "View External Url" at bounding box center [517, 305] width 62 height 11
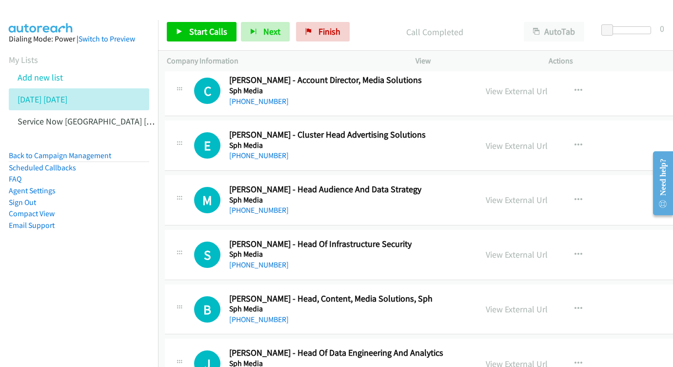
scroll to position [12632, 2]
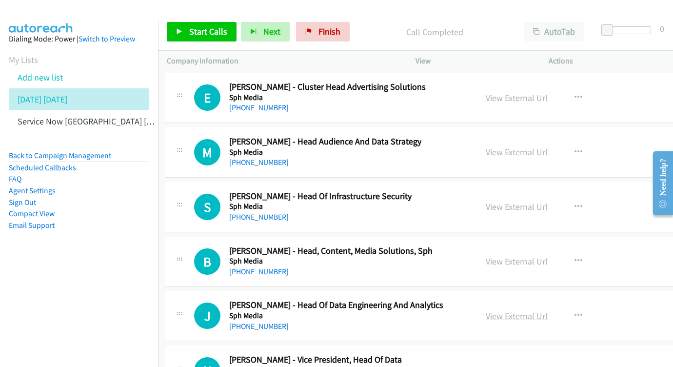
click at [540, 310] on link "View External Url" at bounding box center [517, 315] width 62 height 11
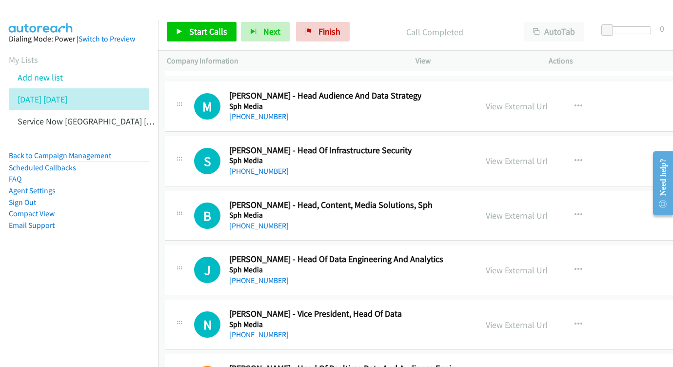
scroll to position [12683, 2]
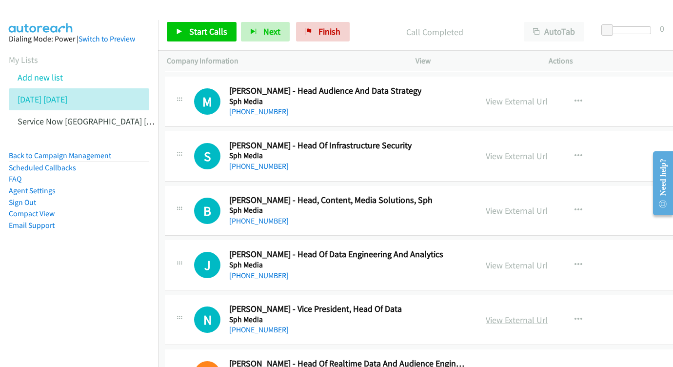
click at [548, 314] on link "View External Url" at bounding box center [517, 319] width 62 height 11
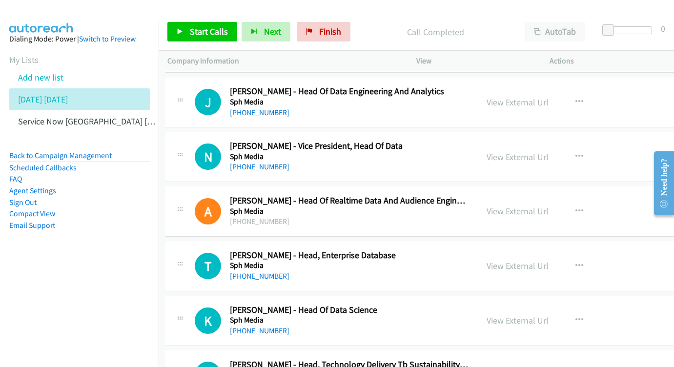
scroll to position [12853, 2]
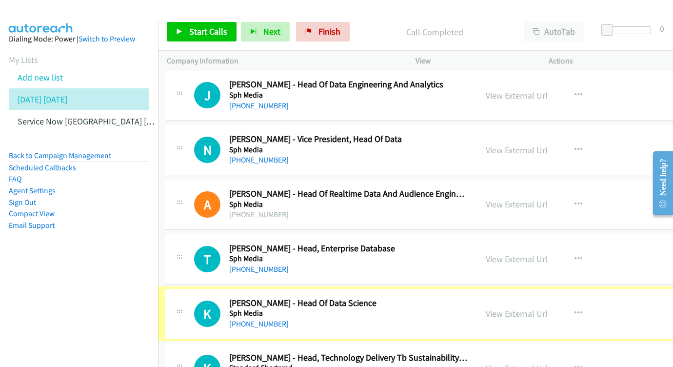
click at [548, 307] on div "View External Url" at bounding box center [517, 313] width 62 height 13
click at [548, 308] on link "View External Url" at bounding box center [517, 313] width 62 height 11
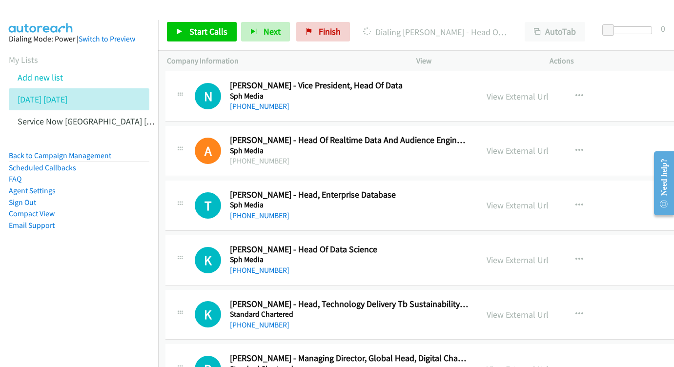
scroll to position [12955, 1]
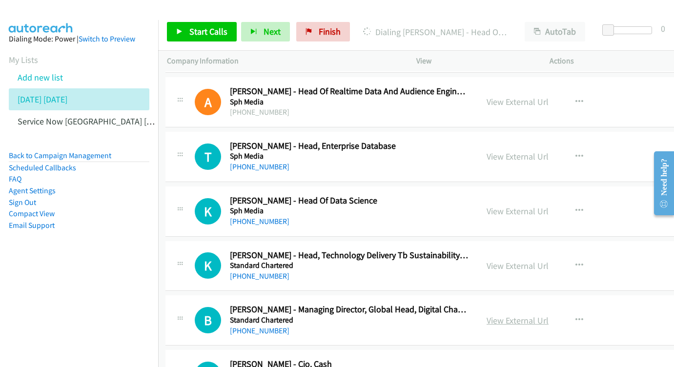
click at [548, 315] on link "View External Url" at bounding box center [517, 320] width 62 height 11
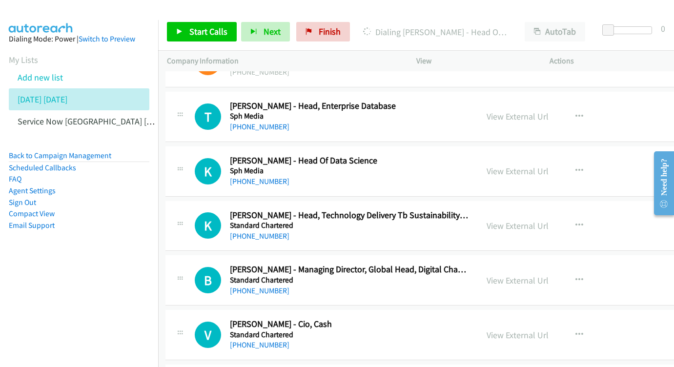
scroll to position [13004, 1]
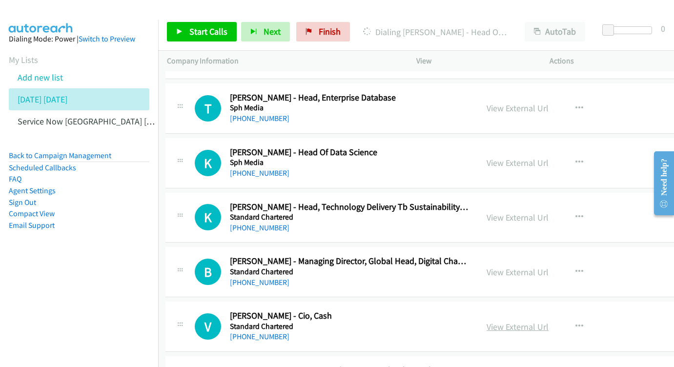
click at [546, 321] on link "View External Url" at bounding box center [517, 326] width 62 height 11
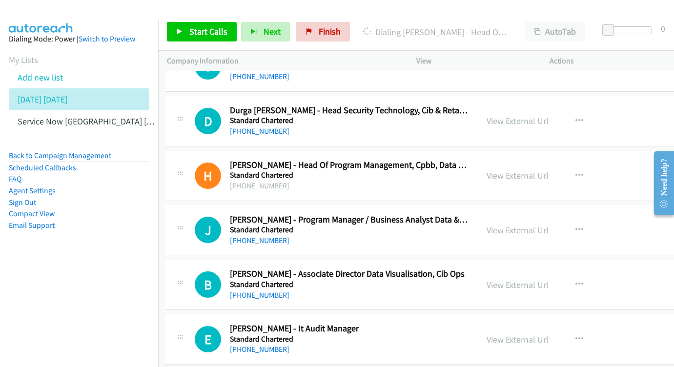
scroll to position [13274, 1]
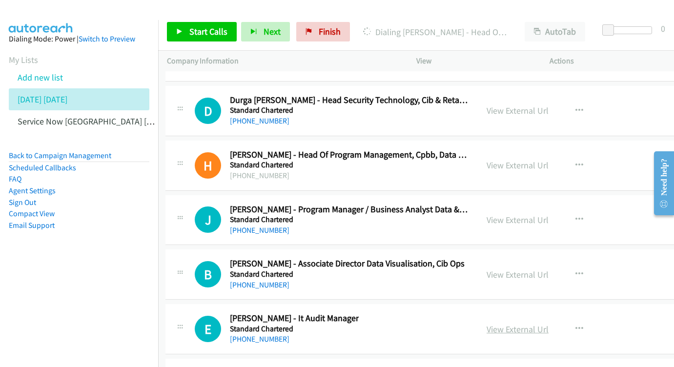
click at [548, 323] on link "View External Url" at bounding box center [517, 328] width 62 height 11
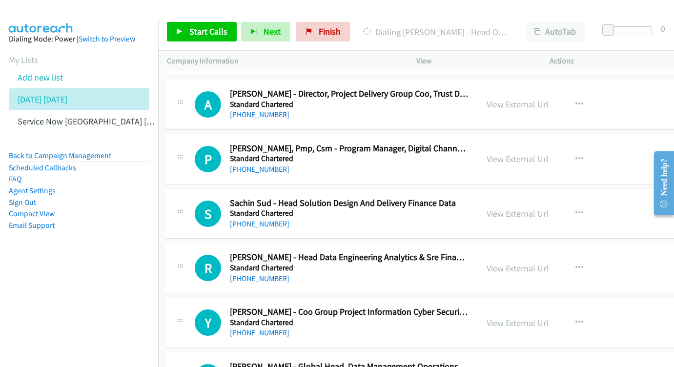
scroll to position [13551, 1]
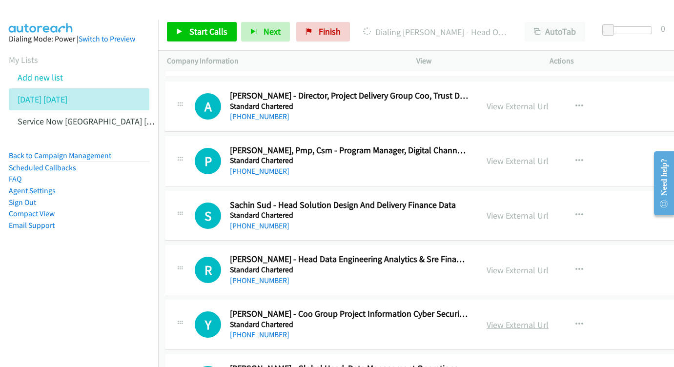
click at [548, 319] on link "View External Url" at bounding box center [517, 324] width 62 height 11
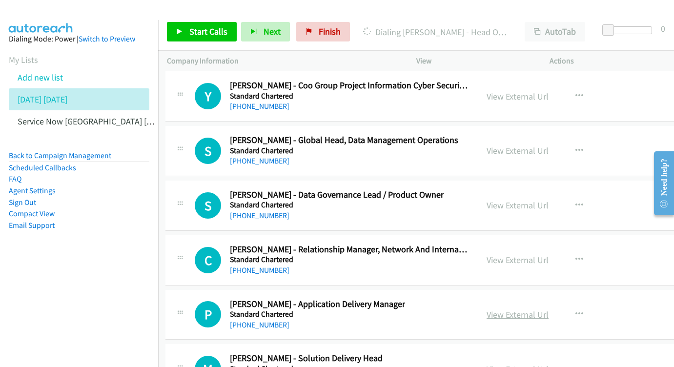
scroll to position [13799, 1]
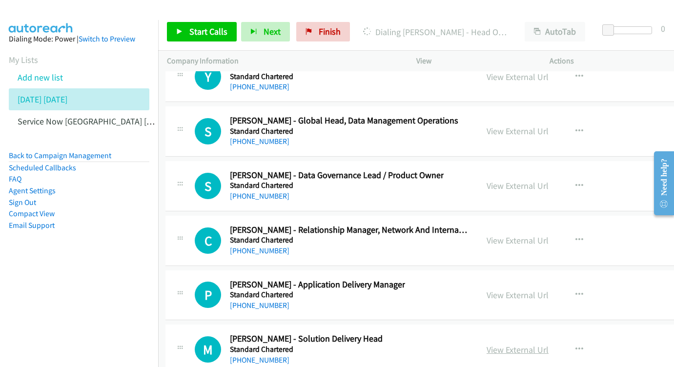
click at [548, 344] on link "View External Url" at bounding box center [517, 349] width 62 height 11
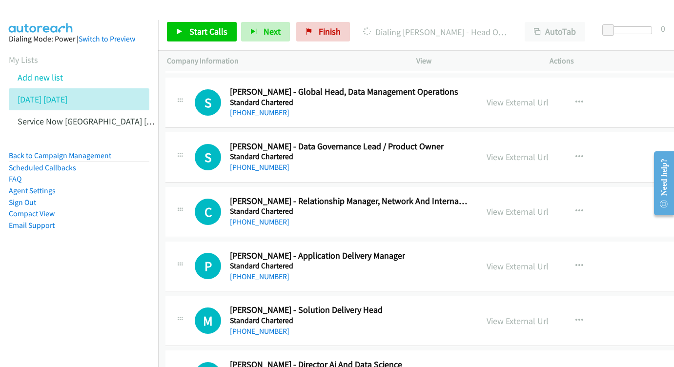
scroll to position [13835, 1]
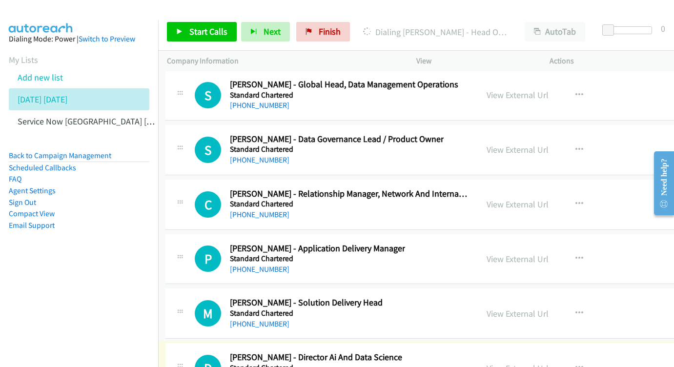
click at [541, 362] on link "View External Url" at bounding box center [517, 367] width 62 height 11
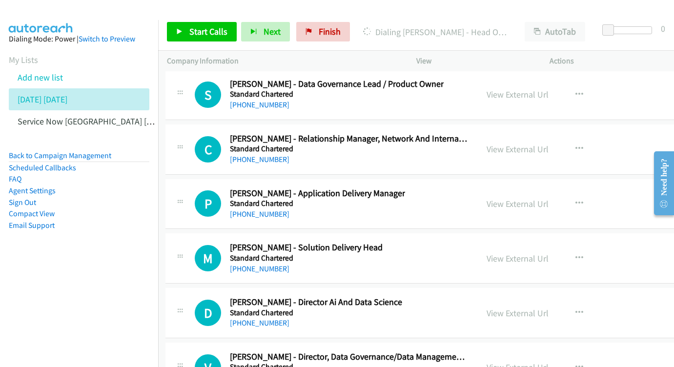
scroll to position [13895, 1]
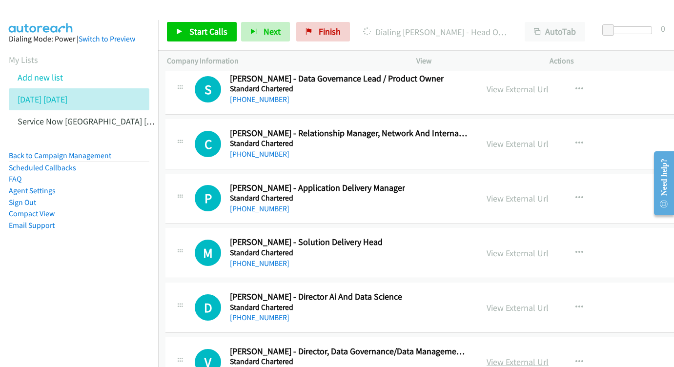
click at [548, 356] on link "View External Url" at bounding box center [517, 361] width 62 height 11
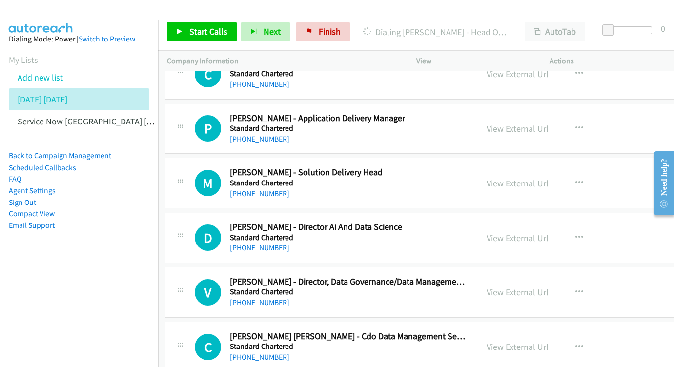
scroll to position [14032, 1]
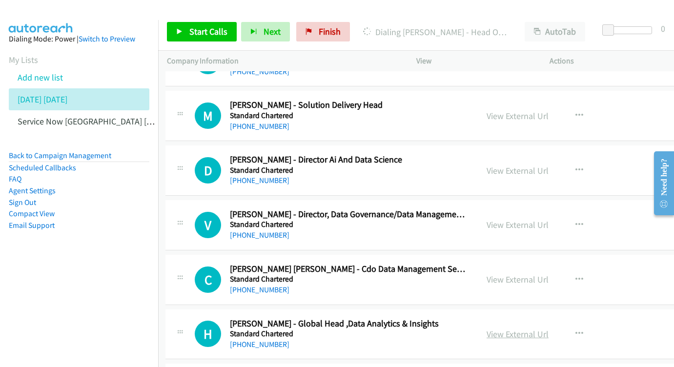
click at [548, 328] on link "View External Url" at bounding box center [517, 333] width 62 height 11
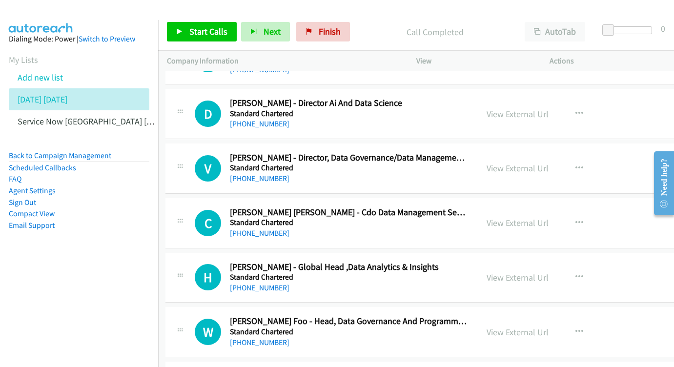
scroll to position [14088, 2]
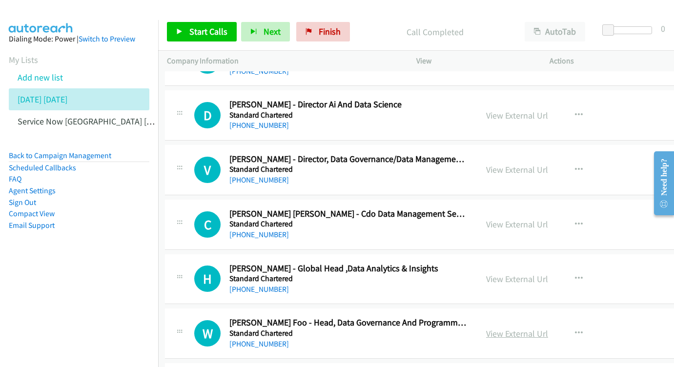
click at [548, 328] on link "View External Url" at bounding box center [517, 333] width 62 height 11
